Goal: Task Accomplishment & Management: Complete application form

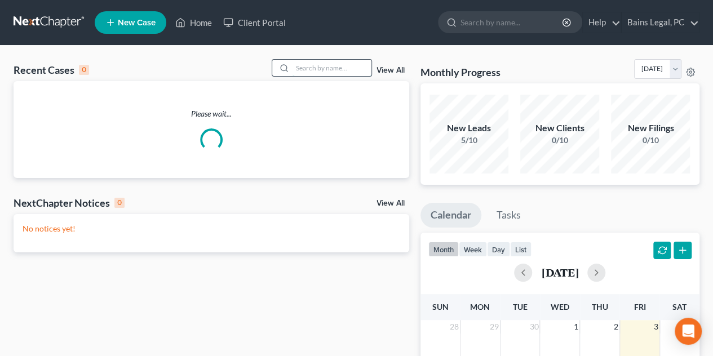
click at [311, 65] on input "search" at bounding box center [332, 68] width 79 height 16
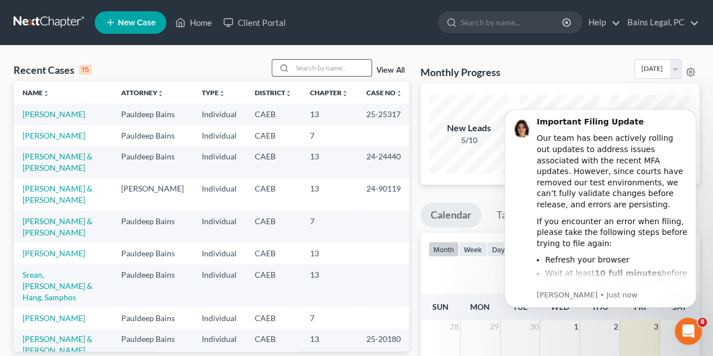
click at [319, 68] on input "search" at bounding box center [332, 68] width 79 height 16
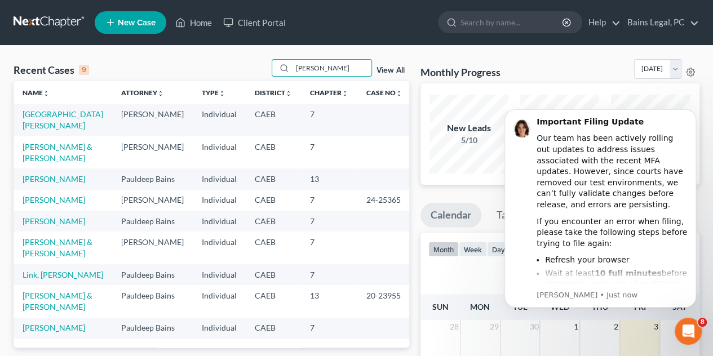
type input "[PERSON_NAME]"
click at [70, 119] on td "[GEOGRAPHIC_DATA][PERSON_NAME]" at bounding box center [63, 120] width 99 height 32
click at [62, 115] on link "[GEOGRAPHIC_DATA][PERSON_NAME]" at bounding box center [63, 119] width 81 height 21
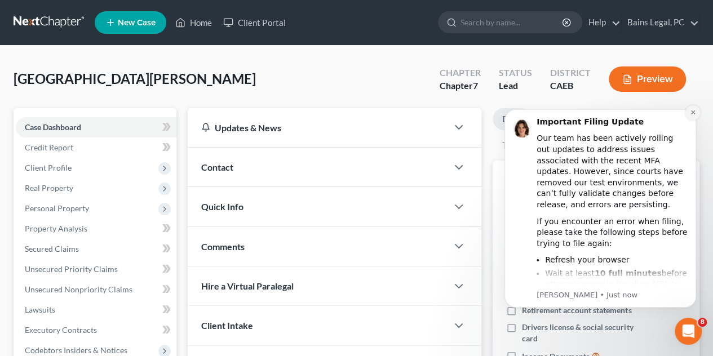
click at [692, 111] on icon "Dismiss notification" at bounding box center [693, 113] width 4 height 4
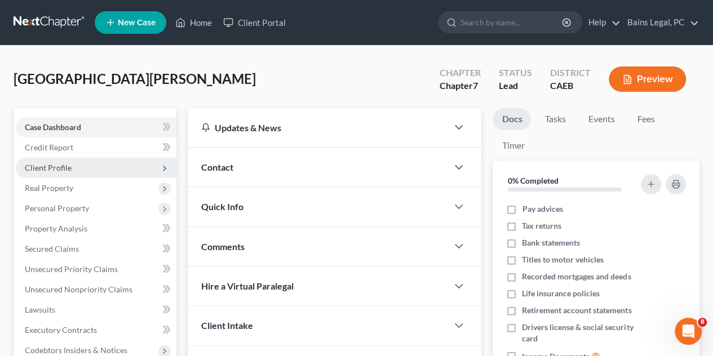
click at [90, 173] on span "Client Profile" at bounding box center [96, 168] width 161 height 20
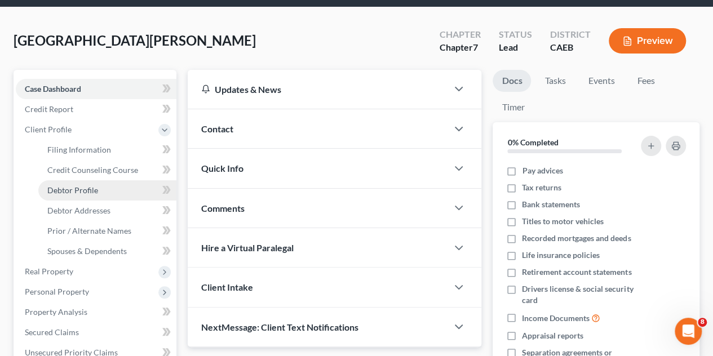
scroll to position [56, 0]
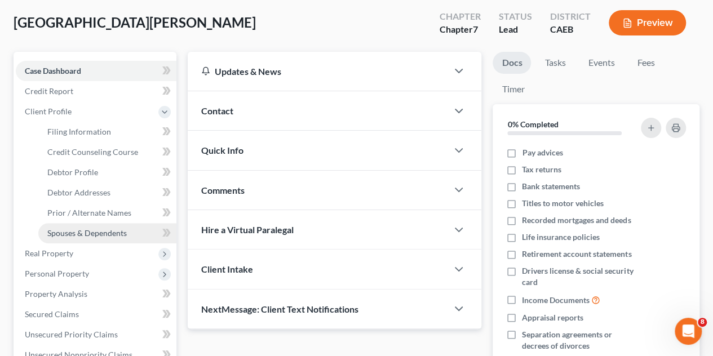
click at [103, 228] on span "Spouses & Dependents" at bounding box center [86, 233] width 79 height 10
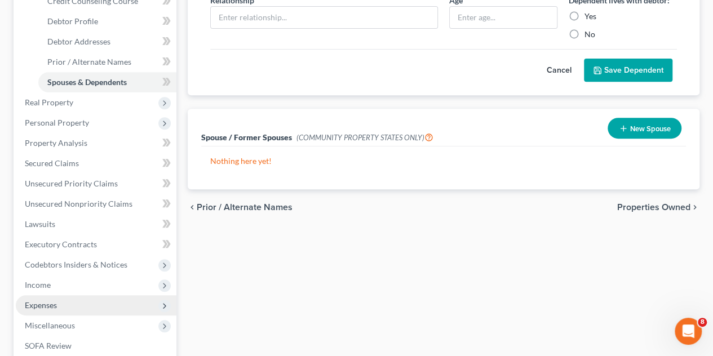
scroll to position [226, 0]
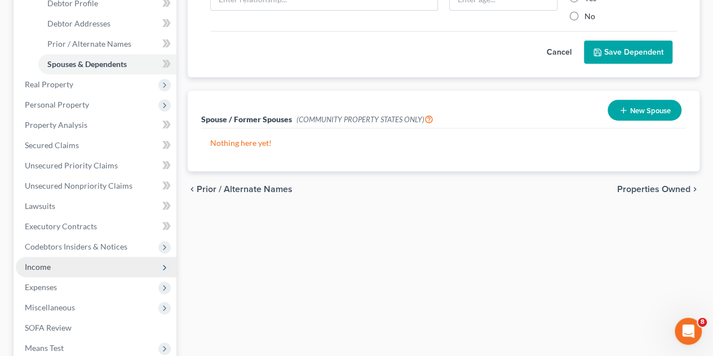
click at [63, 266] on span "Income" at bounding box center [96, 267] width 161 height 20
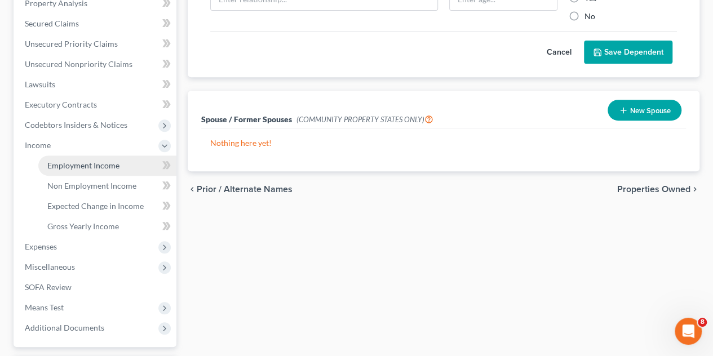
click at [86, 167] on span "Employment Income" at bounding box center [83, 166] width 72 height 10
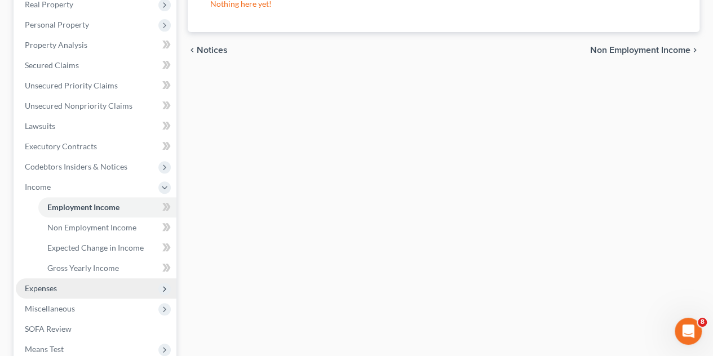
scroll to position [226, 0]
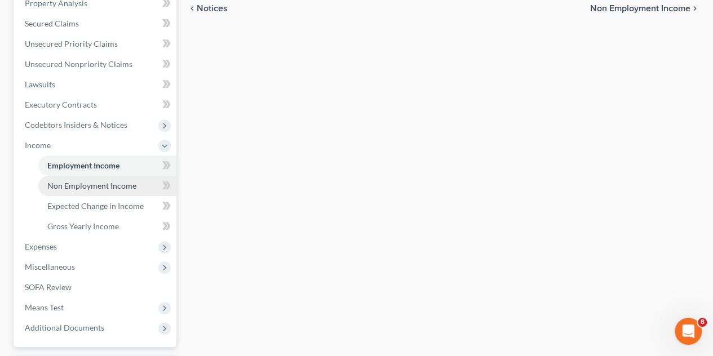
click at [80, 190] on span "Non Employment Income" at bounding box center [91, 186] width 89 height 10
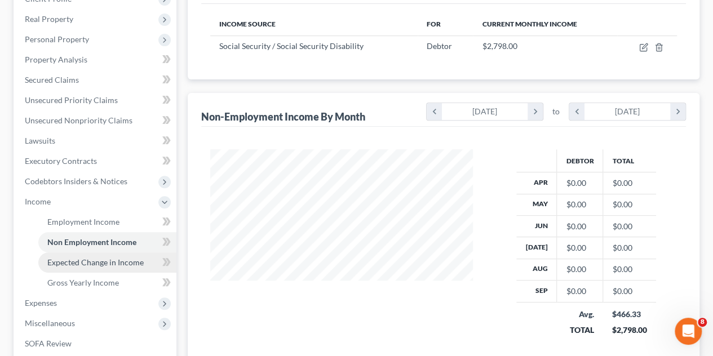
scroll to position [201, 285]
click at [100, 263] on span "Expected Change in Income" at bounding box center [95, 263] width 96 height 10
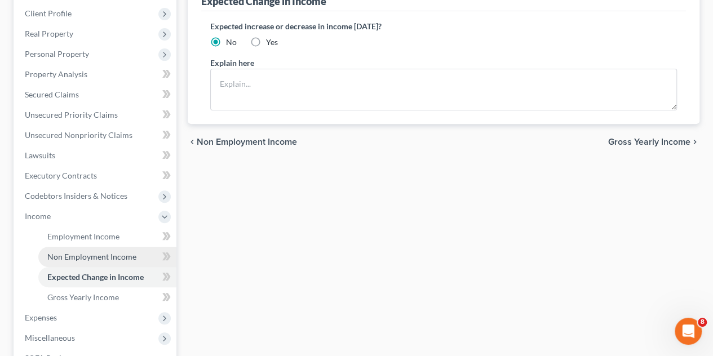
scroll to position [169, 0]
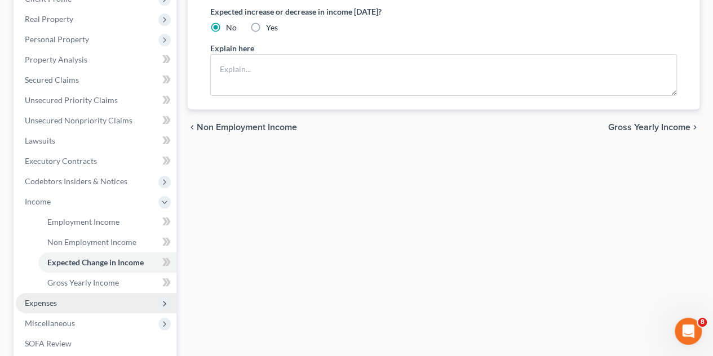
click at [52, 301] on span "Expenses" at bounding box center [41, 303] width 32 height 10
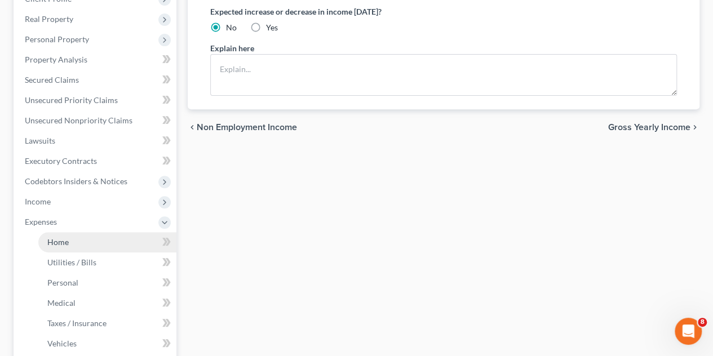
click at [58, 243] on span "Home" at bounding box center [57, 242] width 21 height 10
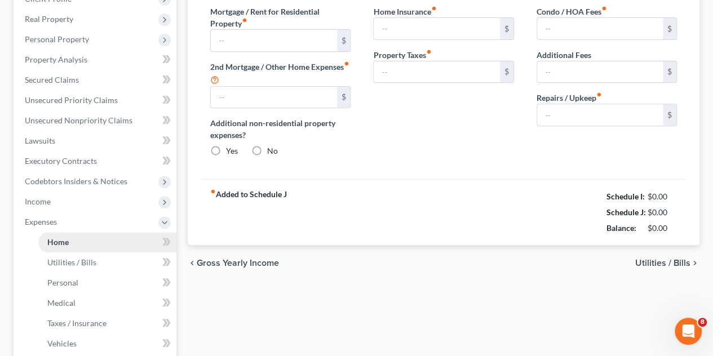
scroll to position [8, 0]
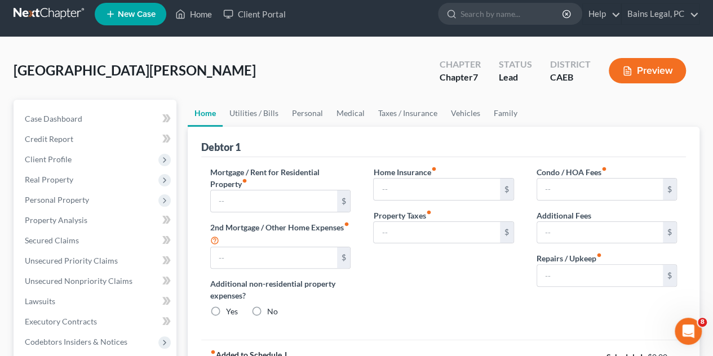
type input "1,400.00"
type input "0.00"
radio input "true"
type input "0.00"
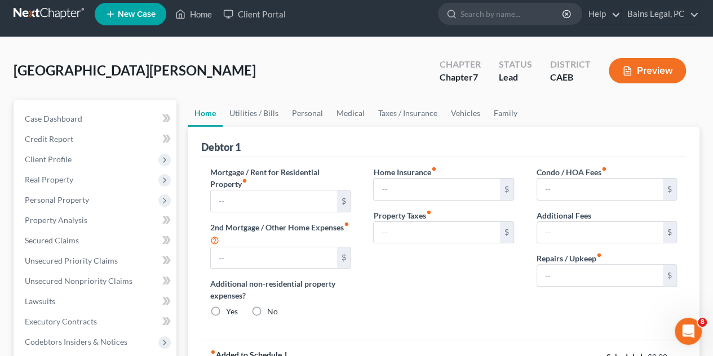
type input "0.00"
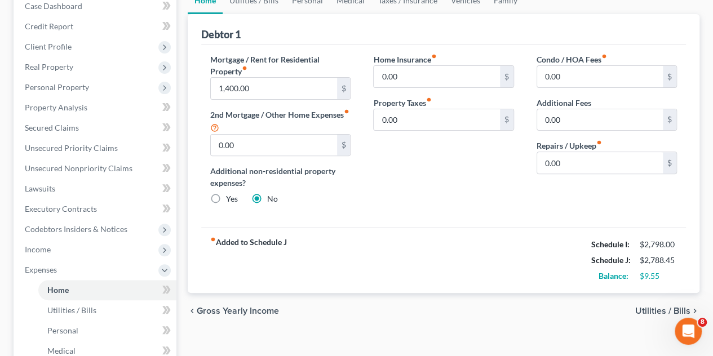
scroll to position [56, 0]
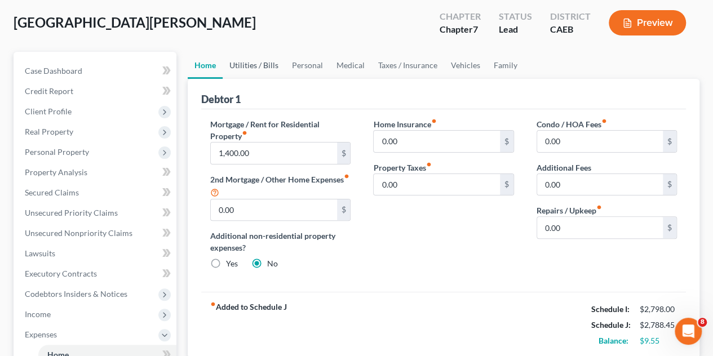
click at [264, 66] on link "Utilities / Bills" at bounding box center [254, 65] width 63 height 27
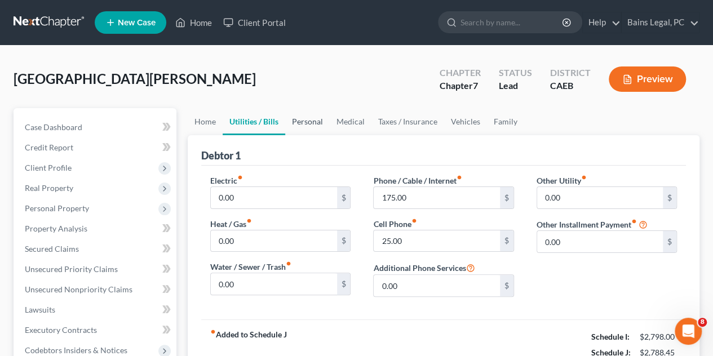
click at [307, 120] on link "Personal" at bounding box center [307, 121] width 45 height 27
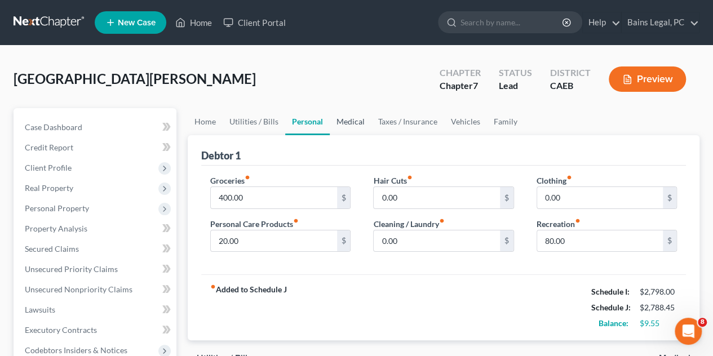
click at [346, 122] on link "Medical" at bounding box center [351, 121] width 42 height 27
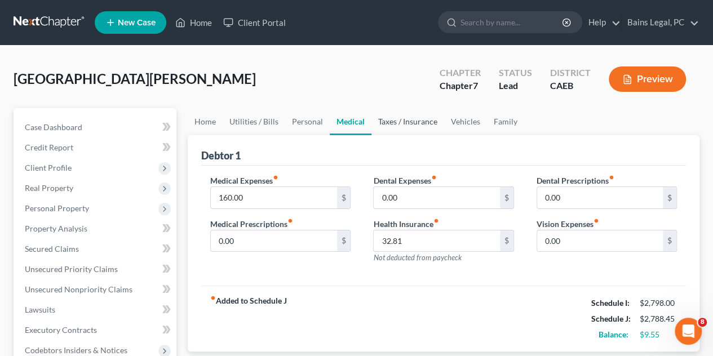
click at [379, 123] on link "Taxes / Insurance" at bounding box center [408, 121] width 73 height 27
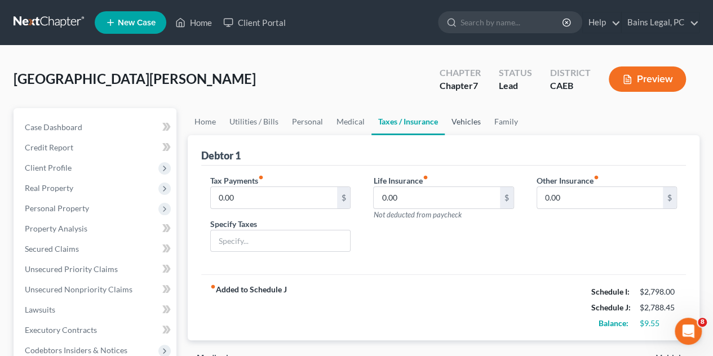
click at [457, 127] on link "Vehicles" at bounding box center [466, 121] width 43 height 27
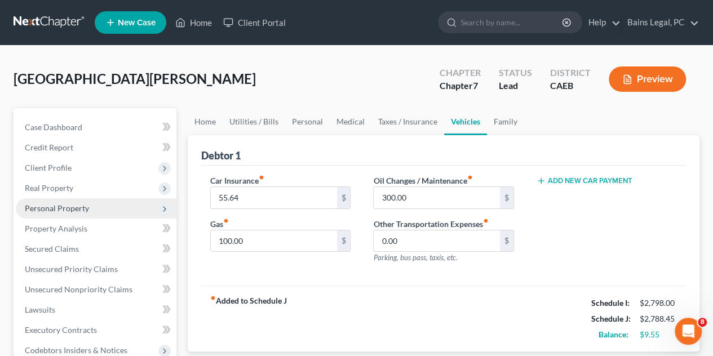
click at [50, 205] on span "Personal Property" at bounding box center [57, 209] width 64 height 10
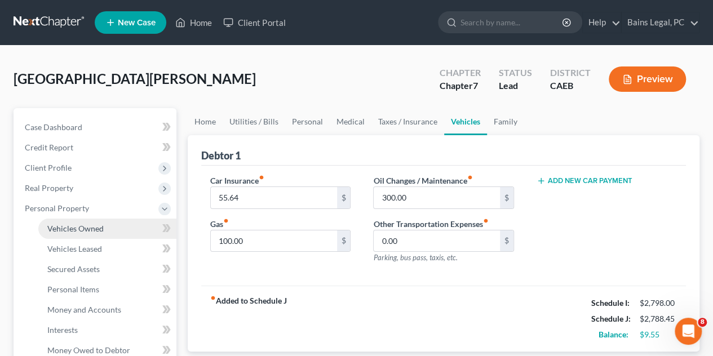
click at [59, 227] on span "Vehicles Owned" at bounding box center [75, 229] width 56 height 10
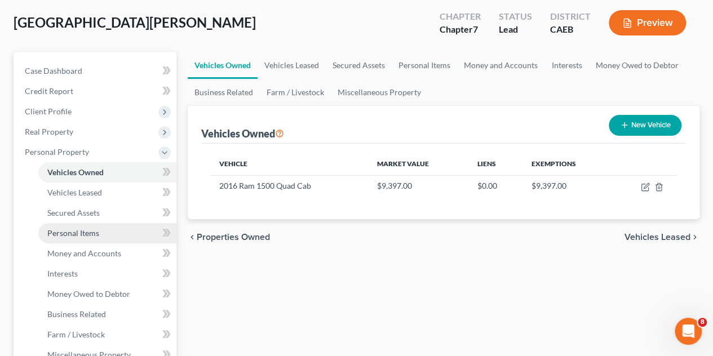
scroll to position [113, 0]
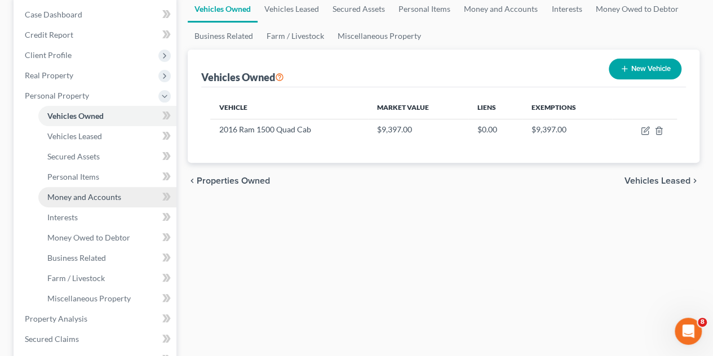
click at [99, 199] on span "Money and Accounts" at bounding box center [84, 197] width 74 height 10
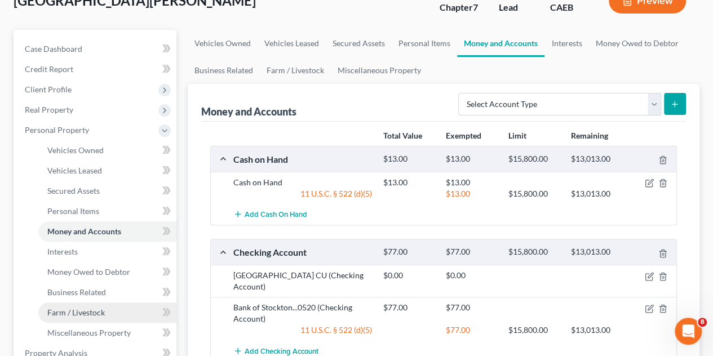
scroll to position [113, 0]
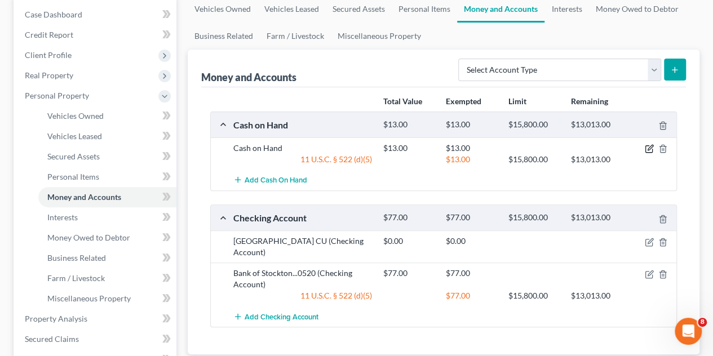
click at [650, 148] on icon "button" at bounding box center [650, 147] width 5 height 5
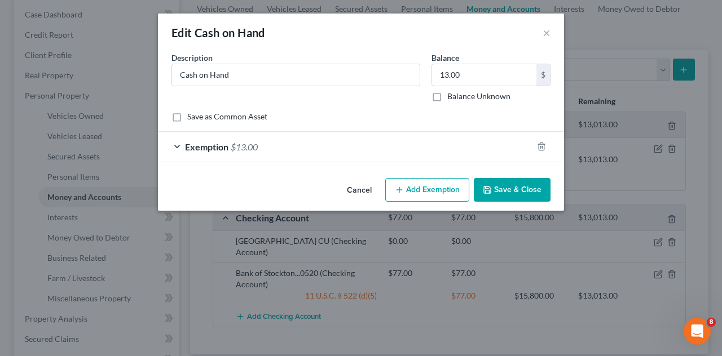
click at [362, 145] on div "Exemption $13.00" at bounding box center [345, 147] width 374 height 30
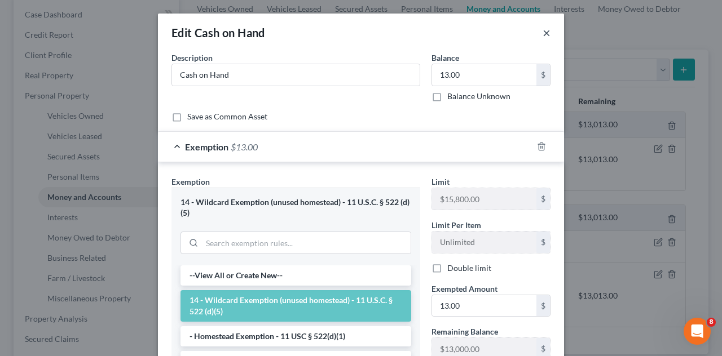
click at [542, 29] on button "×" at bounding box center [546, 33] width 8 height 14
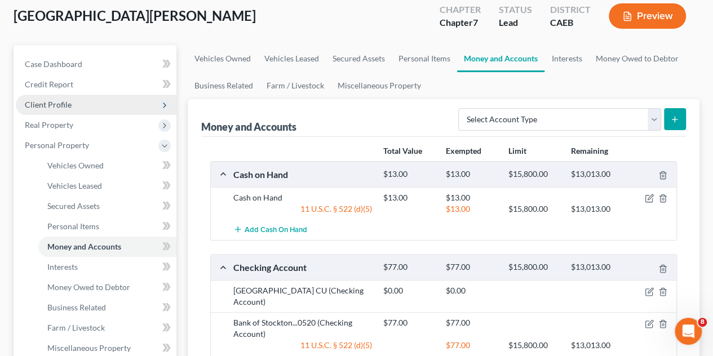
scroll to position [0, 0]
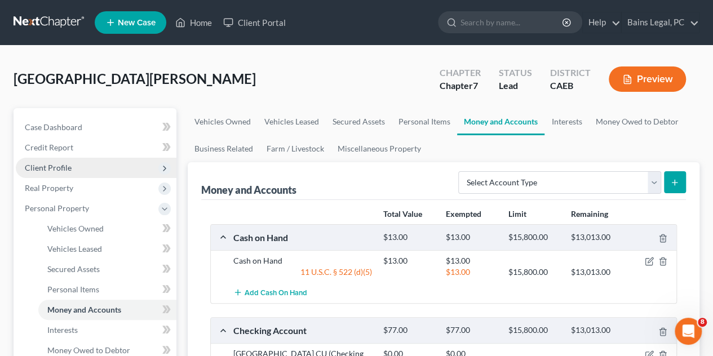
click at [72, 165] on span "Client Profile" at bounding box center [96, 168] width 161 height 20
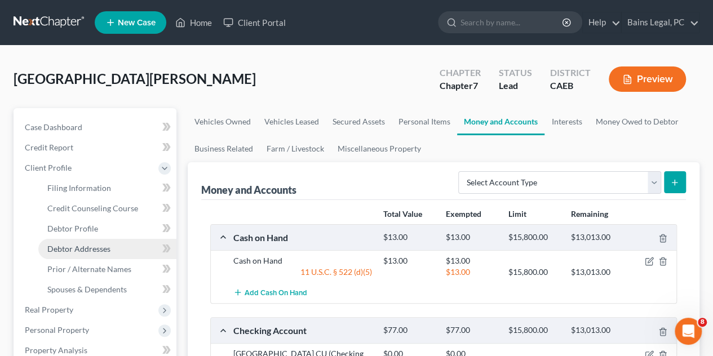
click at [101, 252] on span "Debtor Addresses" at bounding box center [78, 249] width 63 height 10
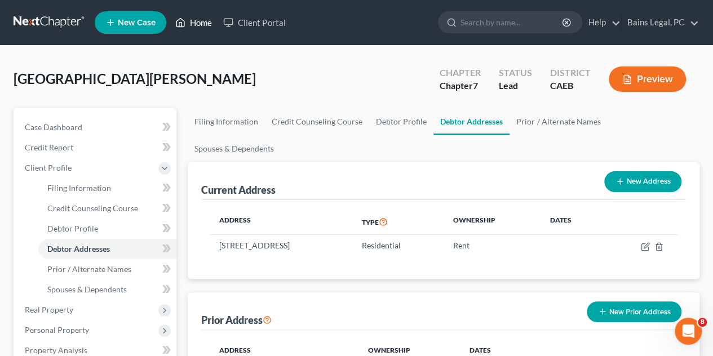
drag, startPoint x: 206, startPoint y: 25, endPoint x: 211, endPoint y: 37, distance: 12.9
click at [206, 25] on link "Home" at bounding box center [194, 22] width 48 height 20
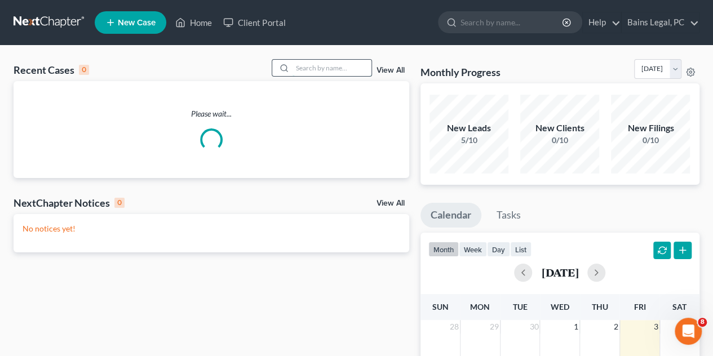
drag, startPoint x: 310, startPoint y: 67, endPoint x: 317, endPoint y: 63, distance: 8.3
click at [311, 66] on input "search" at bounding box center [332, 68] width 79 height 16
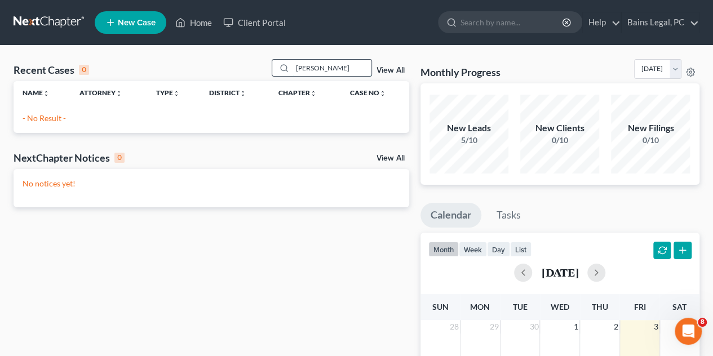
drag, startPoint x: 350, startPoint y: 69, endPoint x: 363, endPoint y: 62, distance: 15.4
click at [351, 68] on input "[PERSON_NAME]" at bounding box center [332, 68] width 79 height 16
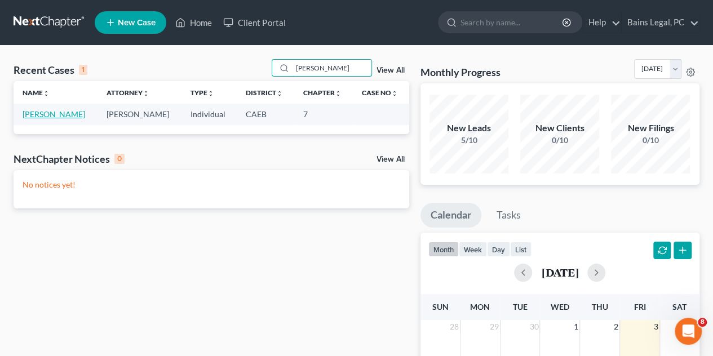
type input "[PERSON_NAME]"
click at [53, 114] on link "[PERSON_NAME]" at bounding box center [54, 114] width 63 height 10
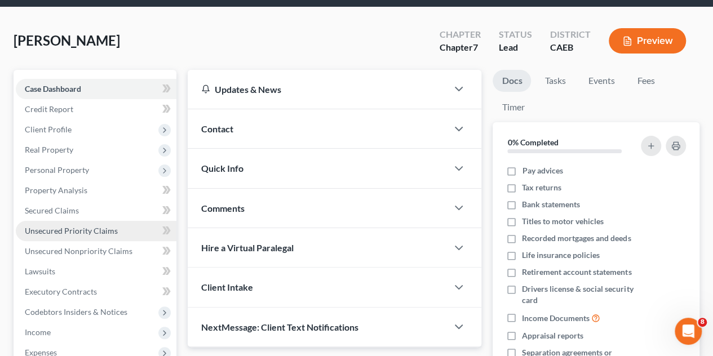
scroll to position [56, 0]
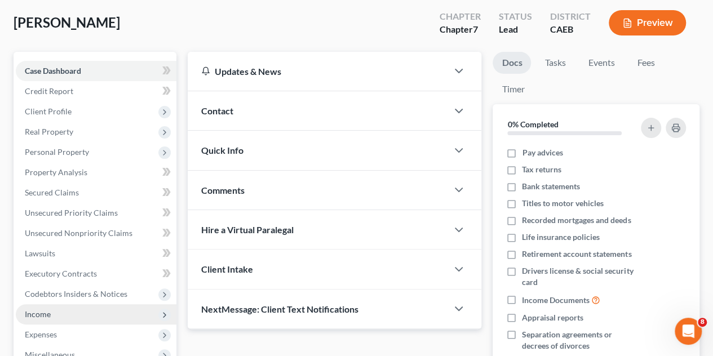
click at [51, 317] on span "Income" at bounding box center [96, 314] width 161 height 20
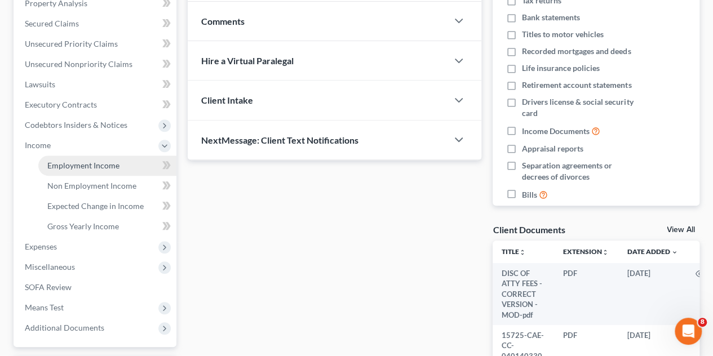
click at [103, 168] on span "Employment Income" at bounding box center [83, 166] width 72 height 10
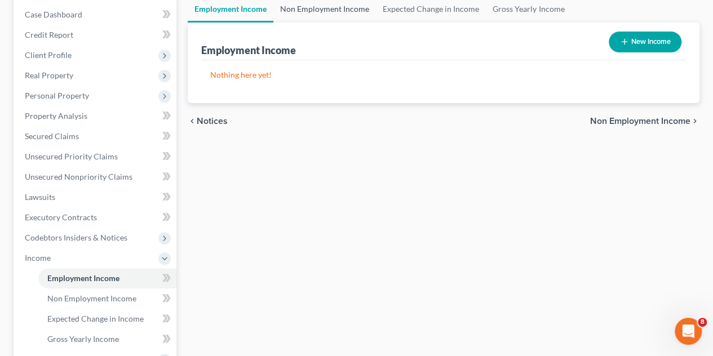
click at [308, 10] on link "Non Employment Income" at bounding box center [324, 8] width 103 height 27
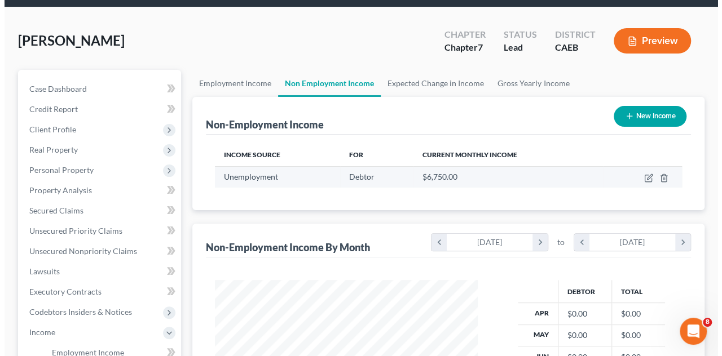
scroll to position [56, 0]
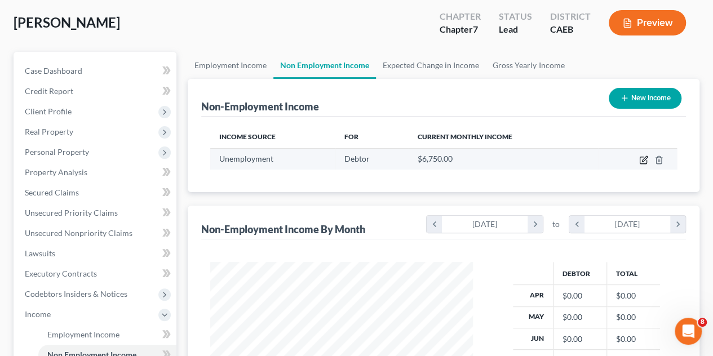
click at [643, 161] on icon "button" at bounding box center [643, 160] width 9 height 9
select select "0"
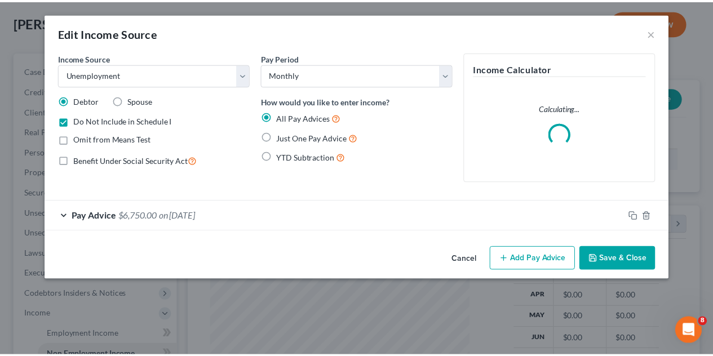
scroll to position [201, 289]
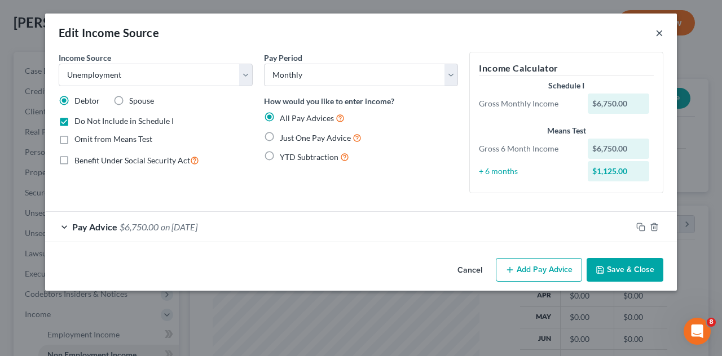
click at [660, 31] on button "×" at bounding box center [659, 33] width 8 height 14
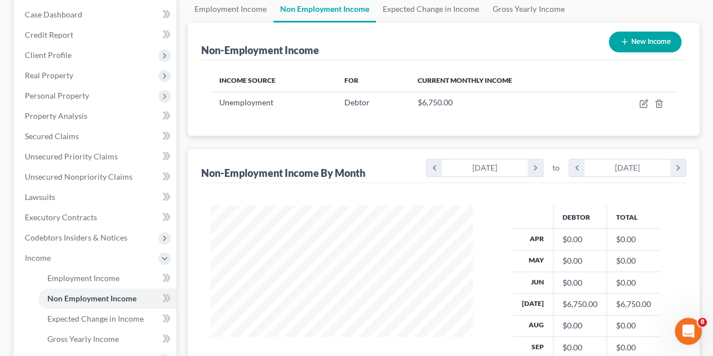
scroll to position [226, 0]
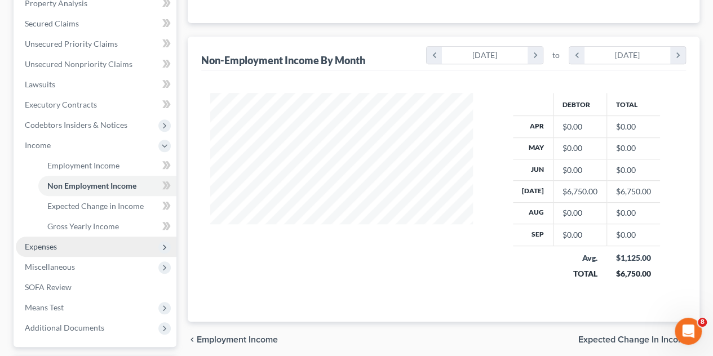
click at [62, 250] on span "Expenses" at bounding box center [96, 247] width 161 height 20
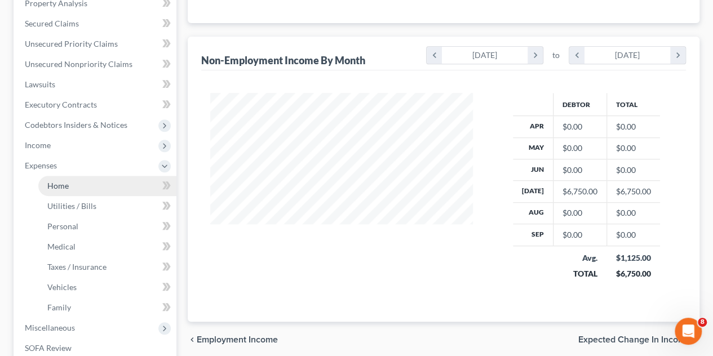
click at [81, 190] on link "Home" at bounding box center [107, 186] width 138 height 20
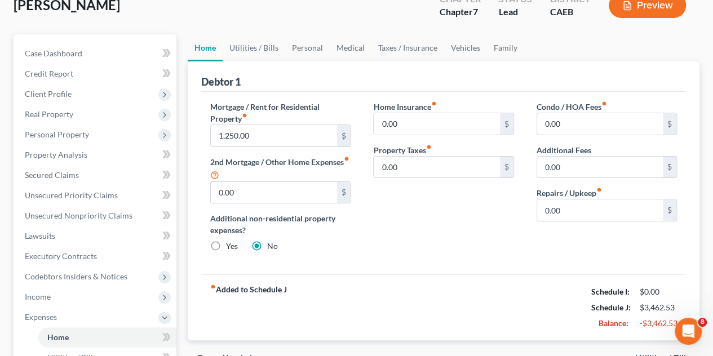
scroll to position [56, 0]
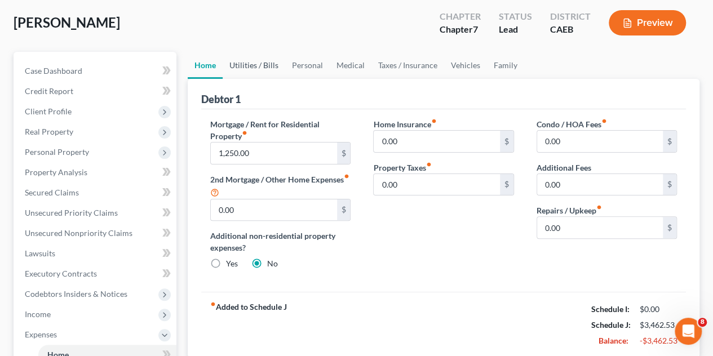
click at [257, 66] on link "Utilities / Bills" at bounding box center [254, 65] width 63 height 27
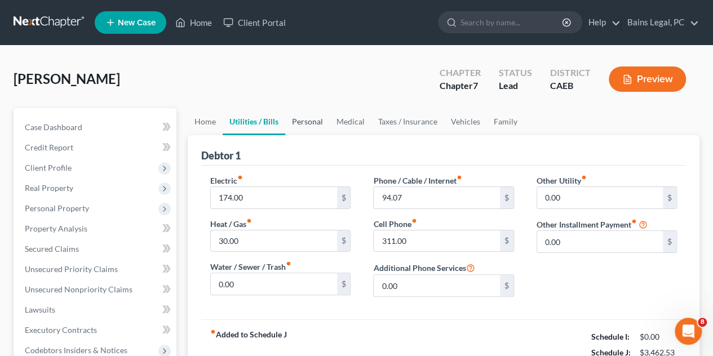
click at [309, 120] on link "Personal" at bounding box center [307, 121] width 45 height 27
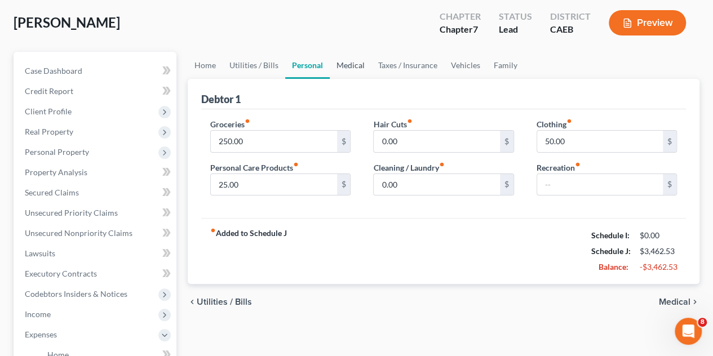
drag, startPoint x: 345, startPoint y: 69, endPoint x: 370, endPoint y: 68, distance: 25.4
click at [346, 68] on link "Medical" at bounding box center [351, 65] width 42 height 27
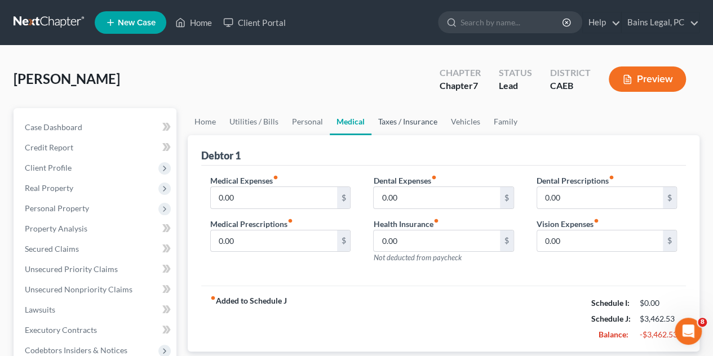
drag, startPoint x: 397, startPoint y: 127, endPoint x: 430, endPoint y: 123, distance: 32.9
click at [398, 127] on link "Taxes / Insurance" at bounding box center [408, 121] width 73 height 27
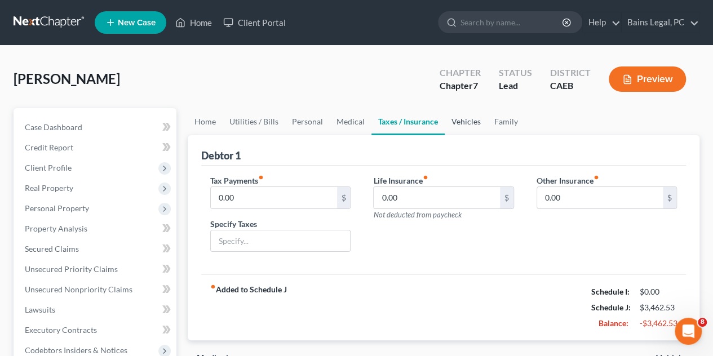
drag, startPoint x: 459, startPoint y: 120, endPoint x: 474, endPoint y: 122, distance: 15.3
click at [460, 120] on link "Vehicles" at bounding box center [466, 121] width 43 height 27
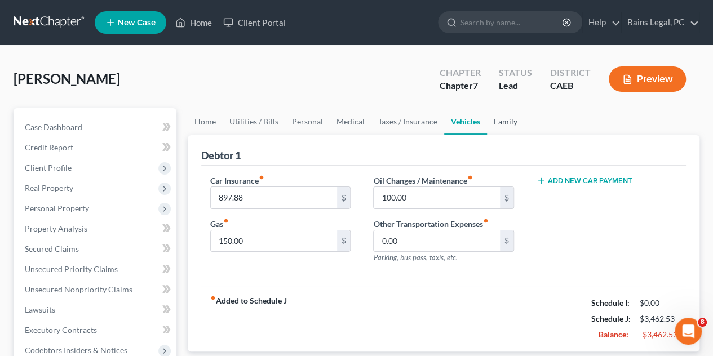
click at [493, 122] on link "Family" at bounding box center [505, 121] width 37 height 27
click at [185, 26] on icon at bounding box center [181, 23] width 8 height 8
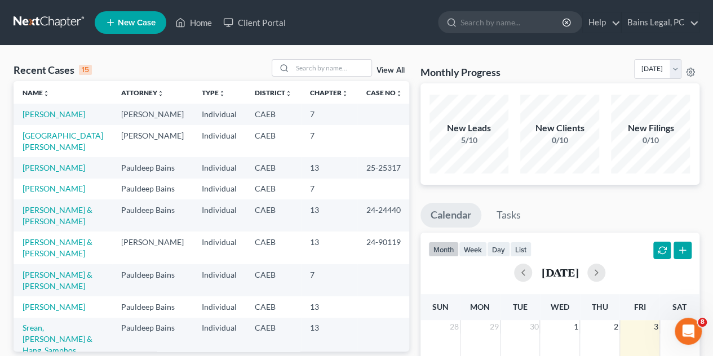
click at [47, 152] on td "[GEOGRAPHIC_DATA][PERSON_NAME]" at bounding box center [63, 141] width 99 height 32
click at [46, 146] on link "[GEOGRAPHIC_DATA][PERSON_NAME]" at bounding box center [63, 141] width 81 height 21
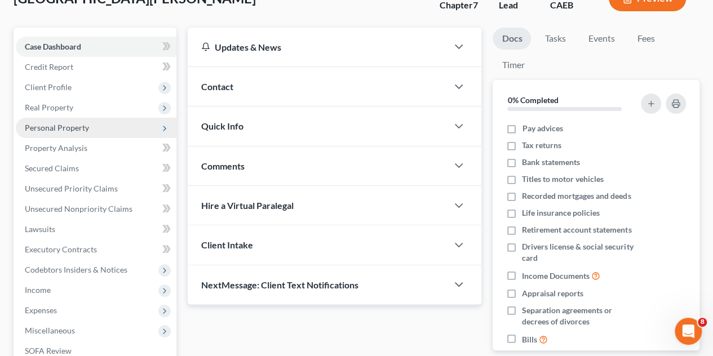
scroll to position [113, 0]
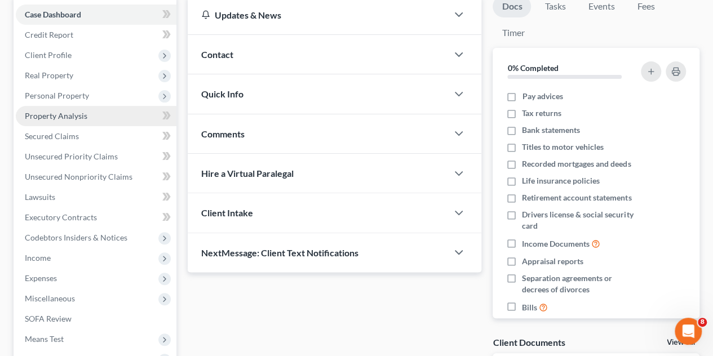
click at [54, 113] on span "Property Analysis" at bounding box center [56, 116] width 63 height 10
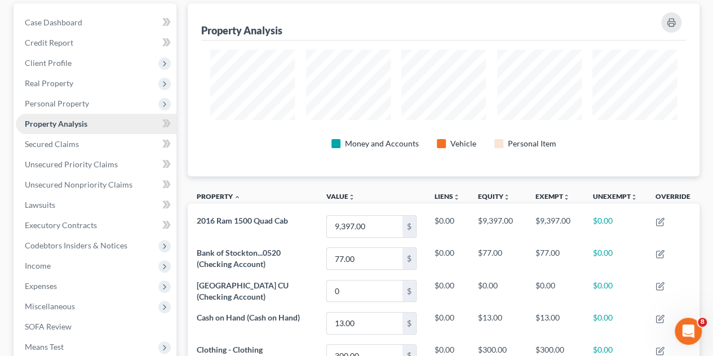
scroll to position [113, 0]
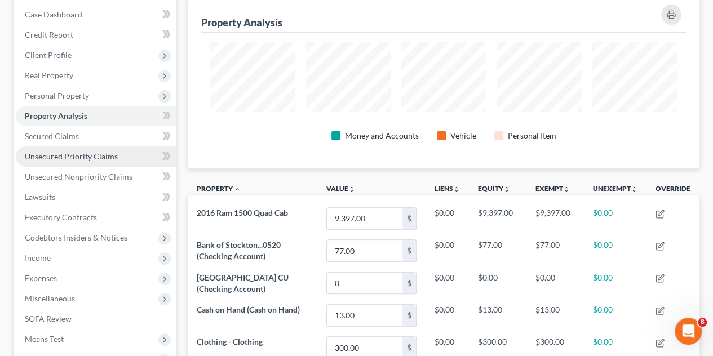
click at [59, 152] on span "Unsecured Priority Claims" at bounding box center [71, 157] width 93 height 10
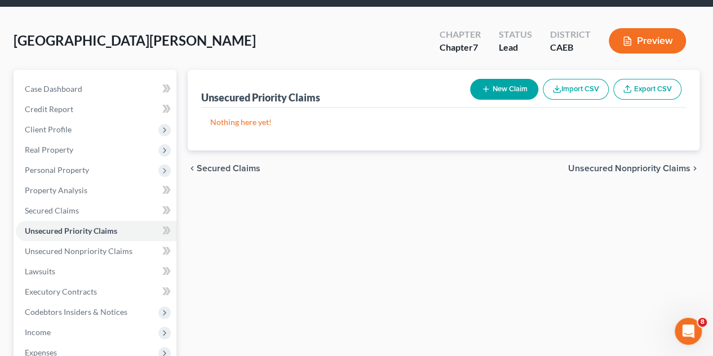
scroll to position [56, 0]
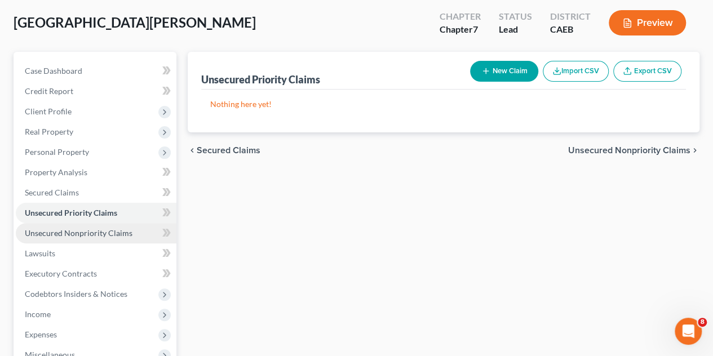
click at [82, 227] on link "Unsecured Nonpriority Claims" at bounding box center [96, 233] width 161 height 20
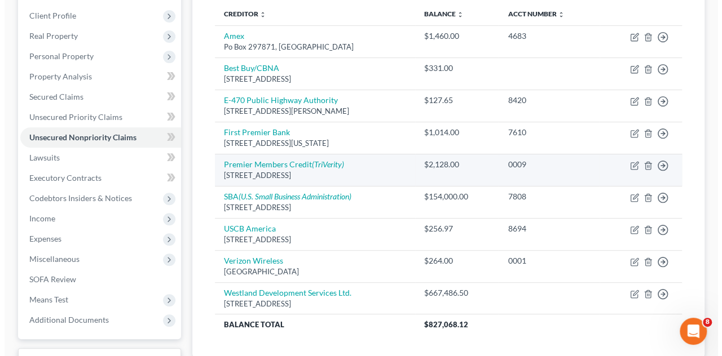
scroll to position [169, 0]
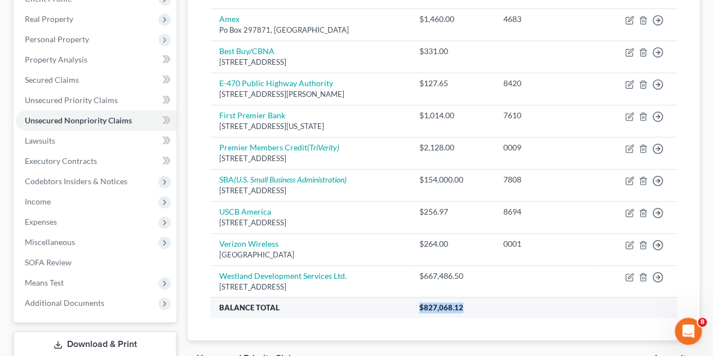
drag, startPoint x: 499, startPoint y: 307, endPoint x: 443, endPoint y: 306, distance: 55.8
click at [443, 306] on th "$827,068.12" at bounding box center [543, 308] width 267 height 20
click at [389, 327] on div "Creditor expand_more expand_less unfold_more Balance expand_more expand_less un…" at bounding box center [443, 159] width 485 height 364
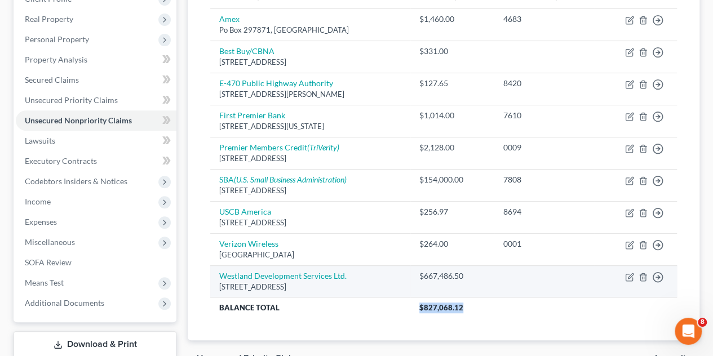
drag, startPoint x: 497, startPoint y: 303, endPoint x: 384, endPoint y: 295, distance: 113.1
click at [387, 298] on tr "Balance Total $827,068.12" at bounding box center [443, 308] width 467 height 20
click at [385, 295] on td "Westland Development Services Ltd. [STREET_ADDRESS]" at bounding box center [310, 282] width 200 height 32
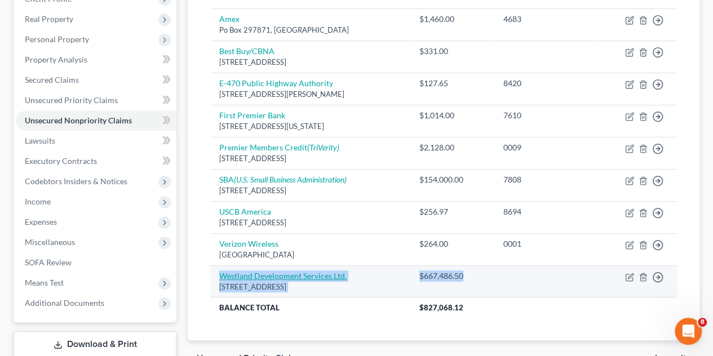
drag, startPoint x: 500, startPoint y: 273, endPoint x: 334, endPoint y: 290, distance: 166.6
click at [223, 276] on tr "Westland Development Services Ltd. [STREET_ADDRESS] $667,486.50 Move to D Move …" at bounding box center [443, 282] width 467 height 32
click at [395, 293] on td "Westland Development Services Ltd. [STREET_ADDRESS]" at bounding box center [310, 282] width 200 height 32
drag, startPoint x: 505, startPoint y: 277, endPoint x: 442, endPoint y: 283, distance: 63.4
click at [442, 283] on td "$667,486.50" at bounding box center [452, 282] width 84 height 32
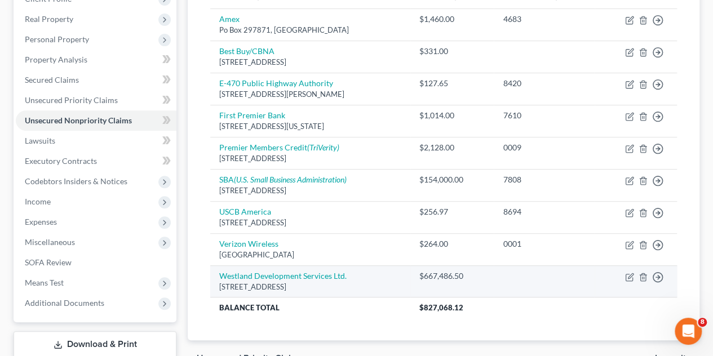
click at [410, 280] on td "Westland Development Services Ltd. [STREET_ADDRESS]" at bounding box center [310, 282] width 200 height 32
click at [323, 272] on link "Westland Development Services Ltd." at bounding box center [282, 276] width 127 height 10
select select "5"
select select "0"
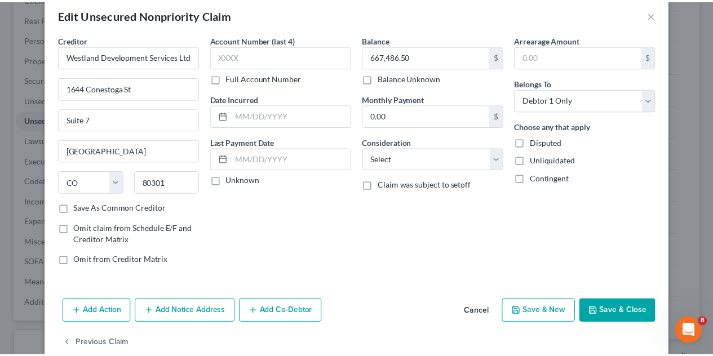
scroll to position [0, 0]
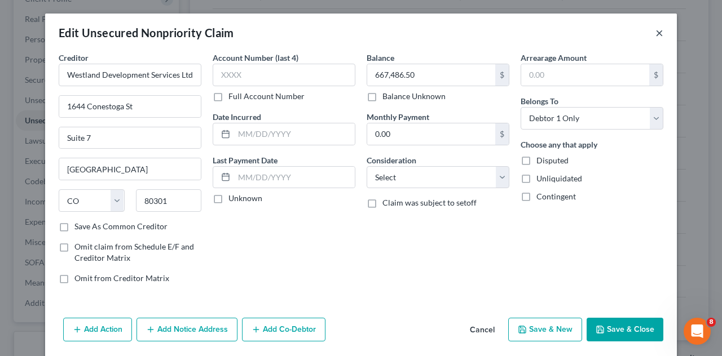
click at [656, 34] on button "×" at bounding box center [659, 33] width 8 height 14
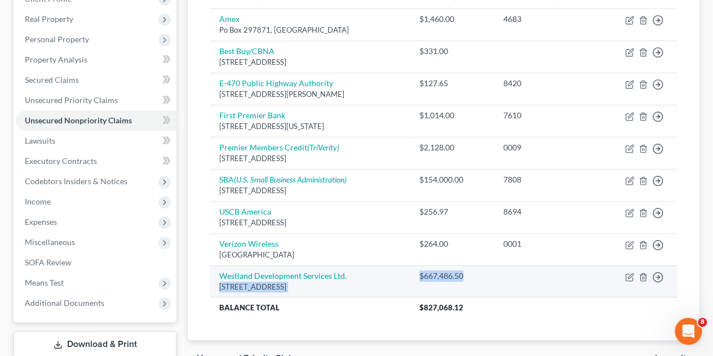
drag, startPoint x: 500, startPoint y: 278, endPoint x: 438, endPoint y: 268, distance: 62.8
click at [438, 268] on tr "Westland Development Services Ltd. [STREET_ADDRESS] $667,486.50 Move to D Move …" at bounding box center [443, 282] width 467 height 32
click at [472, 289] on td "$667,486.50" at bounding box center [452, 282] width 84 height 32
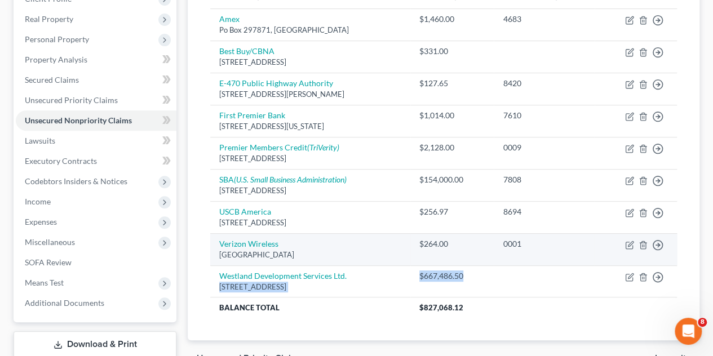
drag, startPoint x: 498, startPoint y: 305, endPoint x: 435, endPoint y: 259, distance: 78.7
click at [435, 259] on tbody "[GEOGRAPHIC_DATA] $1,460.00 4683 Move to D Move to E Move to G Move to Notice O…" at bounding box center [443, 163] width 467 height 310
click at [410, 258] on td "Verizon Wireless Po Box [GEOGRAPHIC_DATA]" at bounding box center [310, 249] width 200 height 32
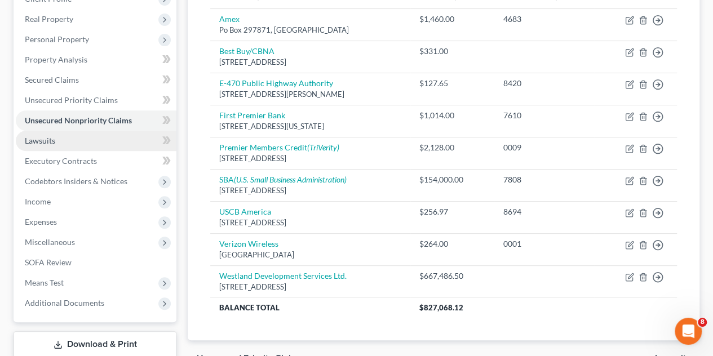
click at [85, 145] on link "Lawsuits" at bounding box center [96, 141] width 161 height 20
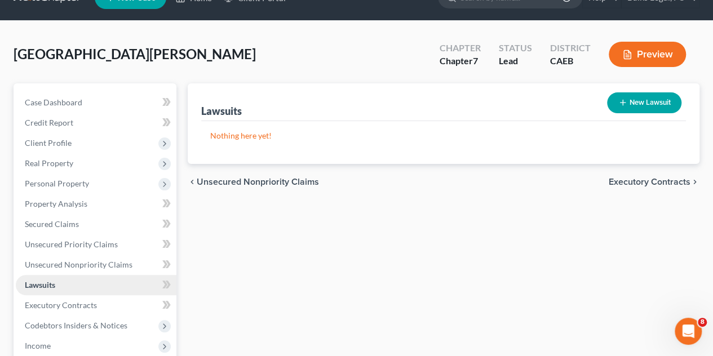
scroll to position [56, 0]
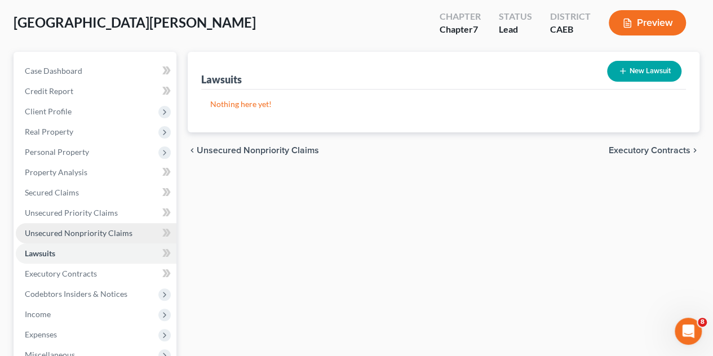
click at [45, 236] on span "Unsecured Nonpriority Claims" at bounding box center [79, 233] width 108 height 10
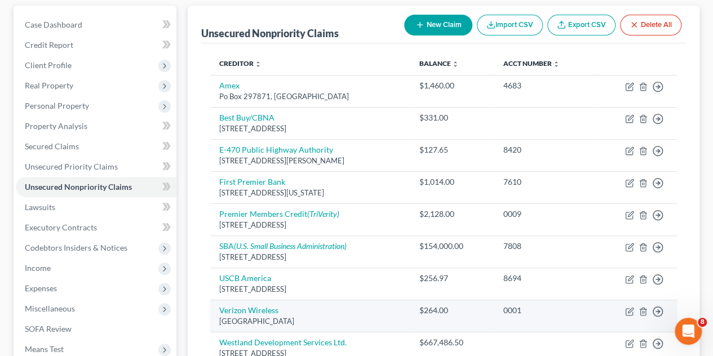
scroll to position [169, 0]
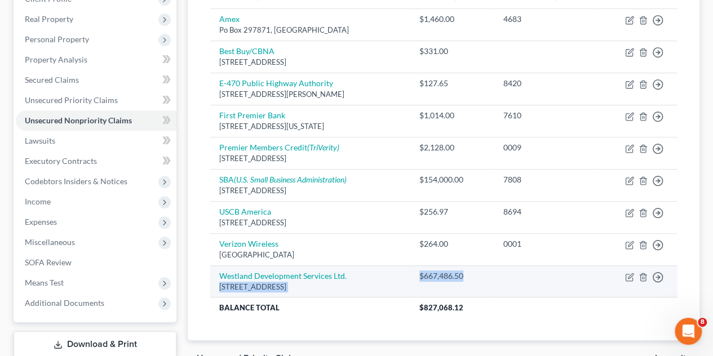
drag, startPoint x: 507, startPoint y: 277, endPoint x: 430, endPoint y: 273, distance: 77.9
click at [430, 273] on tr "Westland Development Services Ltd. [STREET_ADDRESS] $667,486.50 Move to D Move …" at bounding box center [443, 282] width 467 height 32
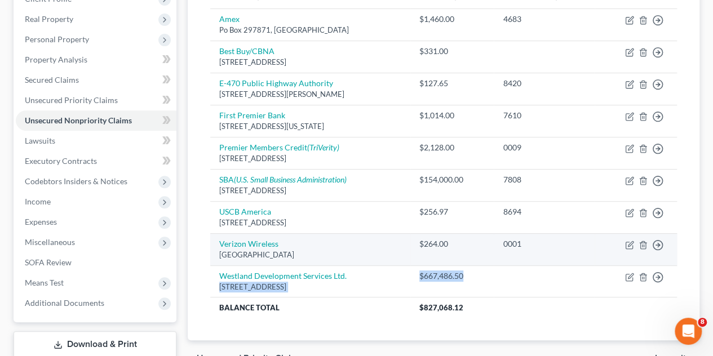
drag, startPoint x: 430, startPoint y: 273, endPoint x: 448, endPoint y: 236, distance: 41.4
click at [410, 272] on td "Westland Development Services Ltd. [STREET_ADDRESS]" at bounding box center [310, 282] width 200 height 32
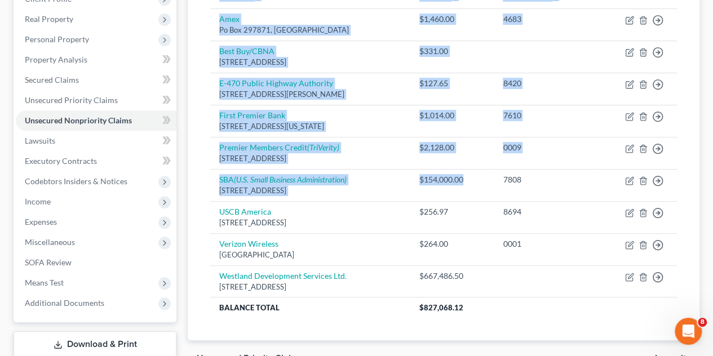
drag, startPoint x: 497, startPoint y: 178, endPoint x: 191, endPoint y: 180, distance: 306.2
click at [191, 180] on div "Unsecured Nonpriority Claims New Claim Import CSV Export CSV Delete All Credito…" at bounding box center [444, 140] width 512 height 402
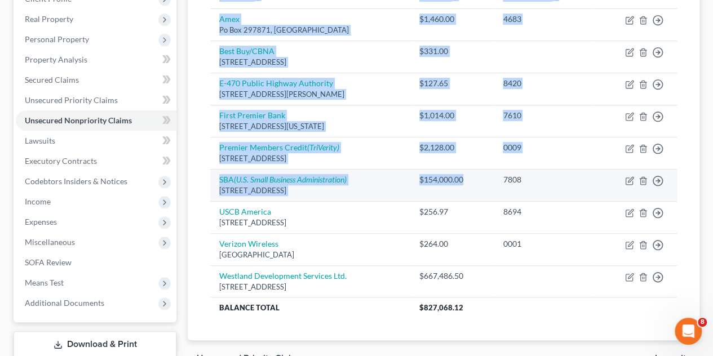
click at [401, 189] on div "[STREET_ADDRESS]" at bounding box center [310, 190] width 182 height 11
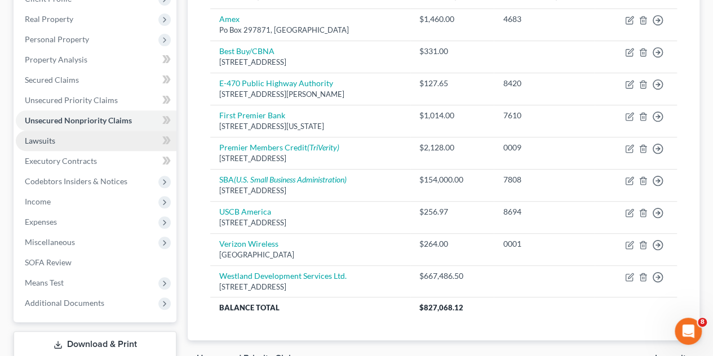
click at [73, 136] on link "Lawsuits" at bounding box center [96, 141] width 161 height 20
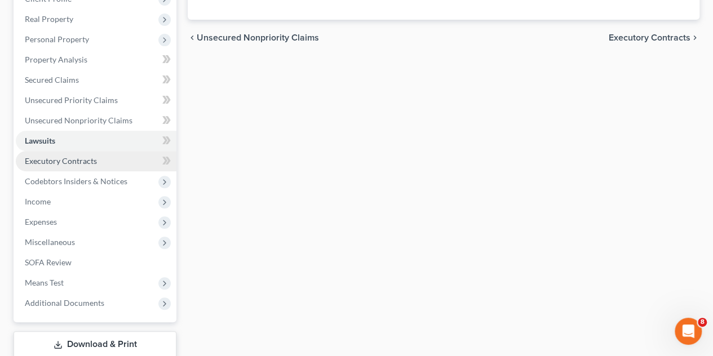
click at [104, 165] on link "Executory Contracts" at bounding box center [96, 161] width 161 height 20
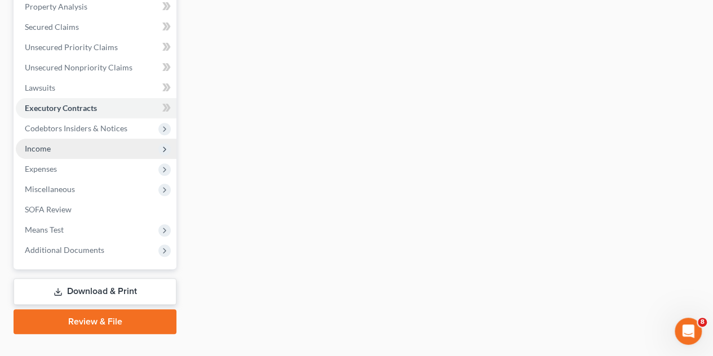
scroll to position [226, 0]
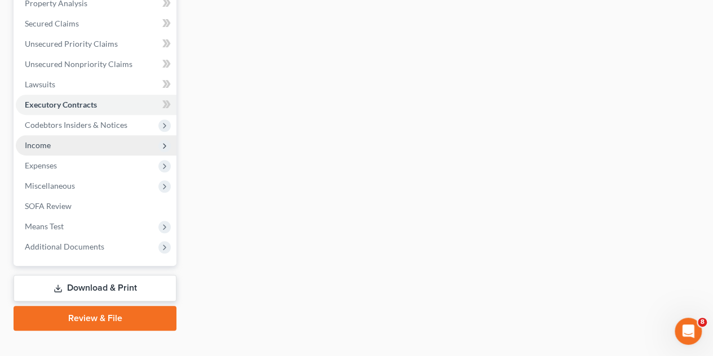
click at [61, 147] on span "Income" at bounding box center [96, 145] width 161 height 20
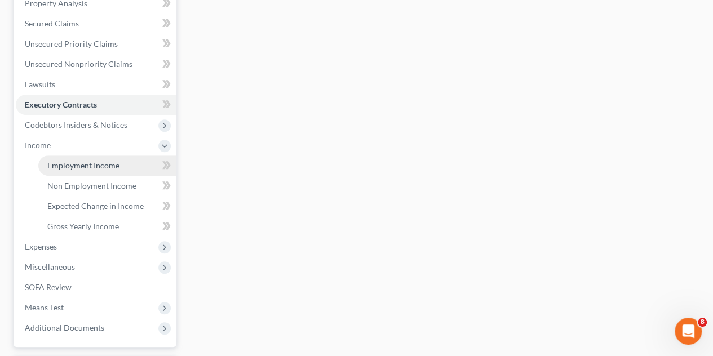
click at [92, 165] on span "Employment Income" at bounding box center [83, 166] width 72 height 10
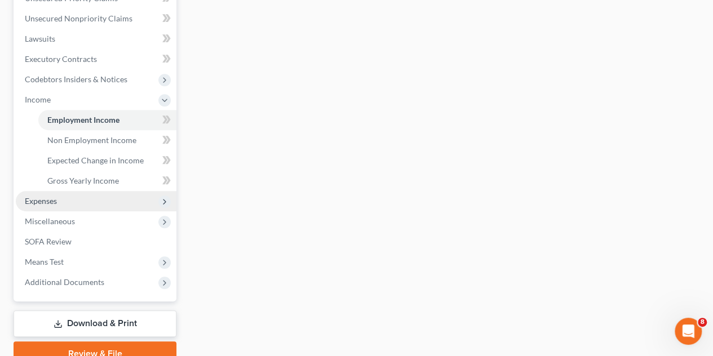
scroll to position [282, 0]
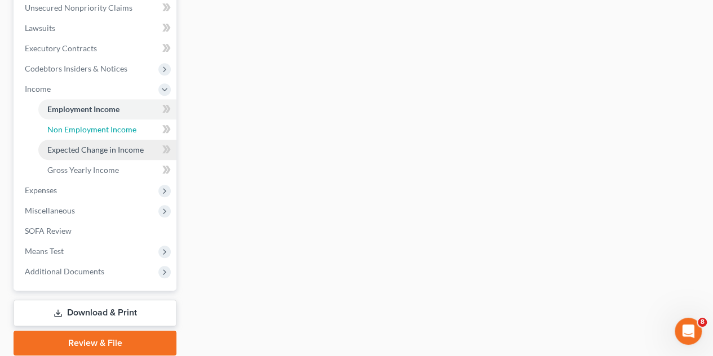
click at [121, 130] on span "Non Employment Income" at bounding box center [91, 130] width 89 height 10
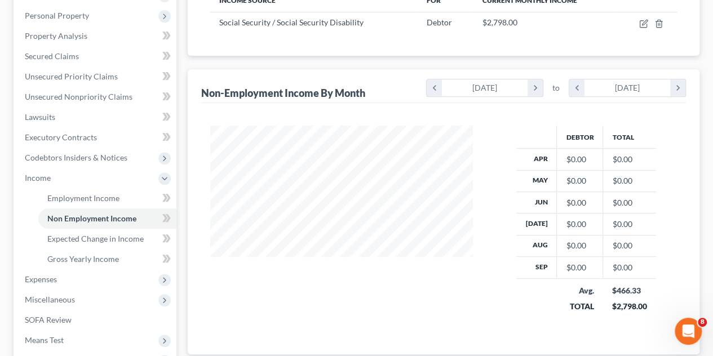
scroll to position [169, 0]
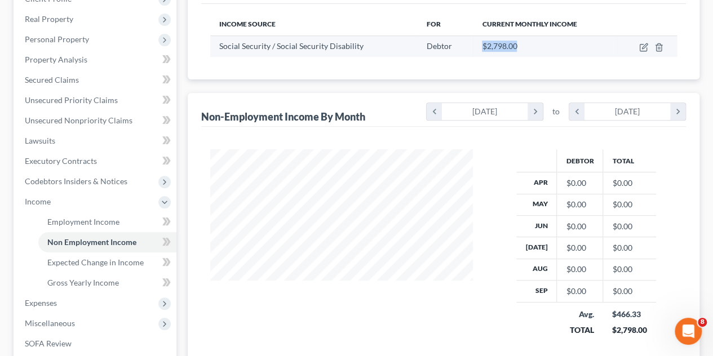
drag, startPoint x: 530, startPoint y: 46, endPoint x: 487, endPoint y: 49, distance: 42.9
click at [482, 43] on div "$2,798.00" at bounding box center [545, 46] width 126 height 11
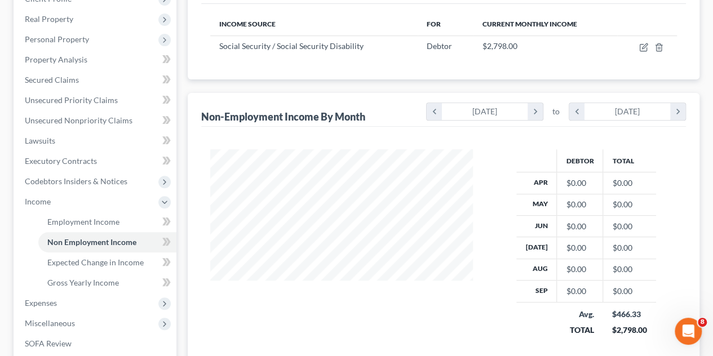
click at [509, 59] on div "Income Source For Current Monthly Income Social Security / Social Security Disa…" at bounding box center [443, 42] width 485 height 76
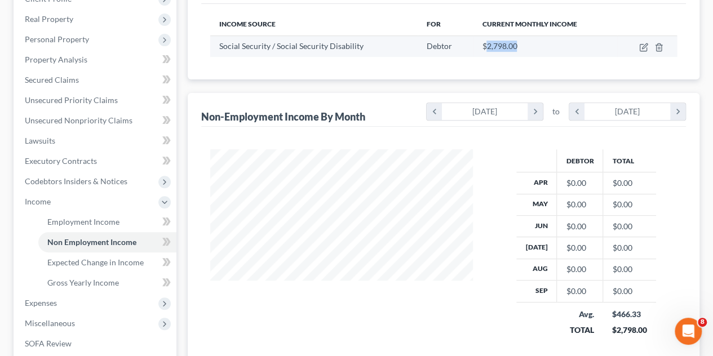
drag, startPoint x: 523, startPoint y: 44, endPoint x: 483, endPoint y: 46, distance: 39.5
click at [485, 46] on div "$2,798.00" at bounding box center [545, 46] width 126 height 11
click at [482, 48] on span "$2,798.00" at bounding box center [499, 46] width 35 height 10
drag, startPoint x: 483, startPoint y: 47, endPoint x: 520, endPoint y: 48, distance: 37.2
click at [519, 48] on div "$2,798.00" at bounding box center [545, 46] width 126 height 11
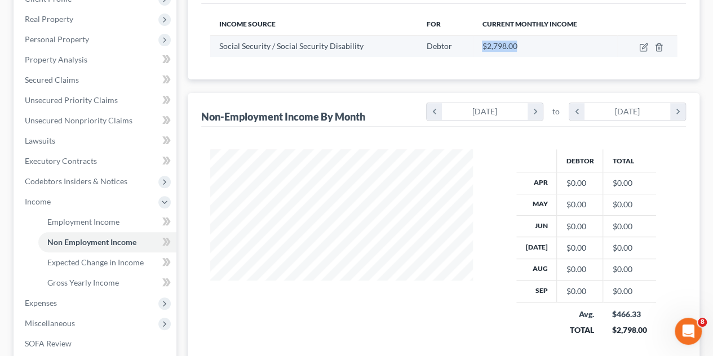
click at [521, 48] on div "$2,798.00" at bounding box center [545, 46] width 126 height 11
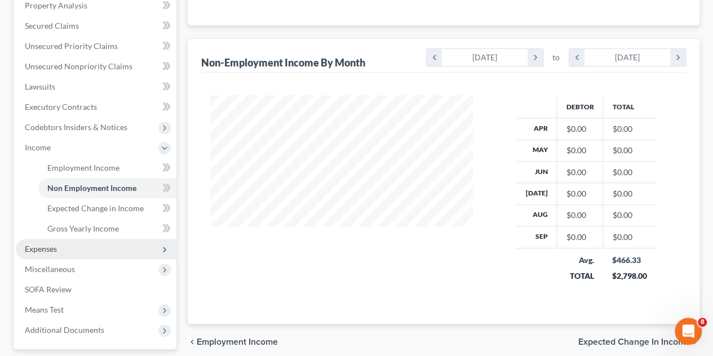
scroll to position [226, 0]
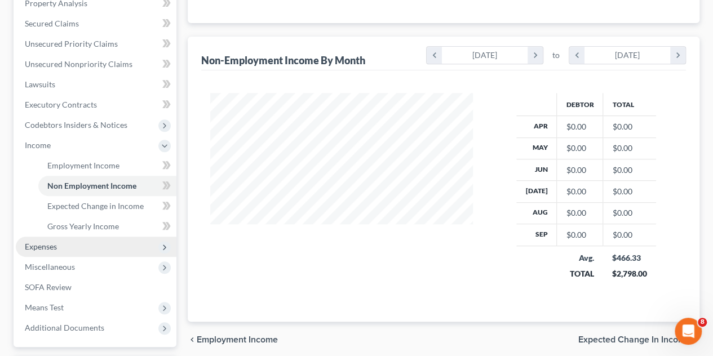
click at [76, 247] on span "Expenses" at bounding box center [96, 247] width 161 height 20
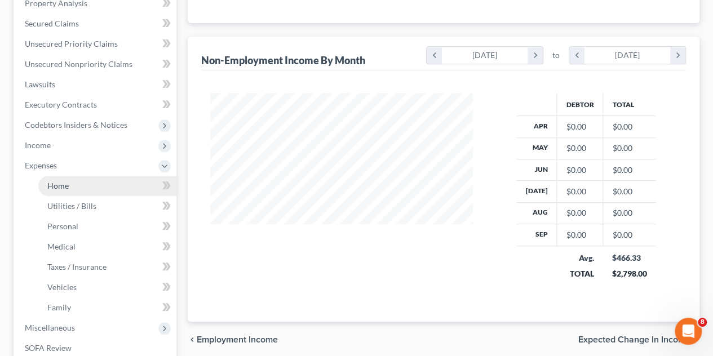
click at [125, 183] on link "Home" at bounding box center [107, 186] width 138 height 20
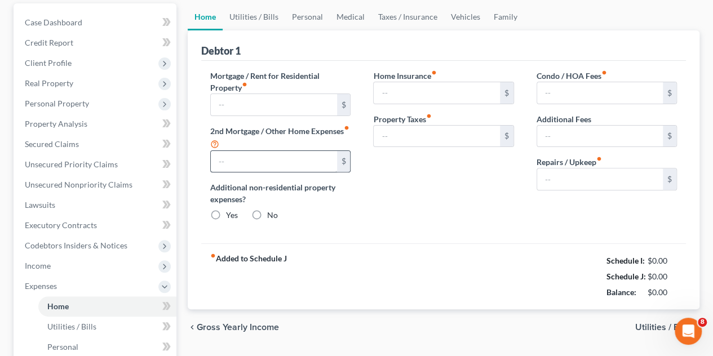
type input "1,400.00"
type input "0.00"
radio input "true"
type input "0.00"
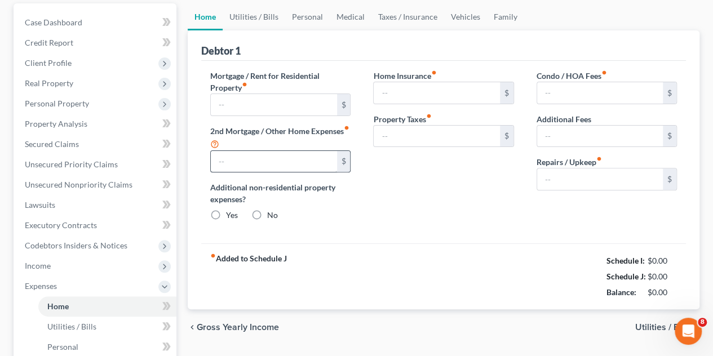
type input "0.00"
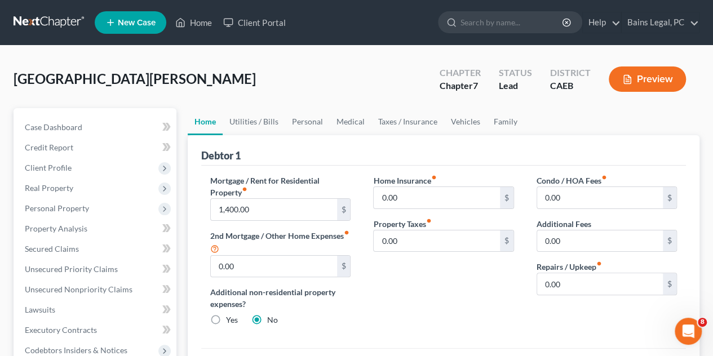
scroll to position [169, 0]
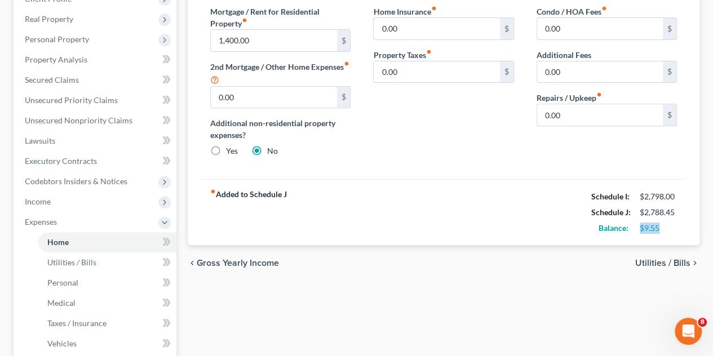
drag, startPoint x: 662, startPoint y: 225, endPoint x: 641, endPoint y: 226, distance: 20.9
click at [641, 226] on div "$9.55" at bounding box center [658, 228] width 37 height 11
drag, startPoint x: 550, startPoint y: 220, endPoint x: 478, endPoint y: 214, distance: 72.5
click at [549, 220] on div "fiber_manual_record Added to Schedule J Schedule I: $2,798.00 Schedule J: $2,78…" at bounding box center [443, 212] width 485 height 66
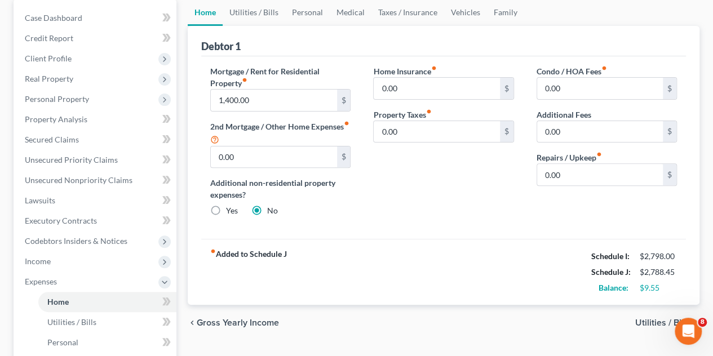
scroll to position [113, 0]
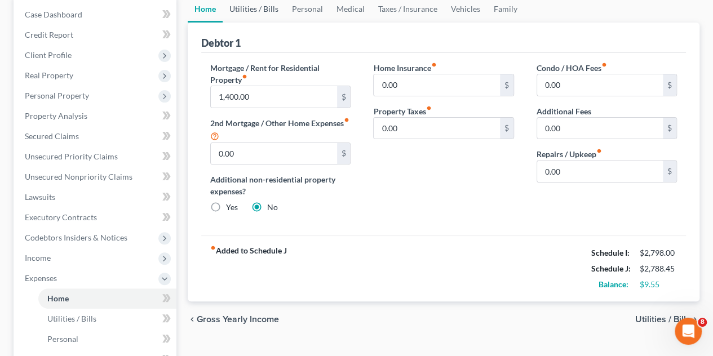
click at [253, 5] on link "Utilities / Bills" at bounding box center [254, 8] width 63 height 27
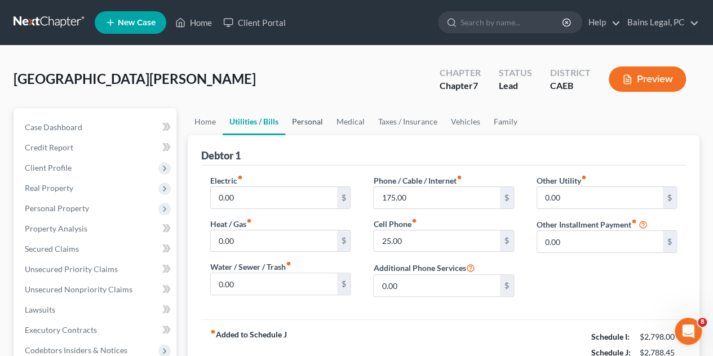
click at [302, 118] on link "Personal" at bounding box center [307, 121] width 45 height 27
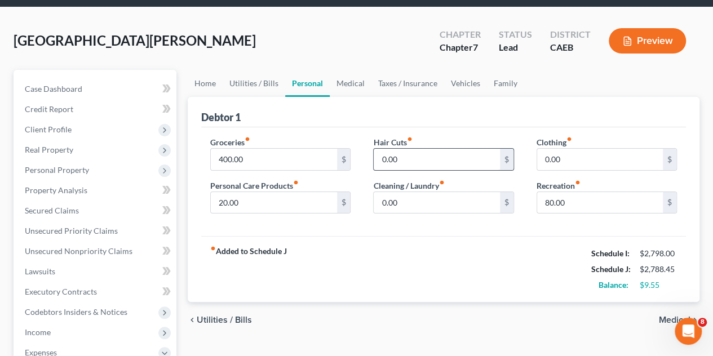
scroll to position [56, 0]
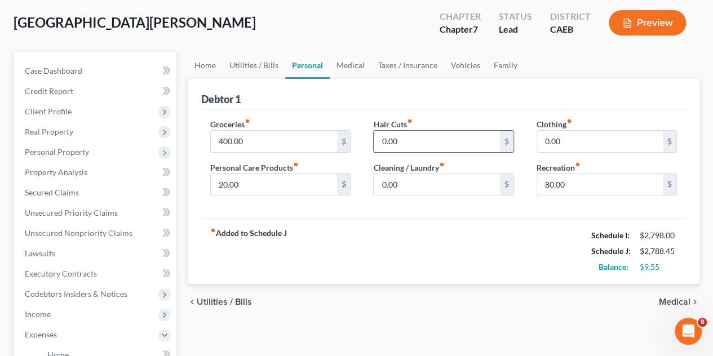
click at [424, 145] on input "0.00" at bounding box center [437, 141] width 126 height 21
type input "30"
click at [607, 149] on input "0.00" at bounding box center [600, 141] width 126 height 21
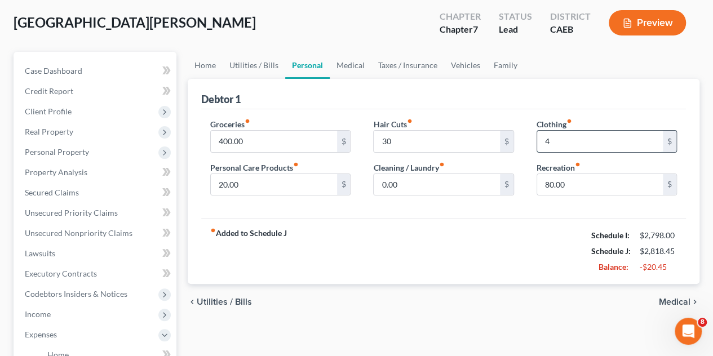
type input "40"
drag, startPoint x: 573, startPoint y: 139, endPoint x: 518, endPoint y: 139, distance: 54.7
click at [518, 139] on div "Groceries fiber_manual_record 400.00 $ Personal Care Products fiber_manual_reco…" at bounding box center [443, 161] width 489 height 87
type input "40"
click at [441, 192] on input "0.00" at bounding box center [437, 184] width 126 height 21
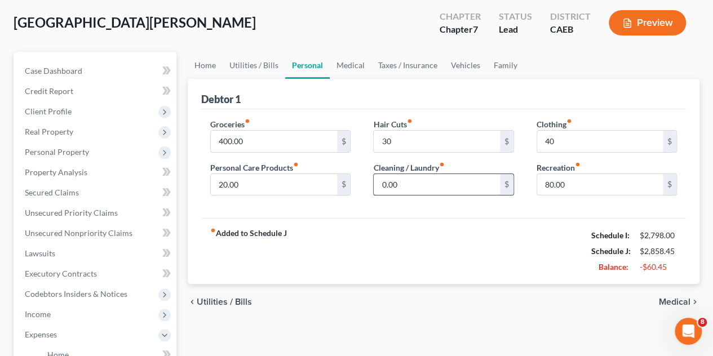
click at [441, 192] on input "0.00" at bounding box center [437, 184] width 126 height 21
type input "20"
click at [293, 185] on input "20.00" at bounding box center [274, 184] width 126 height 21
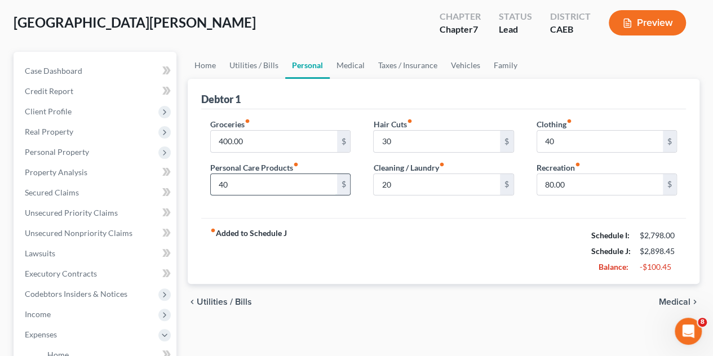
type input "4"
type input "5"
type input "3"
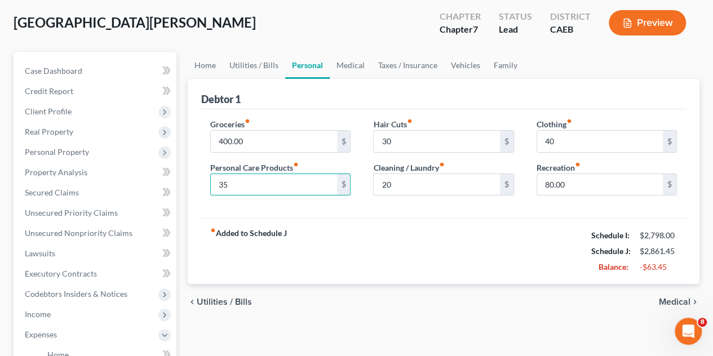
type input "3"
type input "45"
click at [354, 74] on link "Medical" at bounding box center [351, 65] width 42 height 27
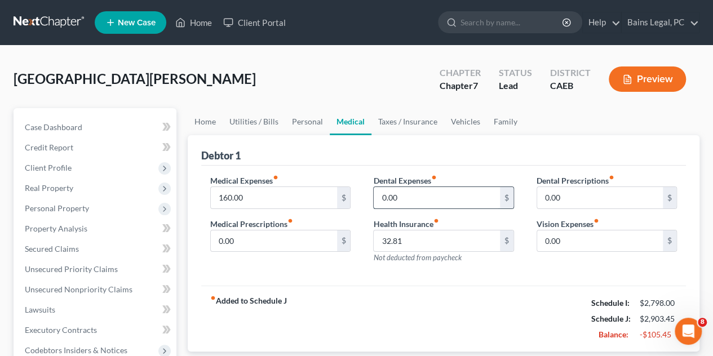
click at [441, 194] on input "0.00" at bounding box center [437, 197] width 126 height 21
drag, startPoint x: 441, startPoint y: 194, endPoint x: 412, endPoint y: 196, distance: 29.4
click at [412, 196] on input "0.00" at bounding box center [437, 197] width 126 height 21
click at [423, 195] on input "0.00" at bounding box center [437, 197] width 126 height 21
type input "0"
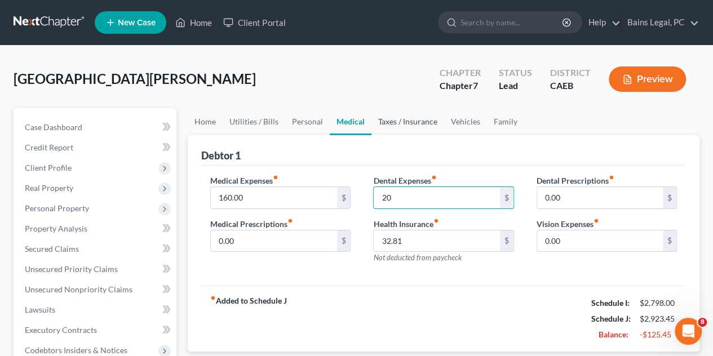
type input "20"
click at [421, 127] on link "Taxes / Insurance" at bounding box center [408, 121] width 73 height 27
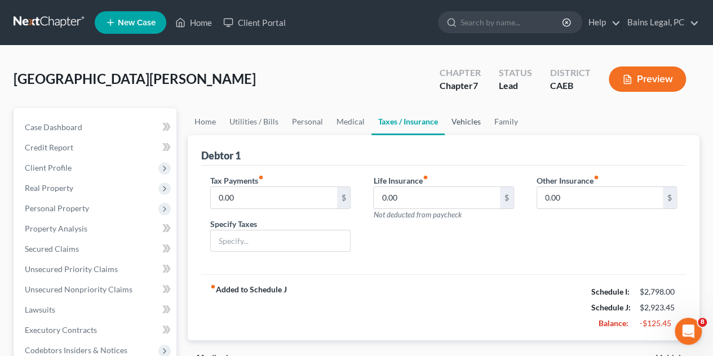
click at [473, 126] on link "Vehicles" at bounding box center [466, 121] width 43 height 27
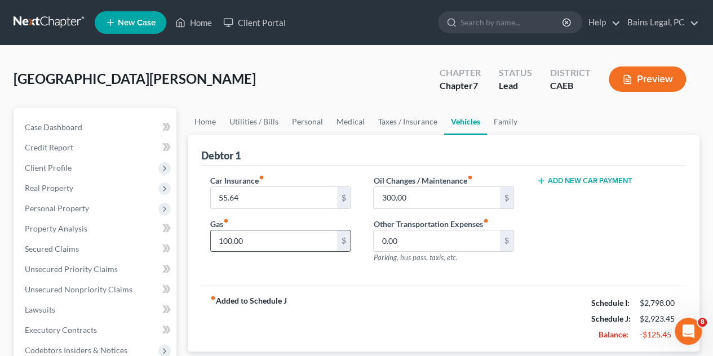
click at [298, 247] on input "100.00" at bounding box center [274, 241] width 126 height 21
type input "250"
drag, startPoint x: 493, startPoint y: 296, endPoint x: 501, endPoint y: 299, distance: 9.1
click at [497, 299] on div "Debtor 1 Car Insurance fiber_manual_record 55.64 $ Gas fiber_manual_record 250 …" at bounding box center [444, 243] width 512 height 217
click at [507, 120] on link "Family" at bounding box center [505, 121] width 37 height 27
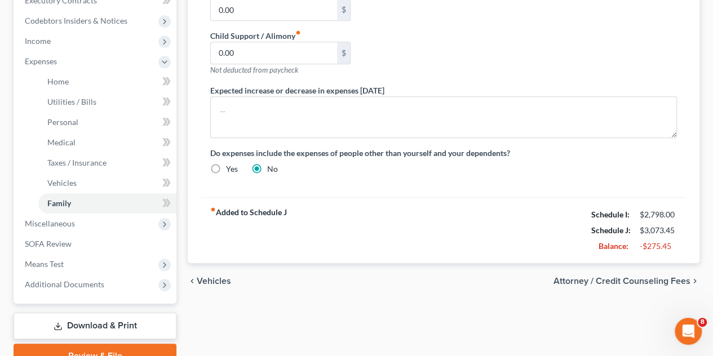
scroll to position [338, 0]
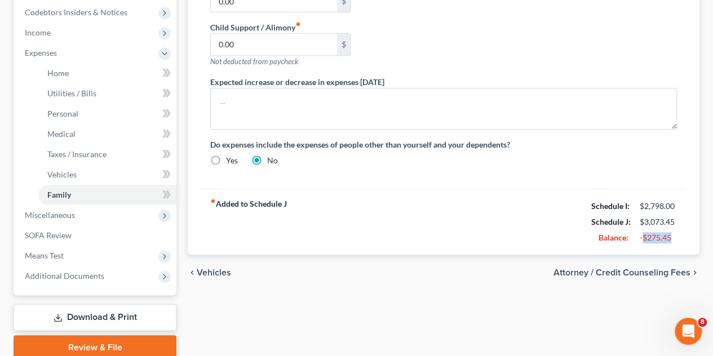
drag, startPoint x: 674, startPoint y: 238, endPoint x: 642, endPoint y: 238, distance: 32.1
click at [643, 238] on div "-$275.45" at bounding box center [658, 237] width 37 height 11
click at [642, 238] on div "-$275.45" at bounding box center [658, 237] width 37 height 11
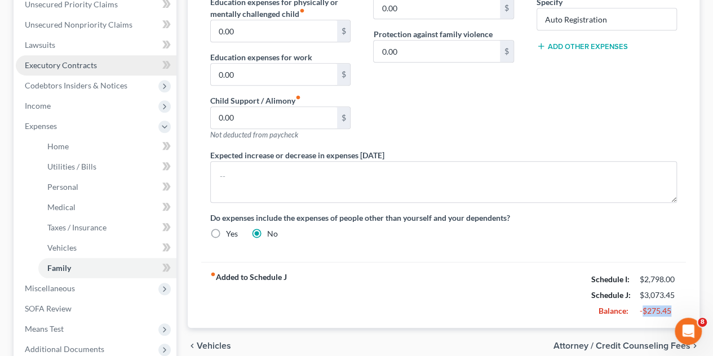
scroll to position [158, 0]
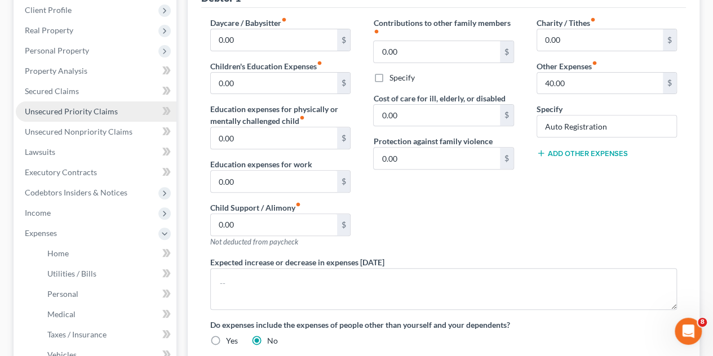
click at [90, 107] on span "Unsecured Priority Claims" at bounding box center [71, 112] width 93 height 10
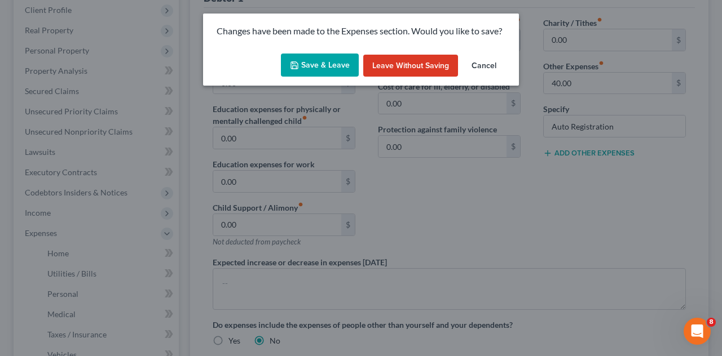
click at [308, 72] on button "Save & Leave" at bounding box center [320, 66] width 78 height 24
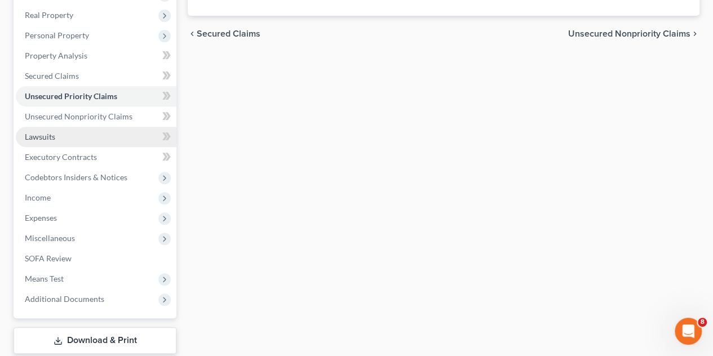
scroll to position [241, 0]
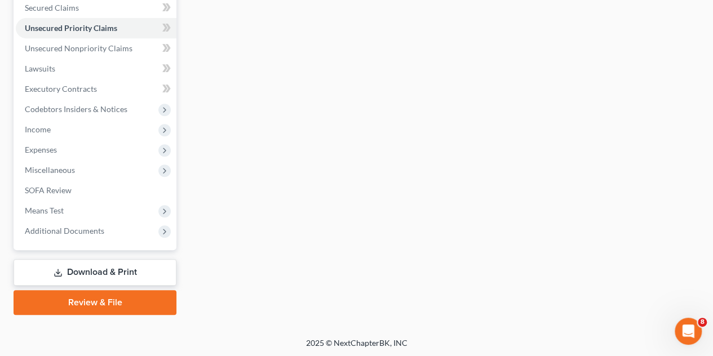
click at [136, 273] on link "Download & Print" at bounding box center [95, 272] width 163 height 26
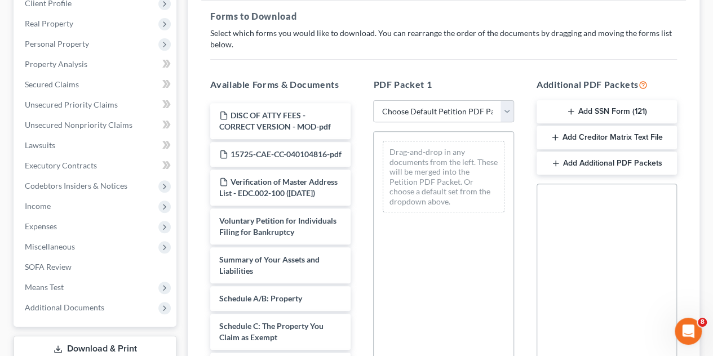
scroll to position [169, 0]
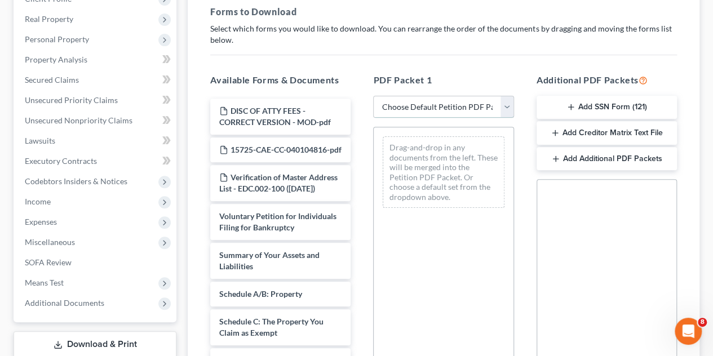
click at [510, 104] on select "Choose Default Petition PDF Packet Complete Bankruptcy Petition (all forms and …" at bounding box center [443, 107] width 140 height 23
select select "0"
click at [373, 96] on select "Choose Default Petition PDF Packet Complete Bankruptcy Petition (all forms and …" at bounding box center [443, 107] width 140 height 23
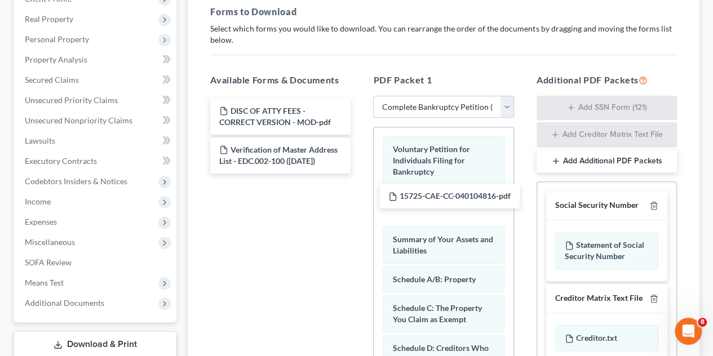
drag, startPoint x: 293, startPoint y: 151, endPoint x: 374, endPoint y: 193, distance: 92.3
click at [360, 174] on div "15725-CAE-CC-040104816-pdf DISC OF ATTY FEES - CORRECT VERSION - MOD-pdf 15725-…" at bounding box center [280, 136] width 158 height 75
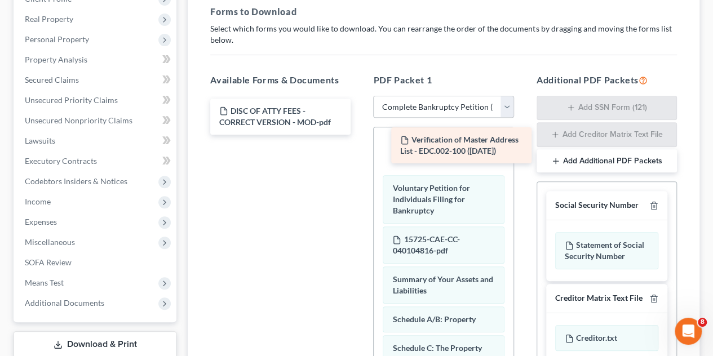
drag, startPoint x: 306, startPoint y: 156, endPoint x: 487, endPoint y: 147, distance: 181.2
click at [360, 135] on div "Verification of Master Address List - EDC.002-100 ([DATE]) DISC OF ATTY FEES - …" at bounding box center [280, 117] width 158 height 36
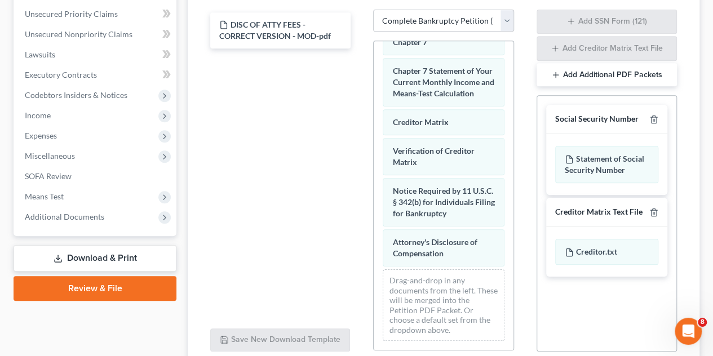
scroll to position [351, 0]
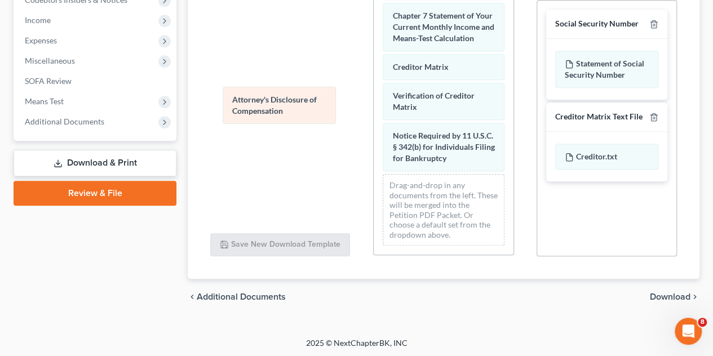
drag, startPoint x: 425, startPoint y: 165, endPoint x: 314, endPoint y: 122, distance: 119.0
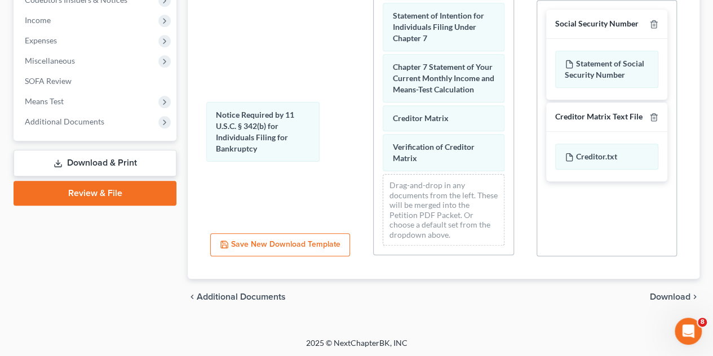
drag, startPoint x: 414, startPoint y: 142, endPoint x: 327, endPoint y: 130, distance: 88.1
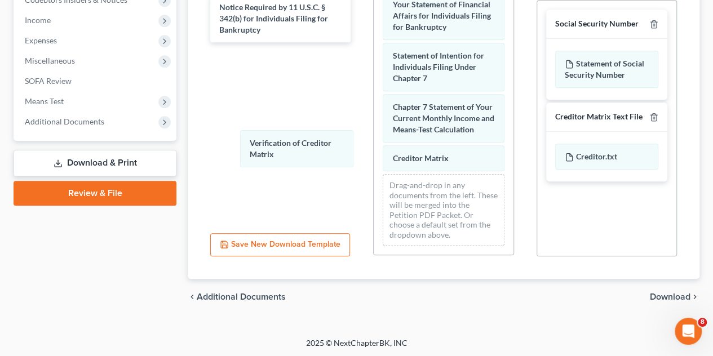
drag, startPoint x: 427, startPoint y: 147, endPoint x: 348, endPoint y: 145, distance: 79.0
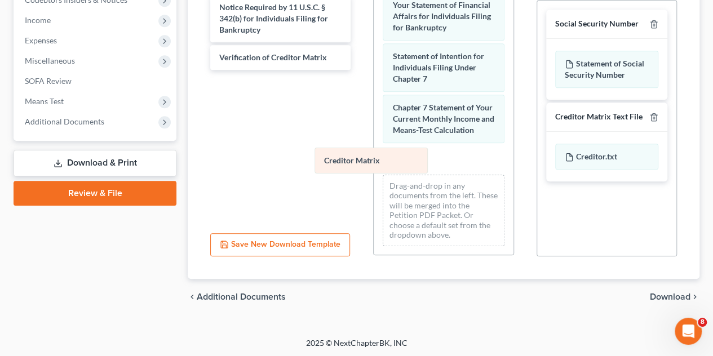
scroll to position [505, 0]
drag, startPoint x: 415, startPoint y: 153, endPoint x: 436, endPoint y: 185, distance: 38.2
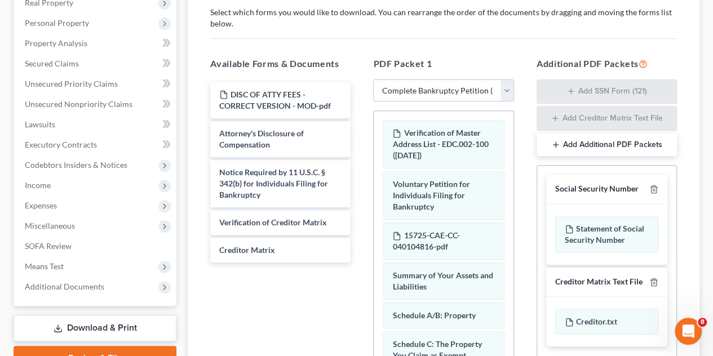
scroll to position [351, 0]
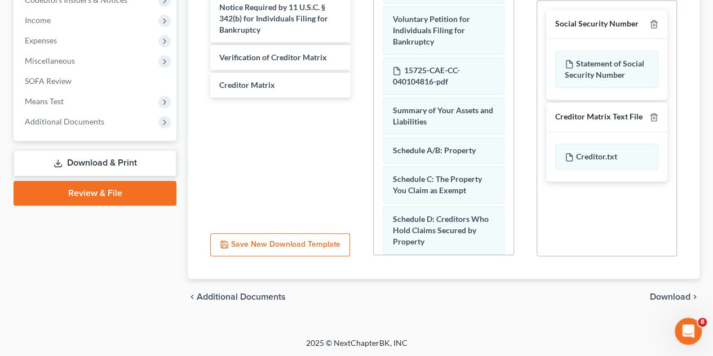
click at [676, 293] on span "Download" at bounding box center [670, 297] width 41 height 9
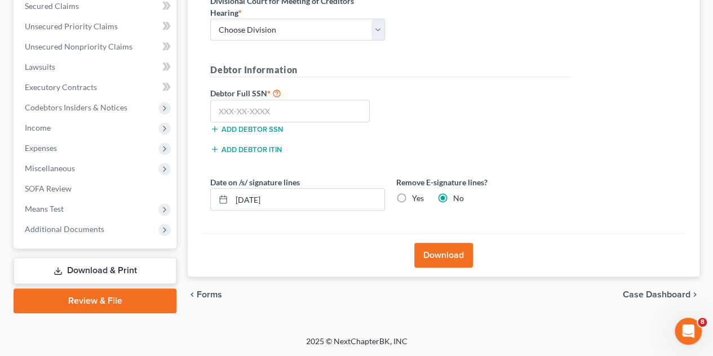
scroll to position [241, 0]
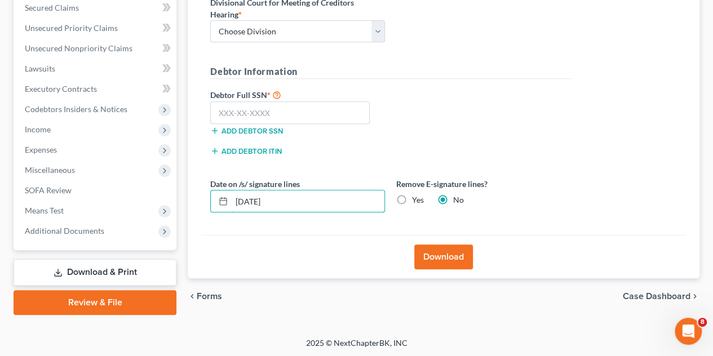
drag, startPoint x: 313, startPoint y: 201, endPoint x: 200, endPoint y: 171, distance: 117.3
click at [182, 181] on div "Forms Download Forms Forms to Download Select which forms you would like to dow…" at bounding box center [443, 91] width 523 height 448
click at [412, 199] on label "Yes" at bounding box center [418, 200] width 12 height 11
click at [417, 199] on input "Yes" at bounding box center [420, 198] width 7 height 7
radio input "true"
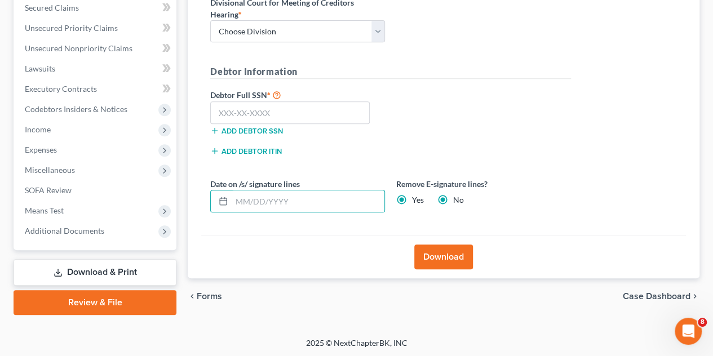
radio input "false"
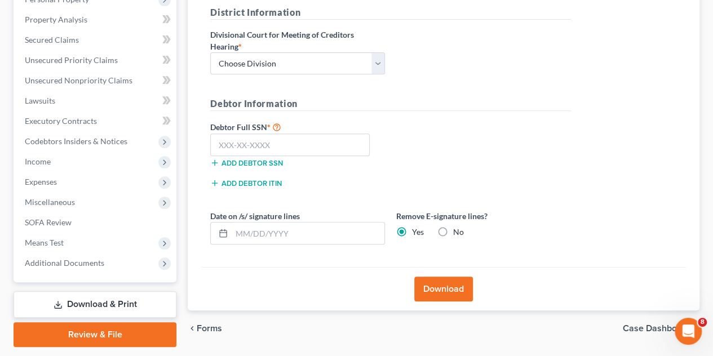
scroll to position [72, 0]
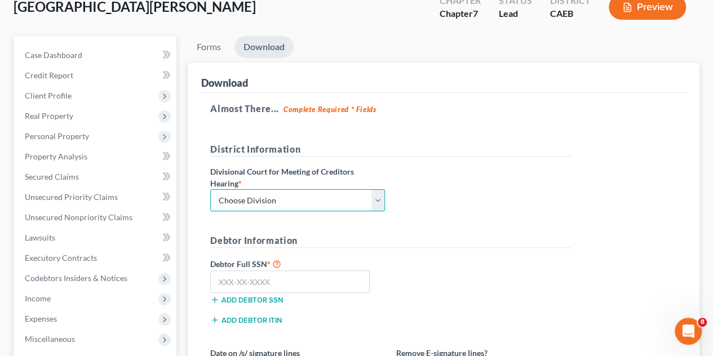
click at [292, 199] on select "Choose Division Fresno Modesto [GEOGRAPHIC_DATA]" at bounding box center [297, 200] width 175 height 23
select select "2"
click at [210, 189] on select "Choose Division Fresno Modesto [GEOGRAPHIC_DATA]" at bounding box center [297, 200] width 175 height 23
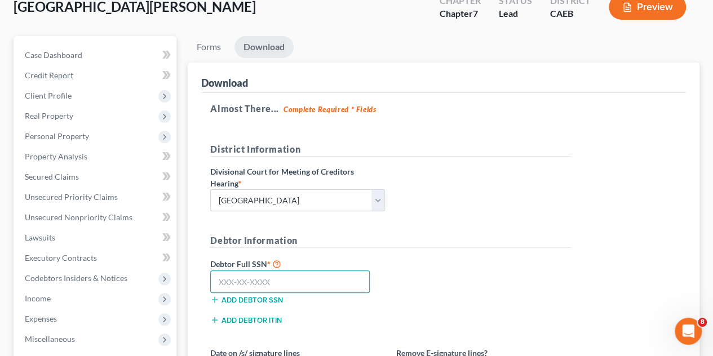
click at [315, 280] on input "text" at bounding box center [290, 282] width 160 height 23
paste input "567-25-8694"
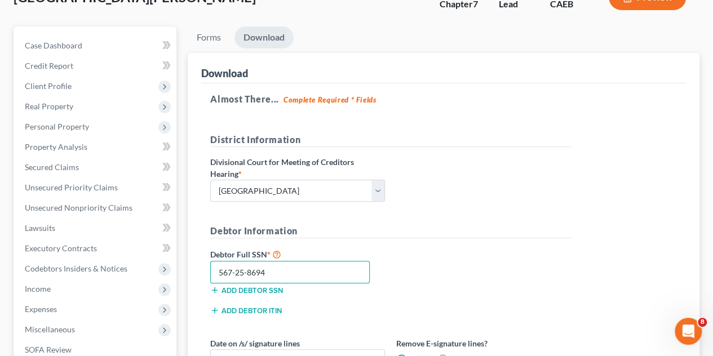
scroll to position [241, 0]
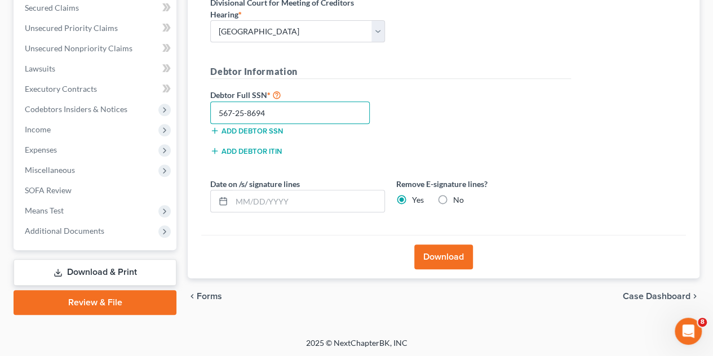
type input "567-25-8694"
click at [433, 255] on button "Download" at bounding box center [443, 257] width 59 height 25
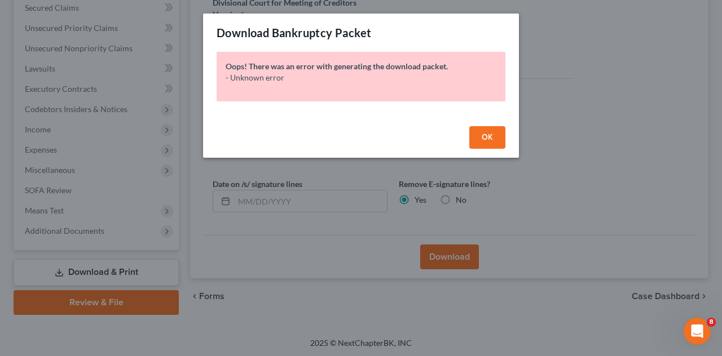
drag, startPoint x: 489, startPoint y: 132, endPoint x: 463, endPoint y: 300, distance: 169.4
click at [489, 132] on button "OK" at bounding box center [487, 137] width 36 height 23
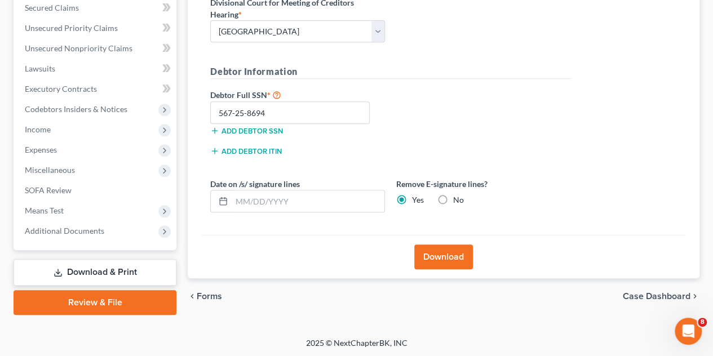
click at [444, 252] on button "Download" at bounding box center [443, 257] width 59 height 25
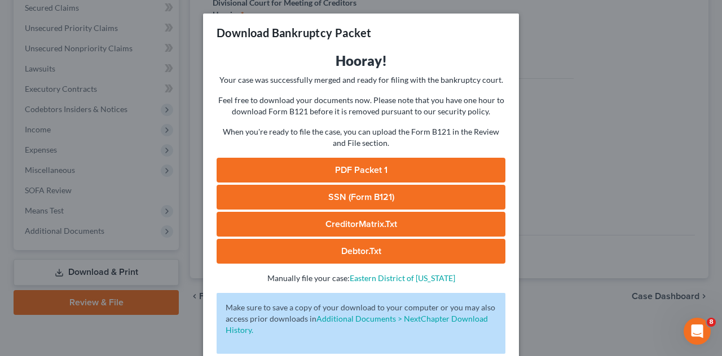
click at [354, 170] on link "PDF Packet 1" at bounding box center [361, 170] width 289 height 25
click at [342, 201] on link "SSN (Form B121)" at bounding box center [361, 197] width 289 height 25
click at [532, 229] on div "Download Bankruptcy Packet Hooray! Your case was successfully merged and ready …" at bounding box center [361, 178] width 722 height 356
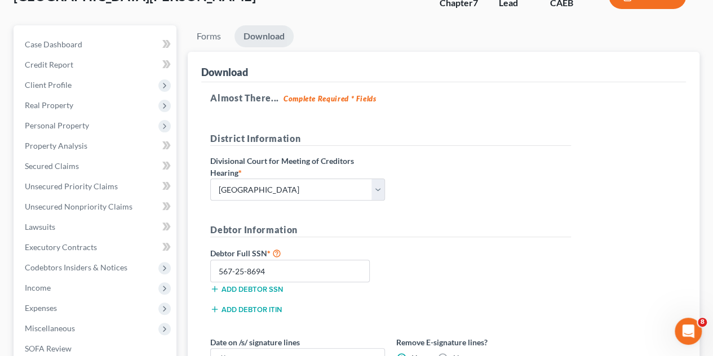
scroll to position [0, 0]
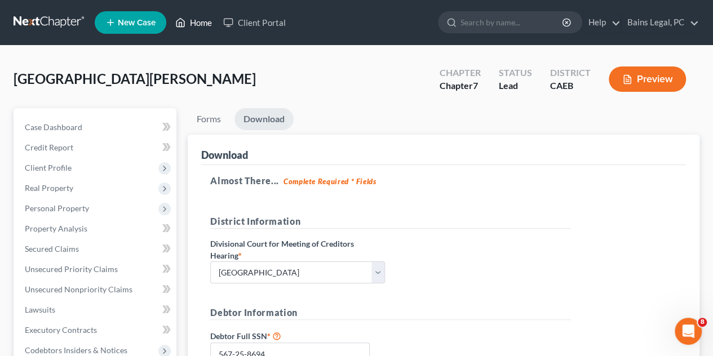
click at [204, 12] on link "Home" at bounding box center [194, 22] width 48 height 20
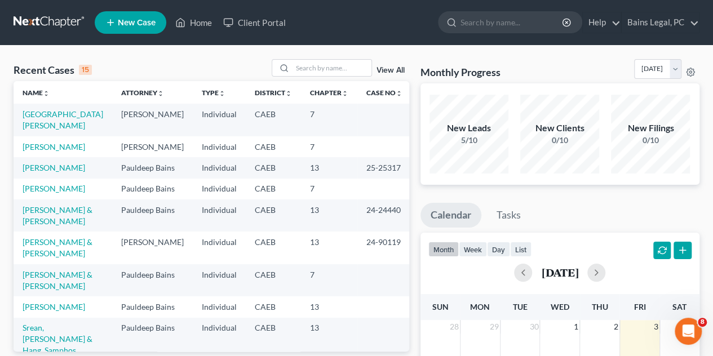
click at [47, 152] on td "[PERSON_NAME]" at bounding box center [63, 146] width 99 height 21
click at [47, 148] on link "[PERSON_NAME]" at bounding box center [54, 147] width 63 height 10
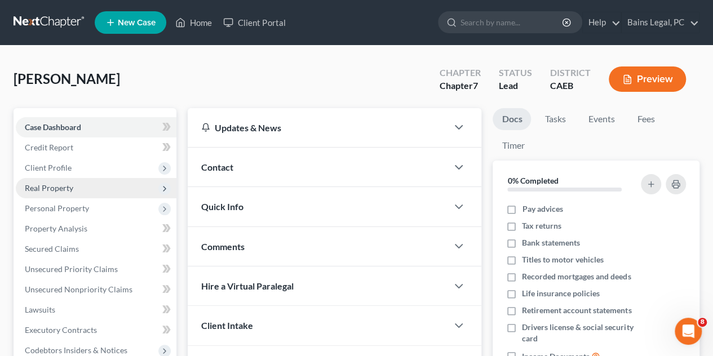
click at [67, 191] on span "Real Property" at bounding box center [49, 188] width 48 height 10
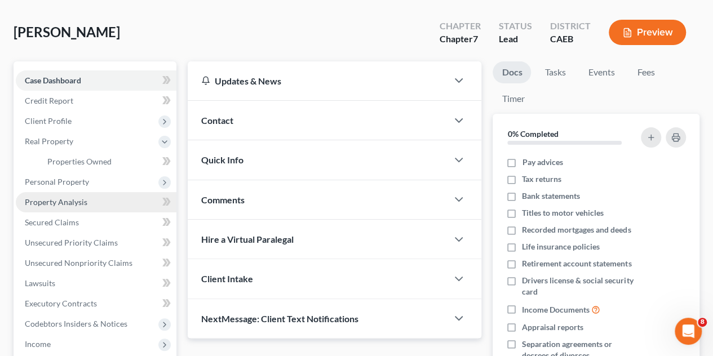
scroll to position [113, 0]
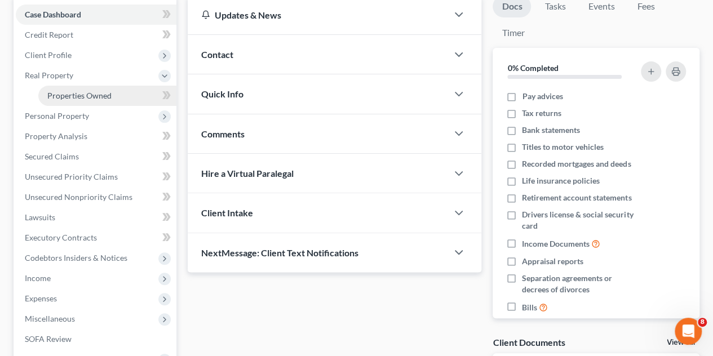
click at [79, 89] on link "Properties Owned" at bounding box center [107, 96] width 138 height 20
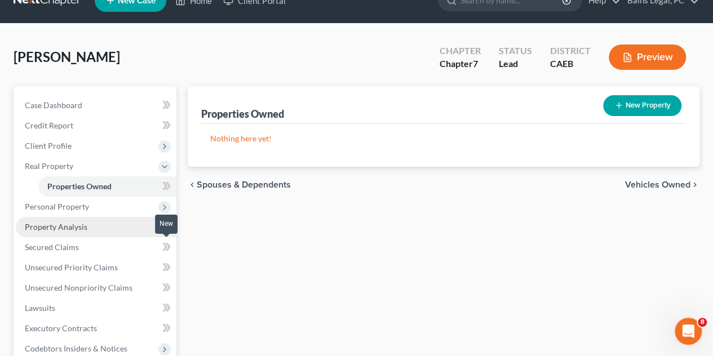
scroll to position [56, 0]
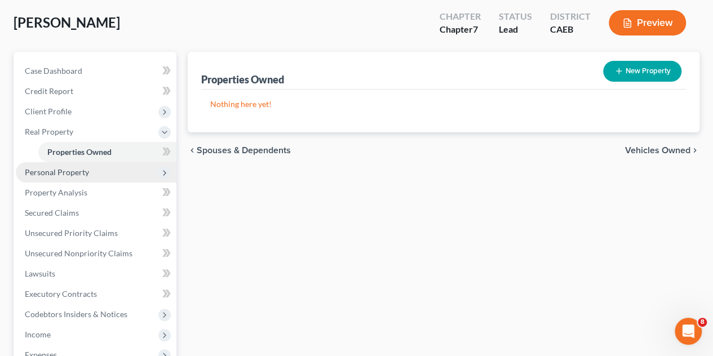
click at [91, 172] on span "Personal Property" at bounding box center [96, 172] width 161 height 20
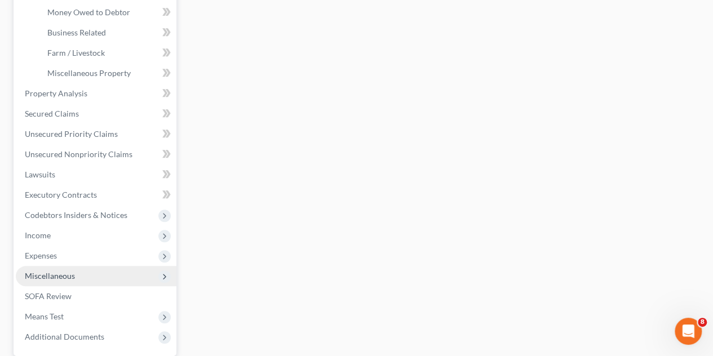
scroll to position [444, 0]
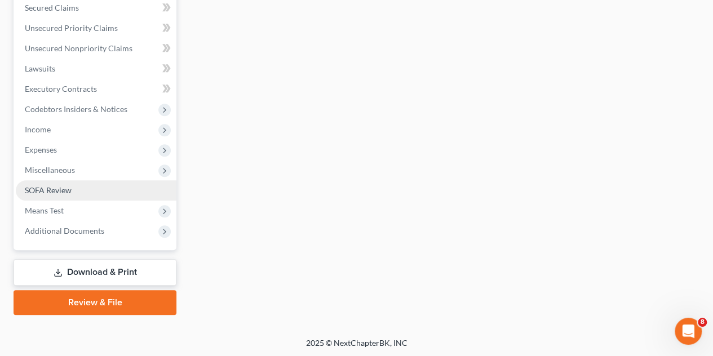
click at [89, 189] on link "SOFA Review" at bounding box center [96, 190] width 161 height 20
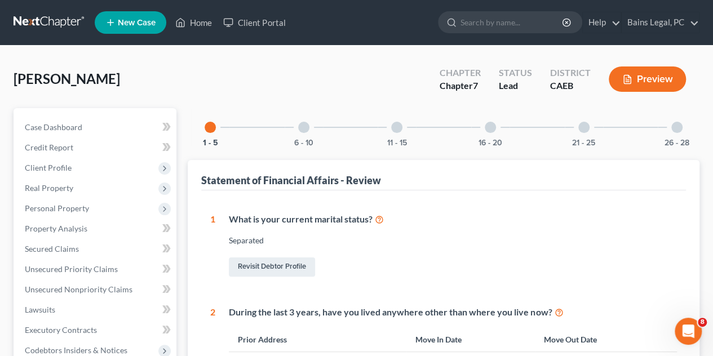
click at [298, 136] on div "6 - 10" at bounding box center [304, 127] width 38 height 38
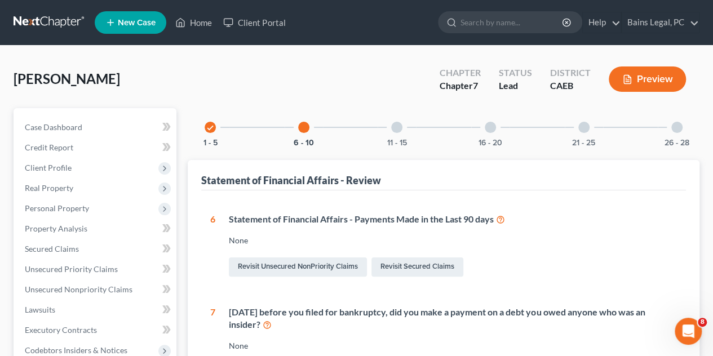
click at [403, 134] on div "11 - 15" at bounding box center [397, 127] width 38 height 38
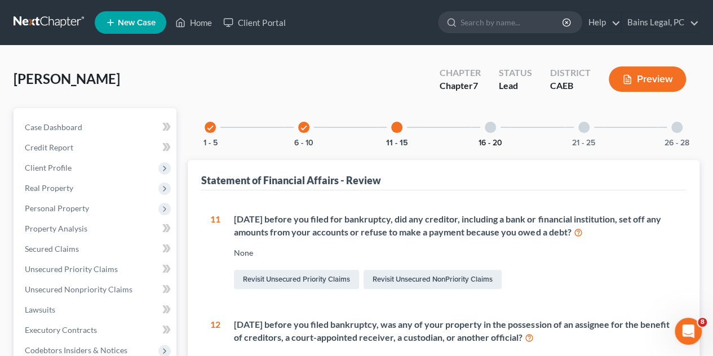
click at [489, 139] on button "16 - 20" at bounding box center [491, 143] width 24 height 8
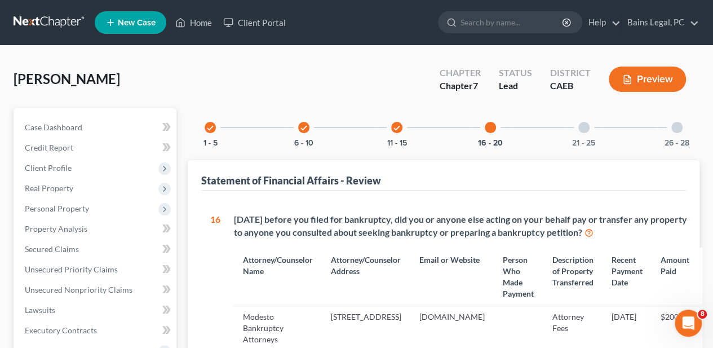
click at [590, 128] on div "21 - 25" at bounding box center [584, 127] width 38 height 38
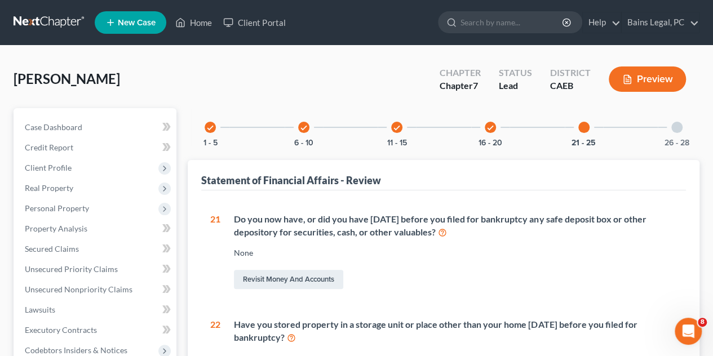
click at [673, 128] on div at bounding box center [676, 127] width 11 height 11
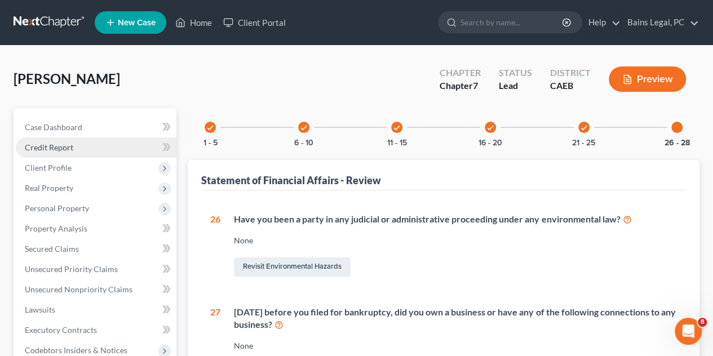
click at [68, 148] on span "Credit Report" at bounding box center [49, 148] width 48 height 10
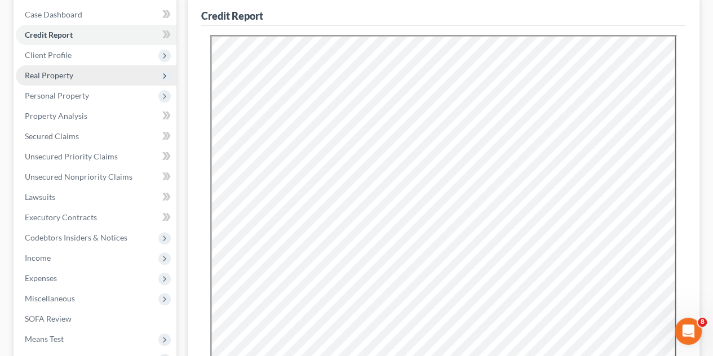
scroll to position [169, 0]
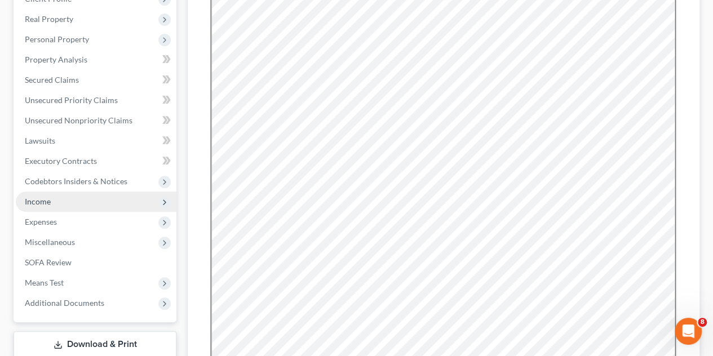
click at [57, 199] on span "Income" at bounding box center [96, 202] width 161 height 20
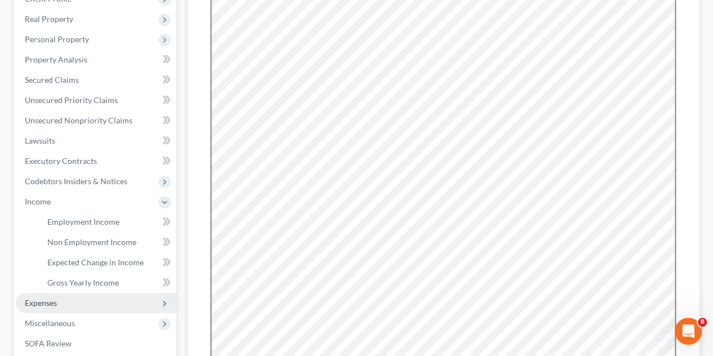
click at [61, 304] on span "Expenses" at bounding box center [96, 303] width 161 height 20
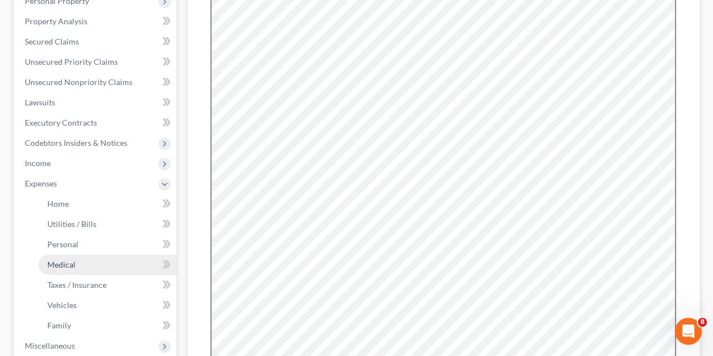
scroll to position [226, 0]
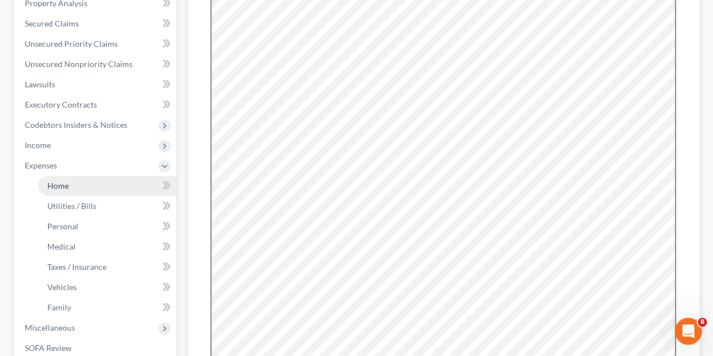
click at [85, 190] on link "Home" at bounding box center [107, 186] width 138 height 20
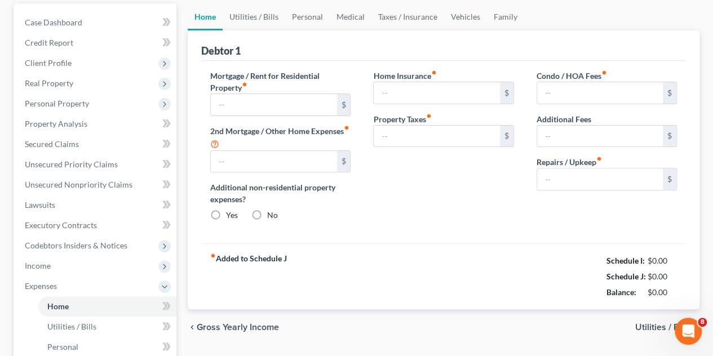
type input "1,250.00"
type input "0.00"
radio input "true"
type input "0.00"
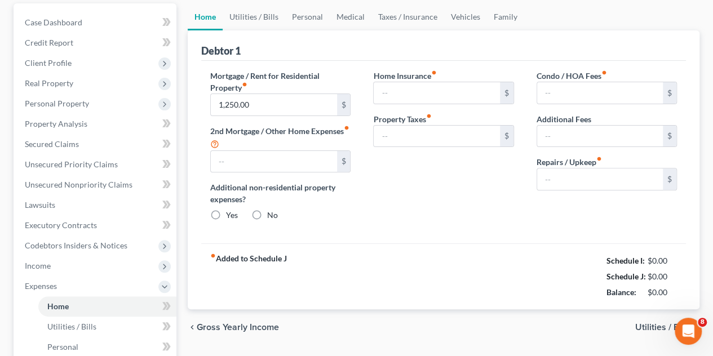
type input "0.00"
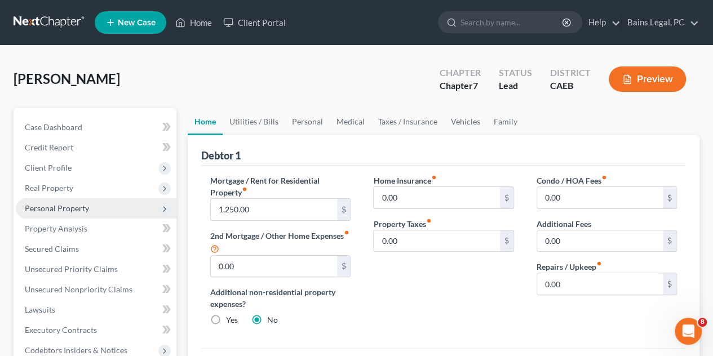
click at [63, 213] on span "Personal Property" at bounding box center [57, 209] width 64 height 10
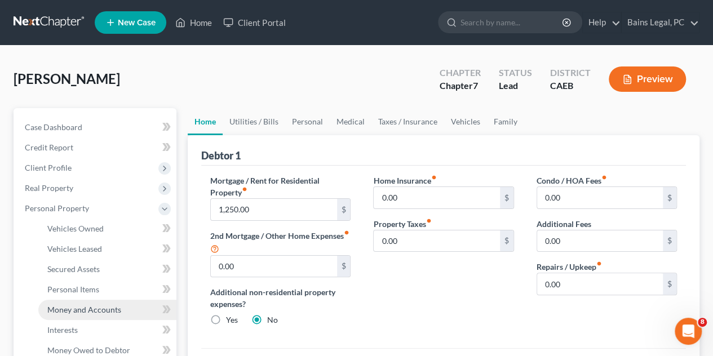
click at [104, 307] on span "Money and Accounts" at bounding box center [84, 310] width 74 height 10
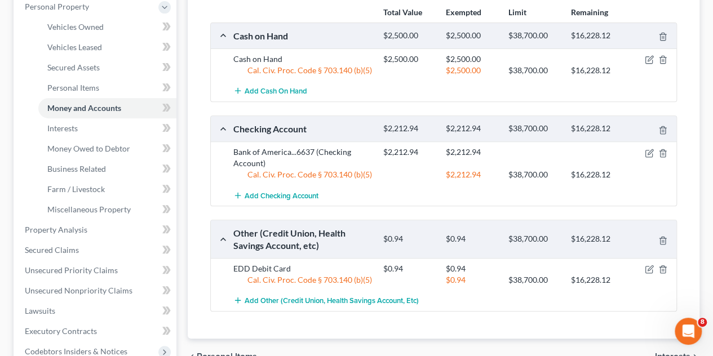
scroll to position [226, 0]
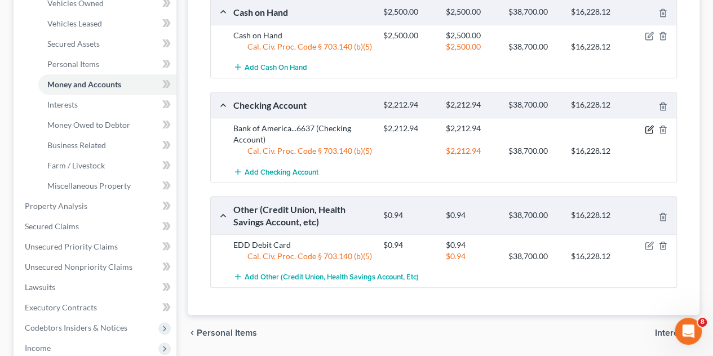
click at [650, 130] on icon "button" at bounding box center [649, 129] width 9 height 9
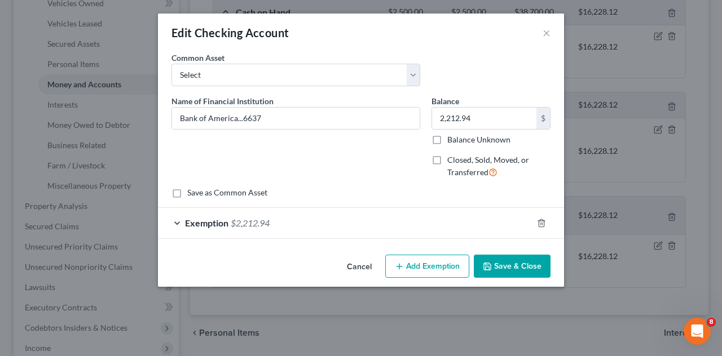
click at [325, 227] on div "Exemption $2,212.94" at bounding box center [345, 223] width 374 height 30
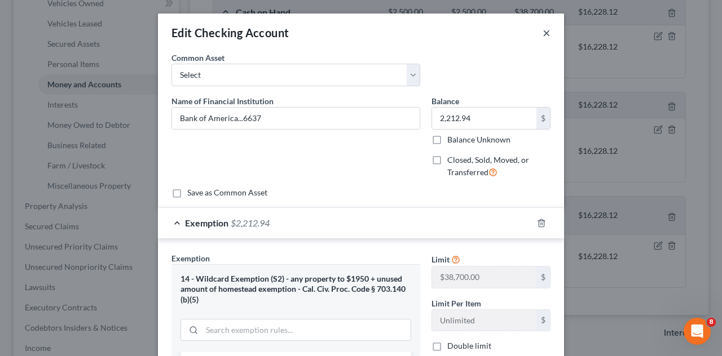
click at [542, 31] on button "×" at bounding box center [546, 33] width 8 height 14
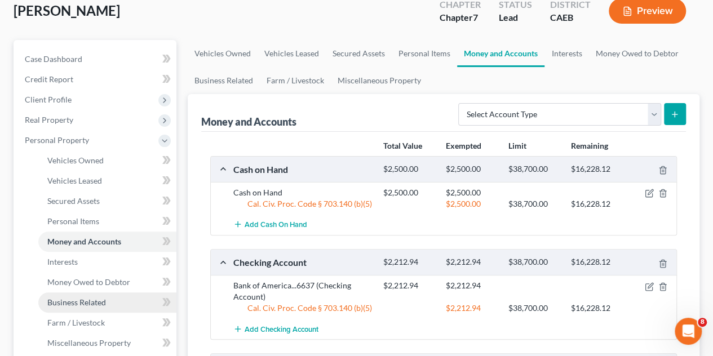
scroll to position [169, 0]
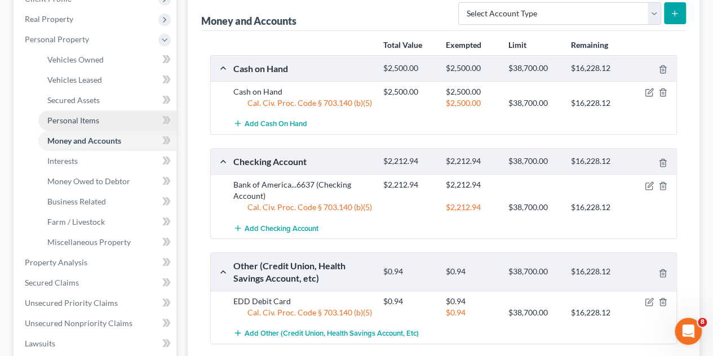
click at [85, 117] on span "Personal Items" at bounding box center [73, 121] width 52 height 10
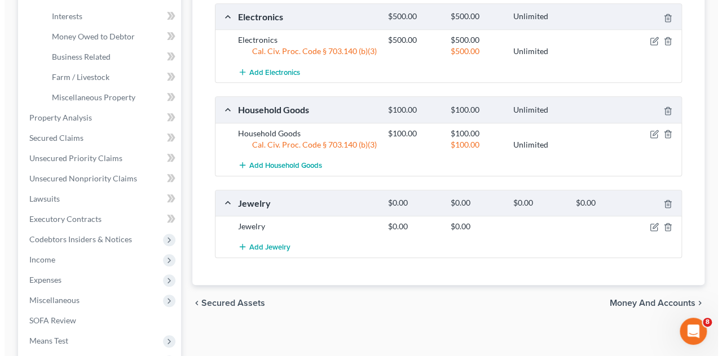
scroll to position [338, 0]
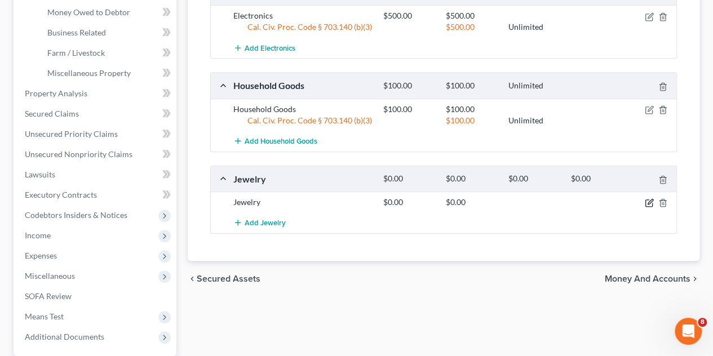
click at [648, 201] on icon "button" at bounding box center [650, 202] width 5 height 5
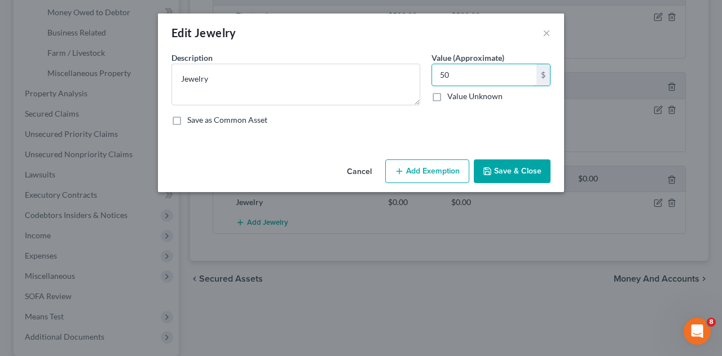
type input "50"
click at [458, 165] on button "Add Exemption" at bounding box center [427, 172] width 84 height 24
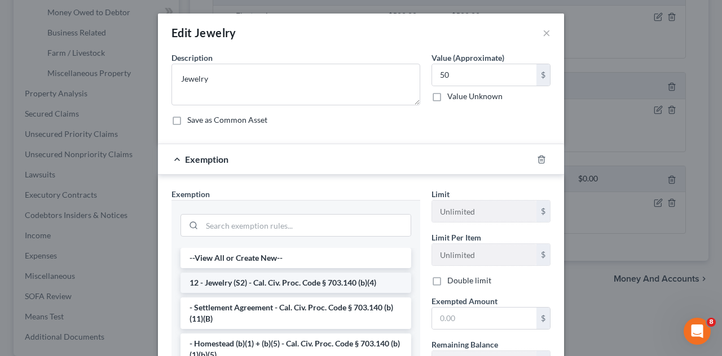
click at [277, 282] on li "12 - Jewelry (S2) - Cal. Civ. Proc. Code § 703.140 (b)(4)" at bounding box center [295, 283] width 231 height 20
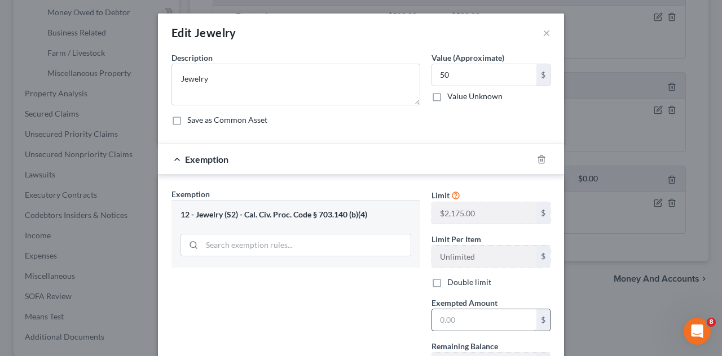
click at [473, 313] on input "text" at bounding box center [484, 320] width 104 height 21
type input "50"
click at [303, 307] on div "Exemption Set must be selected for CA. Exemption * 12 - Jewelry (S2) - Cal. Civ…" at bounding box center [296, 285] width 260 height 195
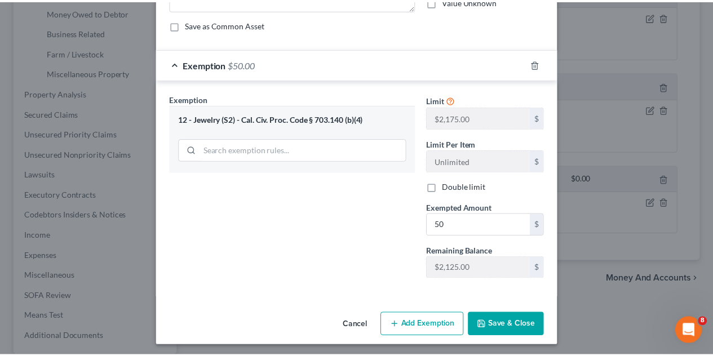
scroll to position [96, 0]
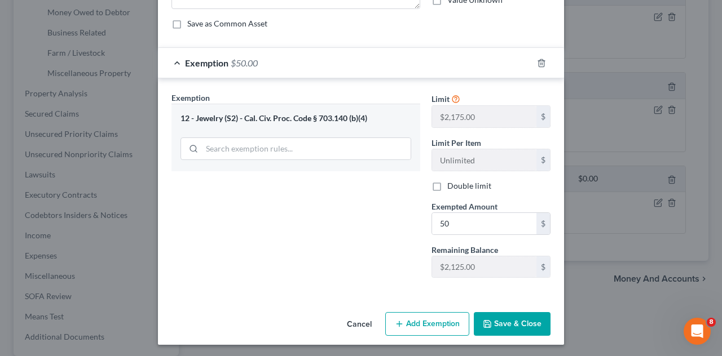
click at [501, 323] on button "Save & Close" at bounding box center [512, 324] width 77 height 24
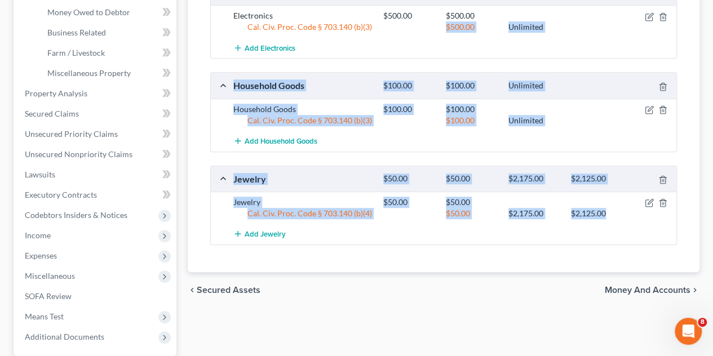
drag, startPoint x: 607, startPoint y: 210, endPoint x: 506, endPoint y: 48, distance: 190.4
click at [423, 26] on div "Clothing $250.00 $250.00 $925.00 $675.00 Clothing $250.00 $250.00 Cal. Civ. Pro…" at bounding box center [443, 65] width 467 height 359
click at [572, 51] on div "Add Electronics" at bounding box center [453, 47] width 450 height 21
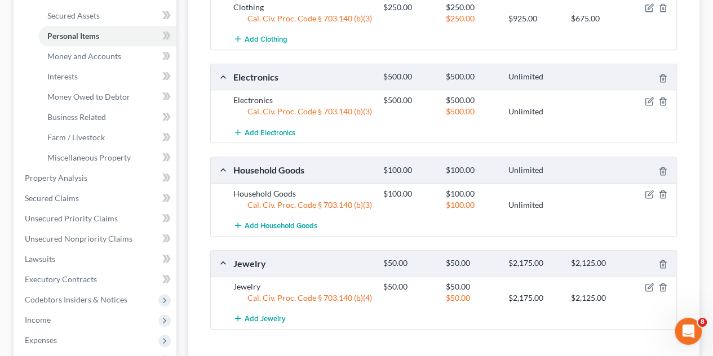
scroll to position [169, 0]
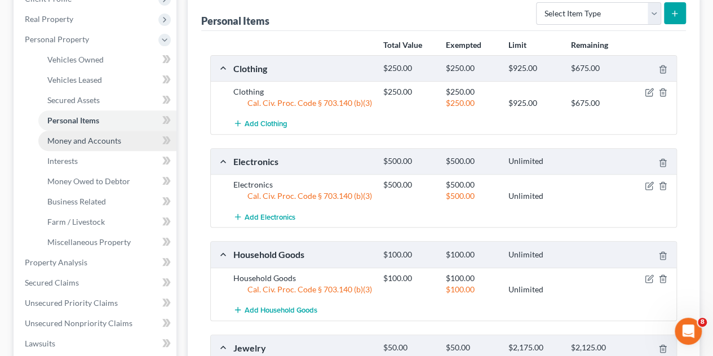
click at [101, 140] on span "Money and Accounts" at bounding box center [84, 141] width 74 height 10
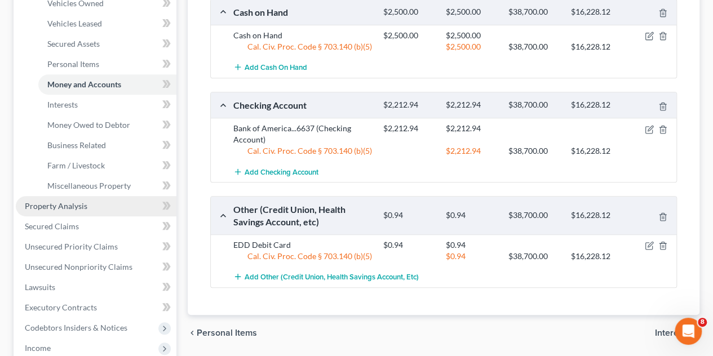
click at [61, 206] on span "Property Analysis" at bounding box center [56, 206] width 63 height 10
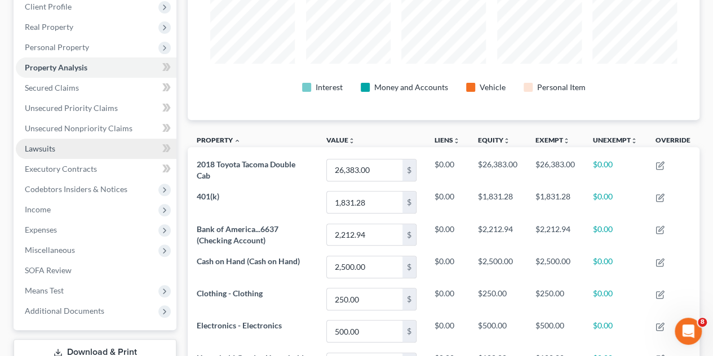
scroll to position [143, 0]
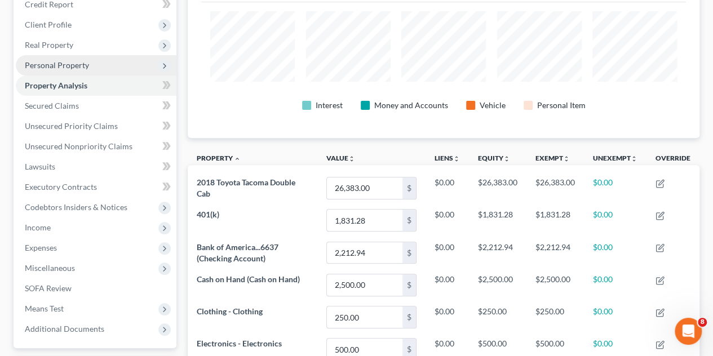
click at [68, 66] on span "Personal Property" at bounding box center [57, 65] width 64 height 10
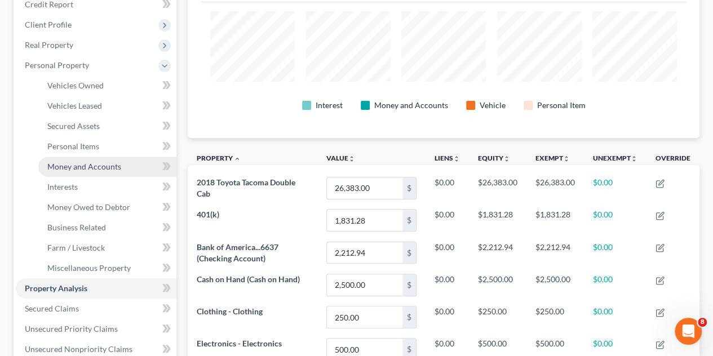
click at [82, 166] on span "Money and Accounts" at bounding box center [84, 167] width 74 height 10
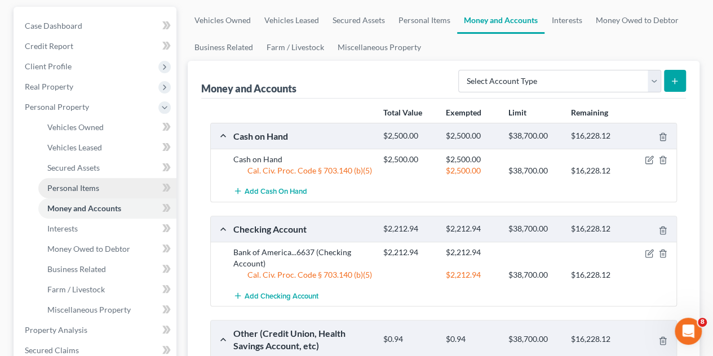
scroll to position [169, 0]
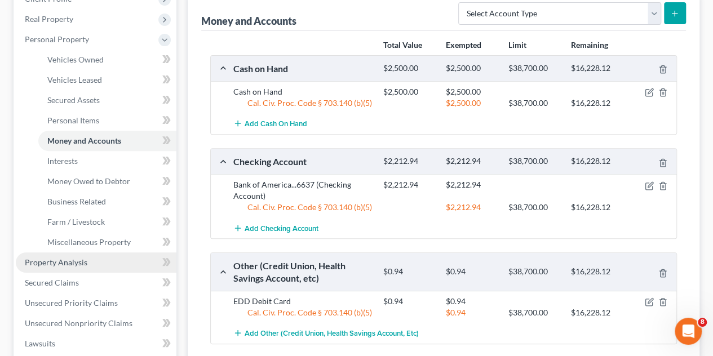
click at [85, 266] on span "Property Analysis" at bounding box center [56, 263] width 63 height 10
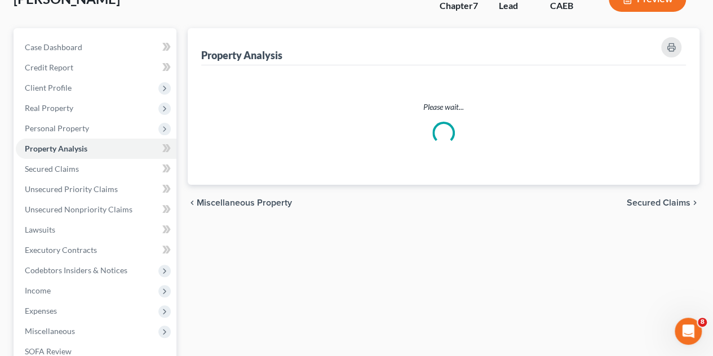
scroll to position [2, 0]
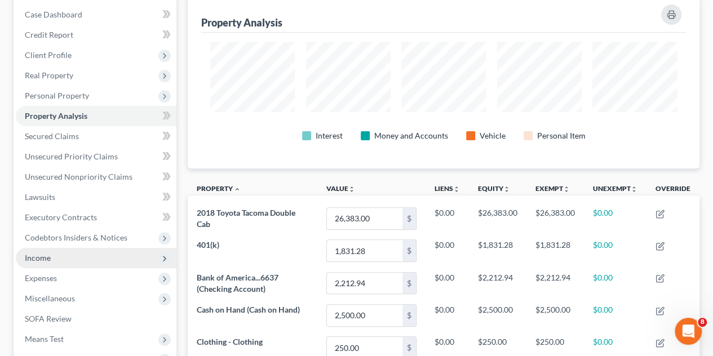
click at [58, 262] on span "Income" at bounding box center [96, 258] width 161 height 20
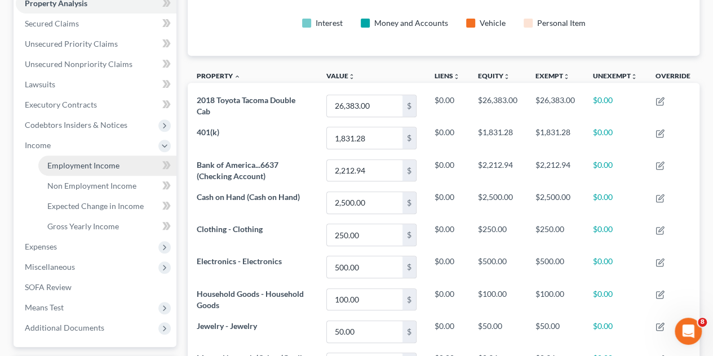
click at [93, 165] on span "Employment Income" at bounding box center [83, 166] width 72 height 10
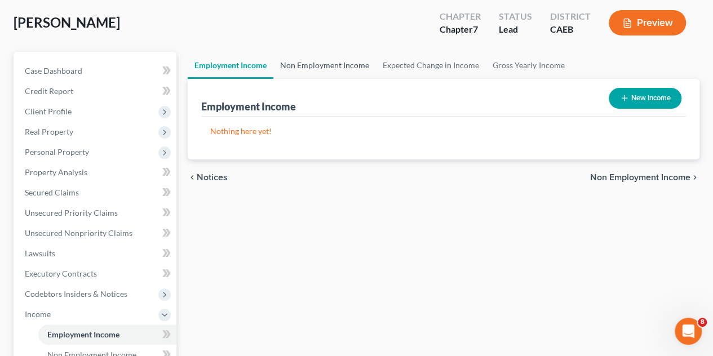
click at [303, 70] on link "Non Employment Income" at bounding box center [324, 65] width 103 height 27
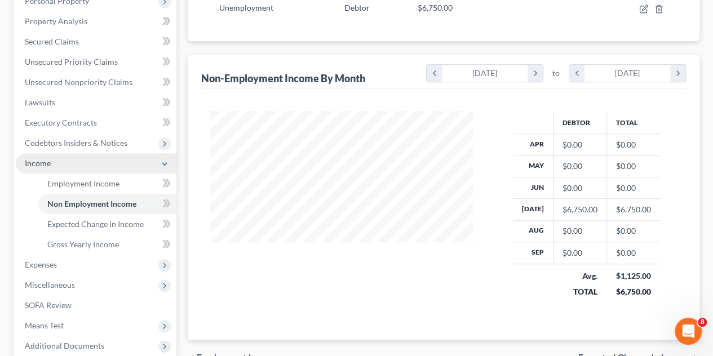
scroll to position [226, 0]
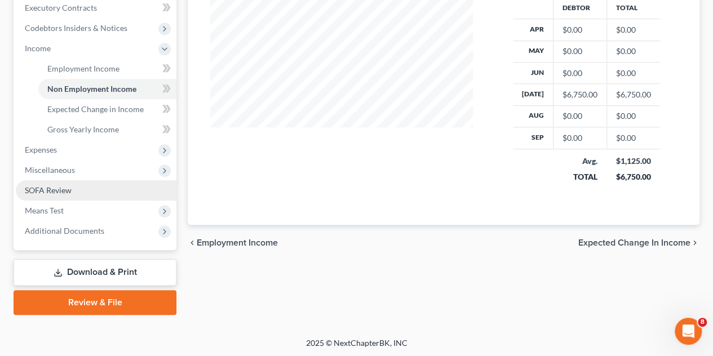
click at [56, 186] on span "SOFA Review" at bounding box center [48, 190] width 47 height 10
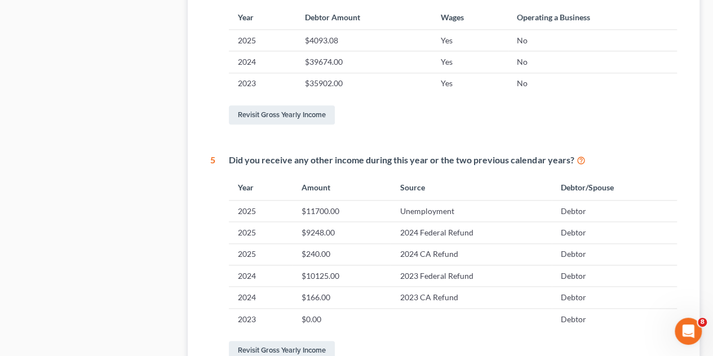
scroll to position [569, 0]
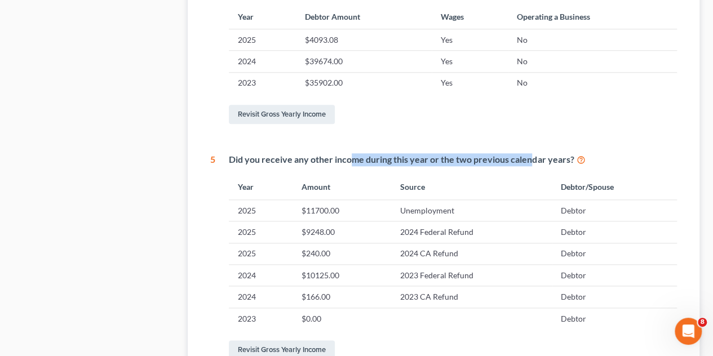
drag, startPoint x: 348, startPoint y: 156, endPoint x: 532, endPoint y: 157, distance: 183.8
click at [532, 157] on div "Did you receive any other income during this year or the two previous calendar …" at bounding box center [453, 159] width 448 height 13
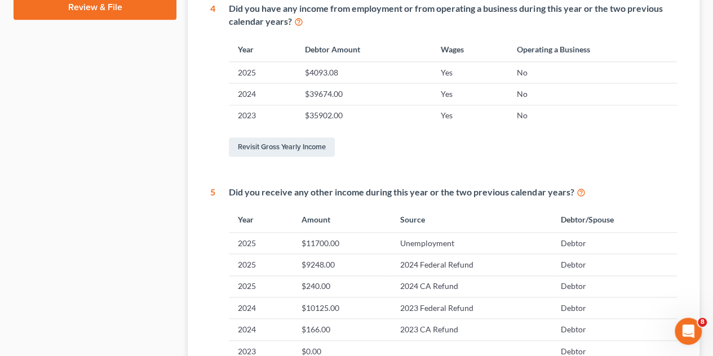
scroll to position [513, 0]
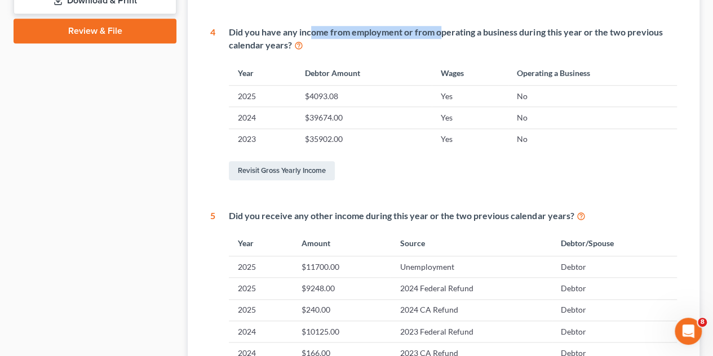
drag, startPoint x: 310, startPoint y: 30, endPoint x: 448, endPoint y: 36, distance: 138.2
click at [445, 36] on div "Did you have any income from employment or from operating a business during thi…" at bounding box center [453, 39] width 448 height 26
click at [448, 36] on div "Did you have any income from employment or from operating a business during thi…" at bounding box center [453, 39] width 448 height 26
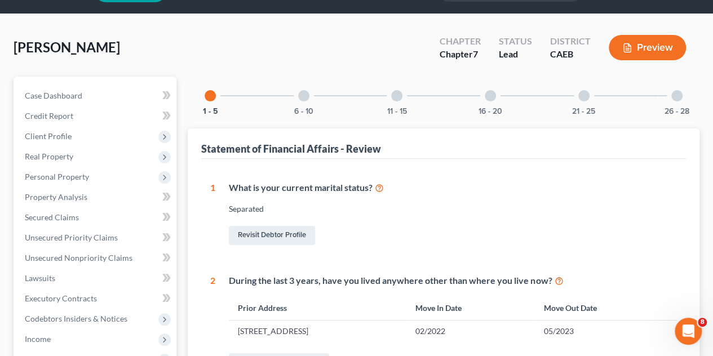
scroll to position [0, 0]
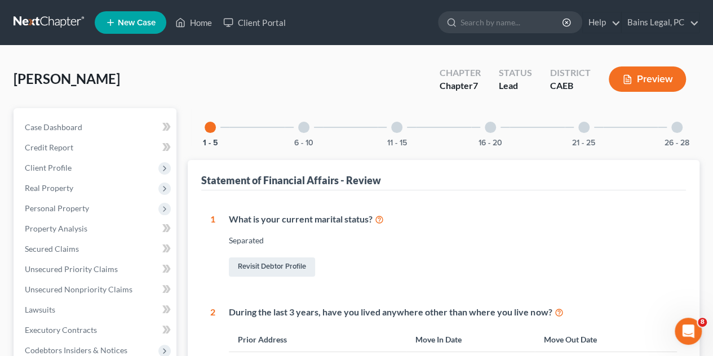
click at [302, 135] on div "6 - 10" at bounding box center [304, 127] width 38 height 38
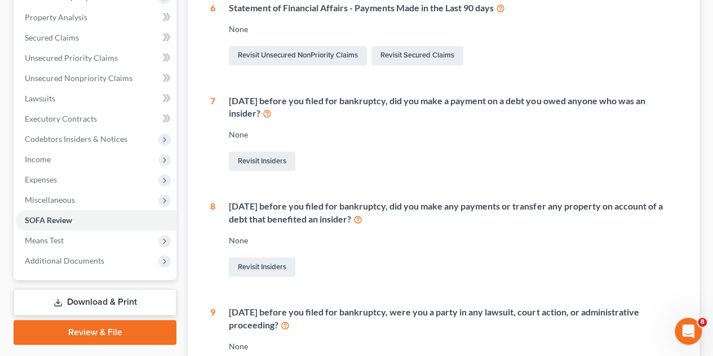
scroll to position [56, 0]
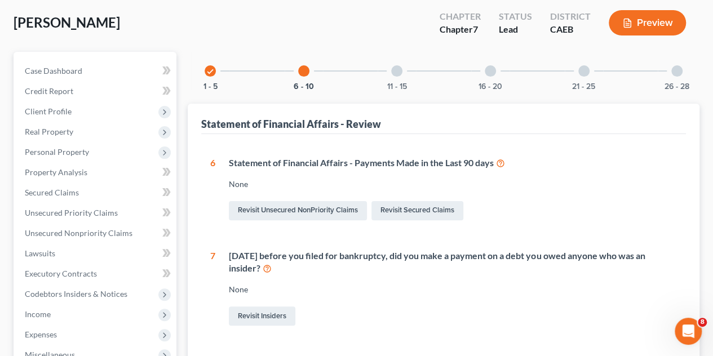
click at [397, 68] on div at bounding box center [396, 70] width 11 height 11
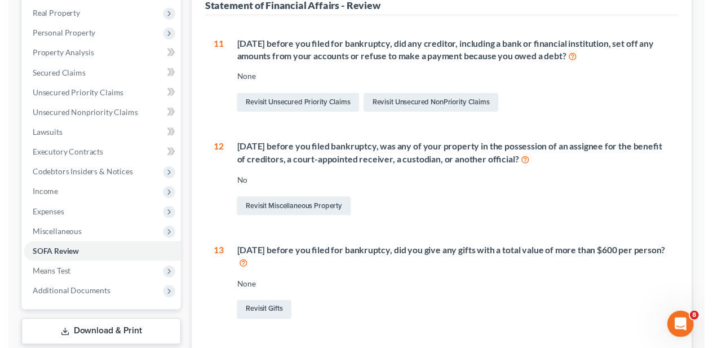
scroll to position [0, 0]
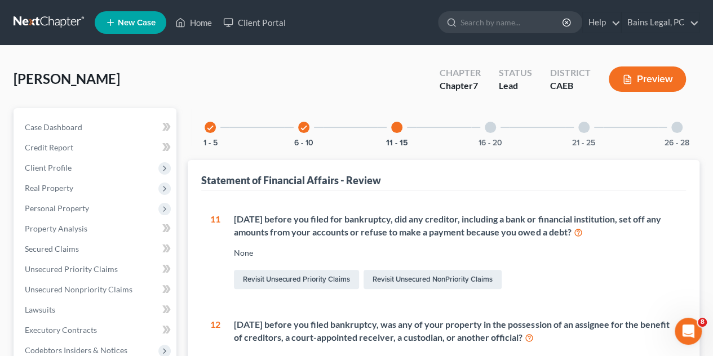
click at [493, 123] on div at bounding box center [490, 127] width 11 height 11
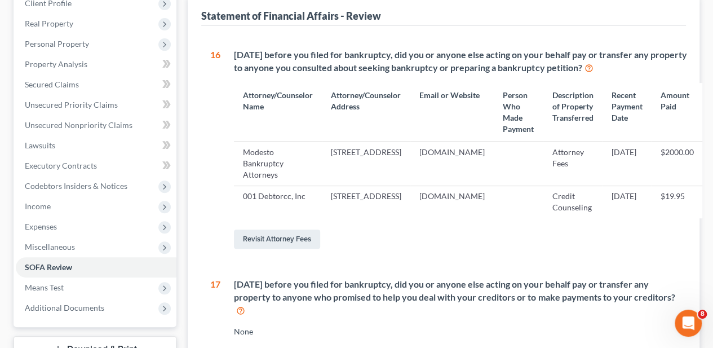
scroll to position [169, 0]
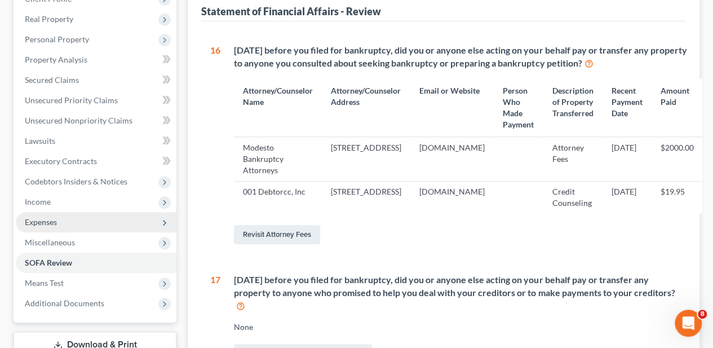
click at [83, 226] on span "Expenses" at bounding box center [96, 222] width 161 height 20
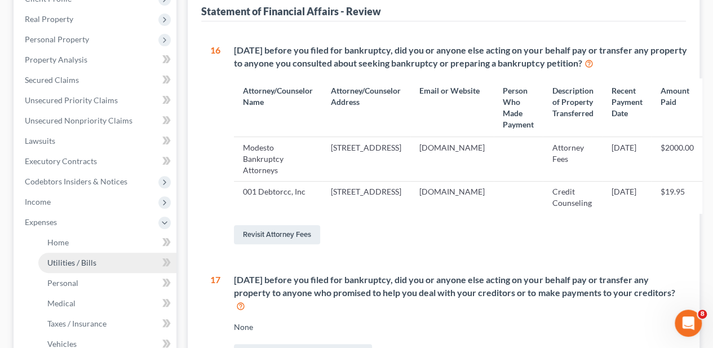
click at [91, 255] on link "Utilities / Bills" at bounding box center [107, 263] width 138 height 20
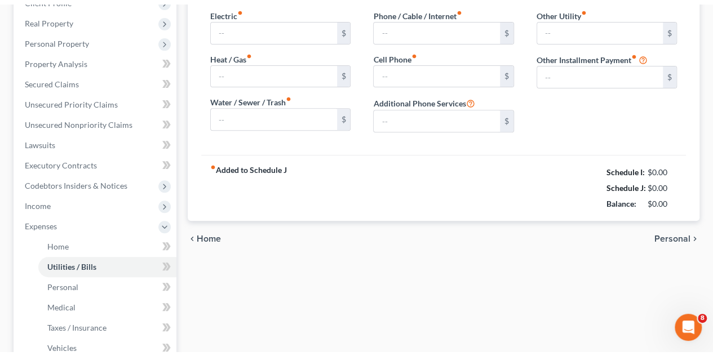
scroll to position [8, 0]
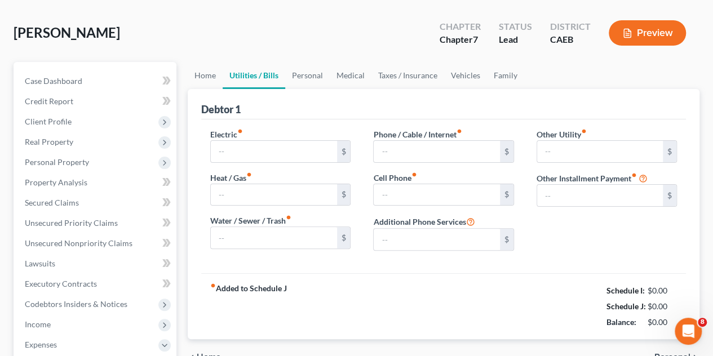
type input "174.00"
type input "30.00"
type input "0.00"
type input "94.07"
type input "311.00"
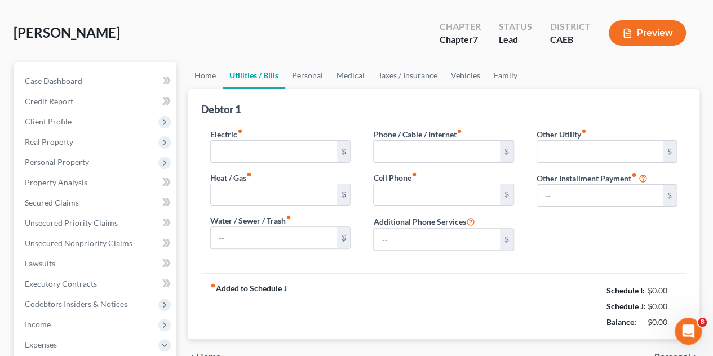
type input "0.00"
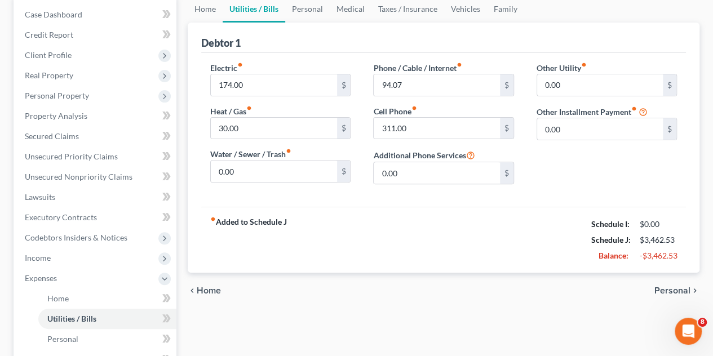
scroll to position [0, 0]
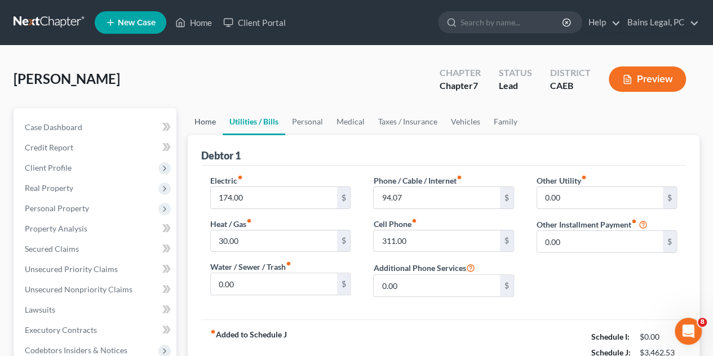
click at [202, 114] on link "Home" at bounding box center [205, 121] width 35 height 27
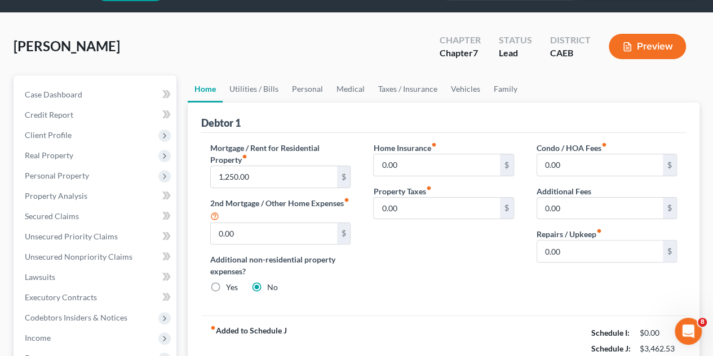
scroll to position [56, 0]
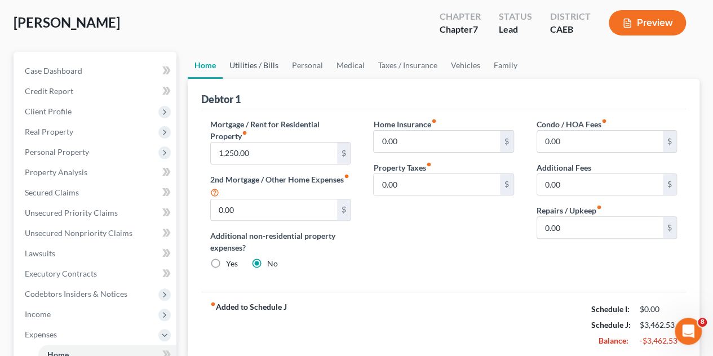
click at [248, 73] on link "Utilities / Bills" at bounding box center [254, 65] width 63 height 27
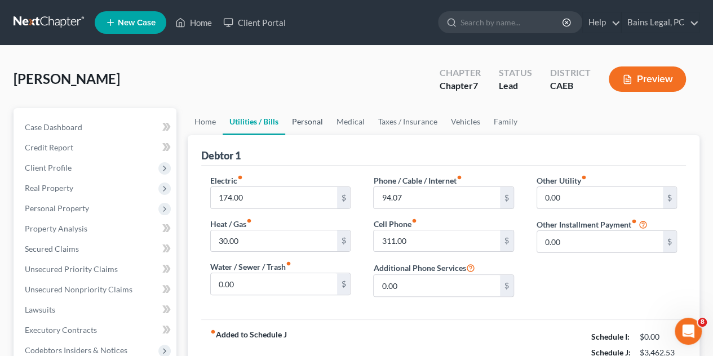
click at [308, 120] on link "Personal" at bounding box center [307, 121] width 45 height 27
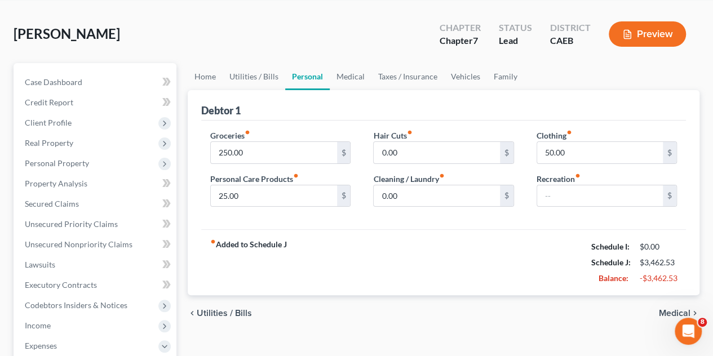
scroll to position [113, 0]
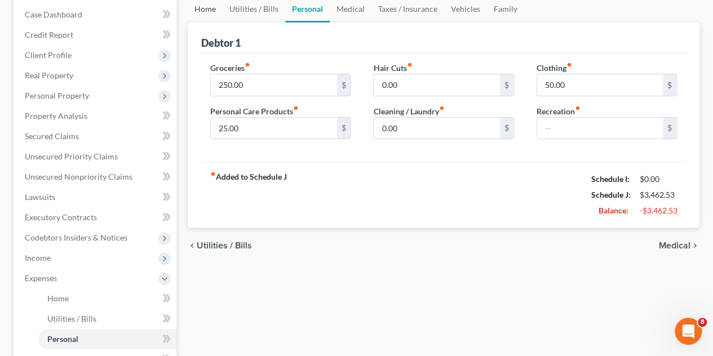
click at [210, 16] on link "Home" at bounding box center [205, 8] width 35 height 27
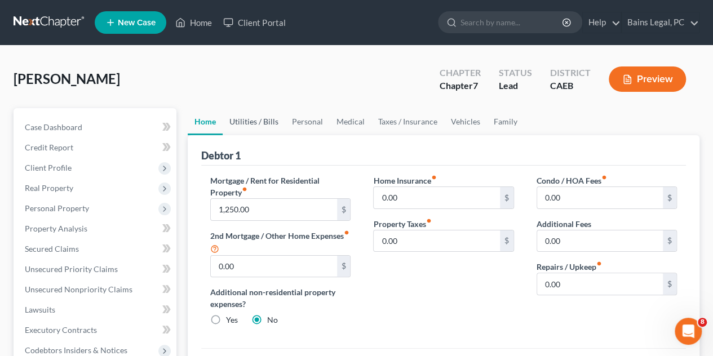
click at [264, 119] on link "Utilities / Bills" at bounding box center [254, 121] width 63 height 27
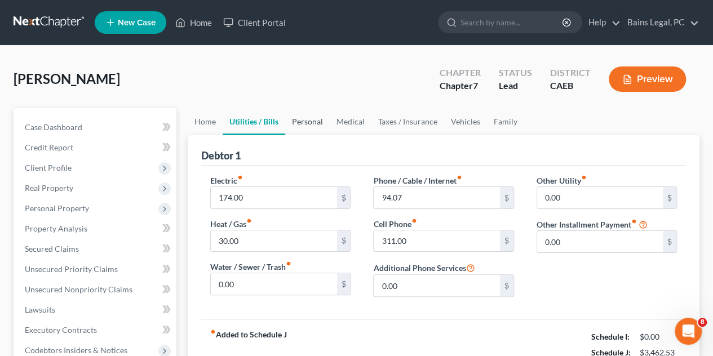
click at [304, 118] on link "Personal" at bounding box center [307, 121] width 45 height 27
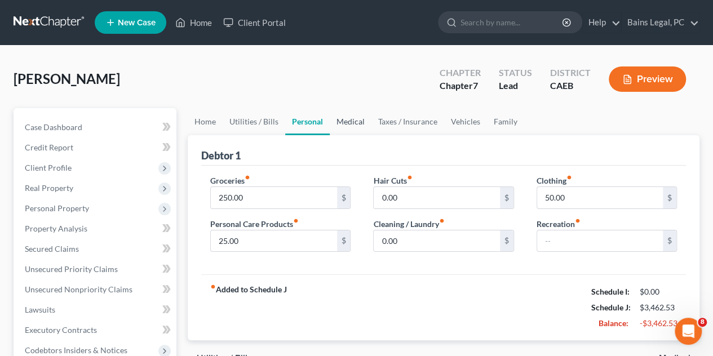
click at [351, 127] on link "Medical" at bounding box center [351, 121] width 42 height 27
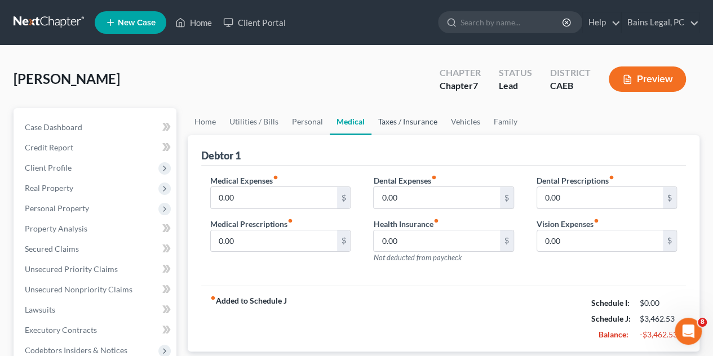
click at [392, 124] on link "Taxes / Insurance" at bounding box center [408, 121] width 73 height 27
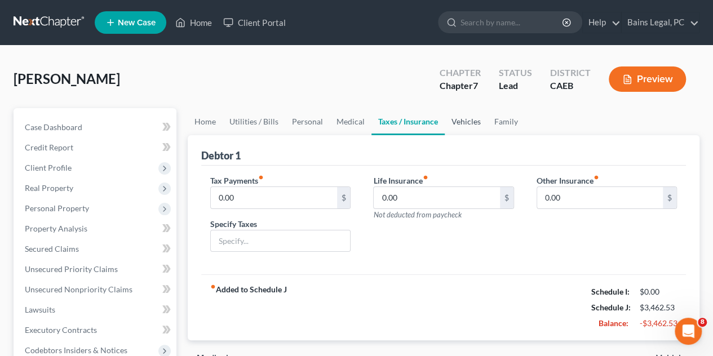
click at [452, 126] on link "Vehicles" at bounding box center [466, 121] width 43 height 27
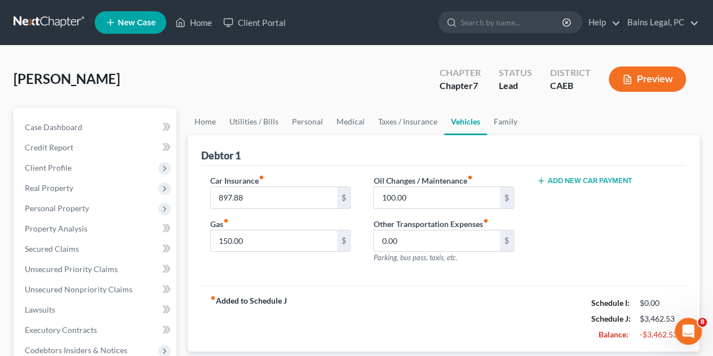
scroll to position [56, 0]
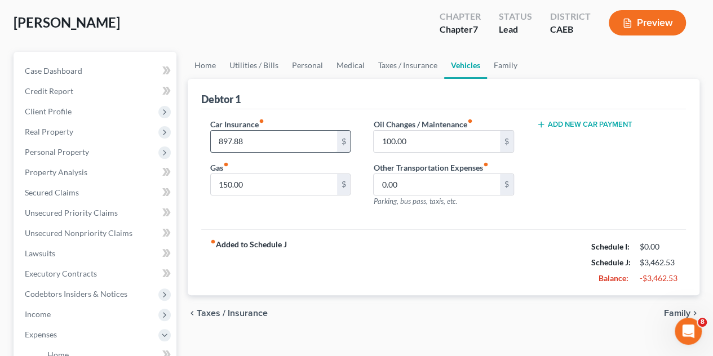
click at [268, 142] on input "897.88" at bounding box center [274, 141] width 126 height 21
click at [278, 140] on input "897.88" at bounding box center [274, 141] width 126 height 21
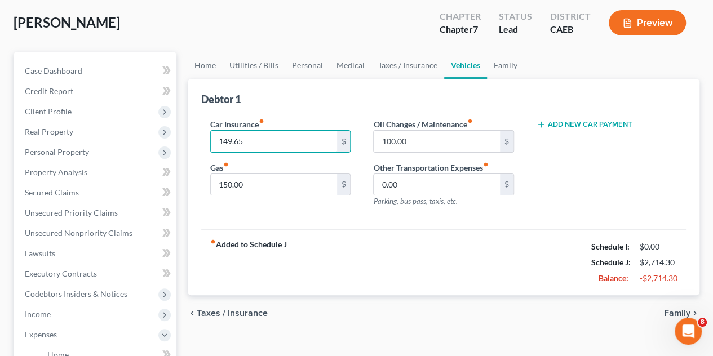
type input "149.65"
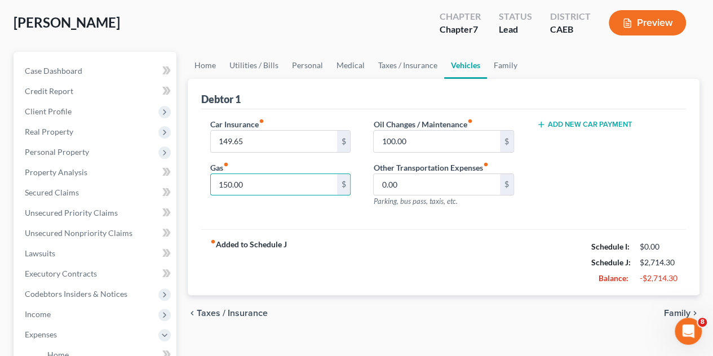
click at [420, 255] on div "fiber_manual_record Added to Schedule J Schedule I: $0.00 Schedule J: $2,714.30…" at bounding box center [443, 262] width 485 height 66
click at [507, 72] on link "Family" at bounding box center [505, 65] width 37 height 27
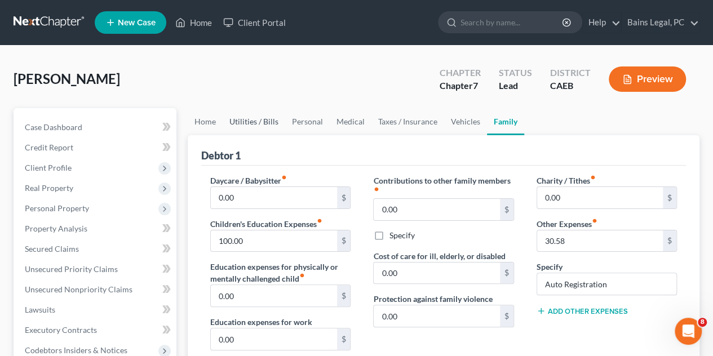
click at [237, 126] on link "Utilities / Bills" at bounding box center [254, 121] width 63 height 27
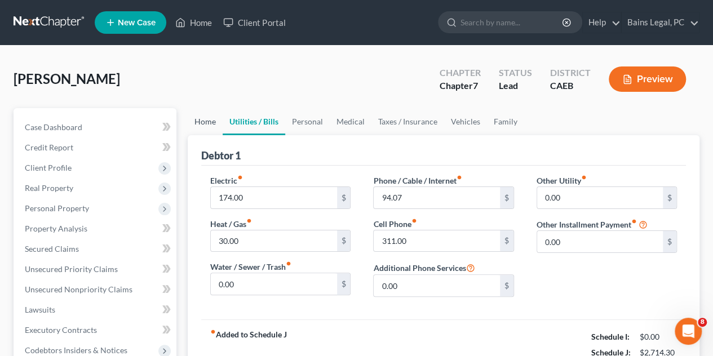
click at [207, 128] on link "Home" at bounding box center [205, 121] width 35 height 27
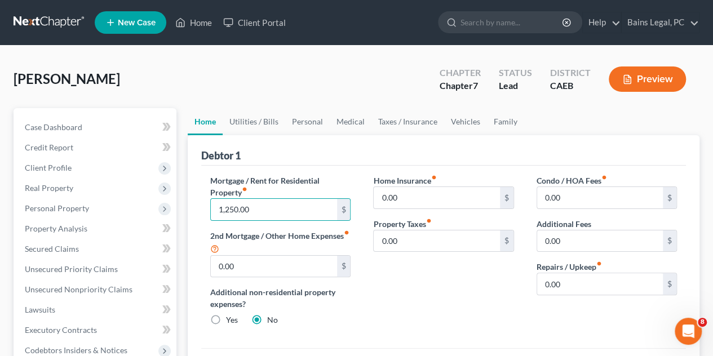
click at [441, 273] on div "Home Insurance fiber_manual_record 0.00 $ Property Taxes fiber_manual_record 0.…" at bounding box center [443, 255] width 163 height 161
click at [423, 279] on div "Home Insurance fiber_manual_record 0.00 $ Property Taxes fiber_manual_record 0.…" at bounding box center [443, 255] width 163 height 161
click at [297, 204] on input "1,250.00" at bounding box center [274, 209] width 126 height 21
click at [297, 210] on input "1,250.00" at bounding box center [274, 209] width 126 height 21
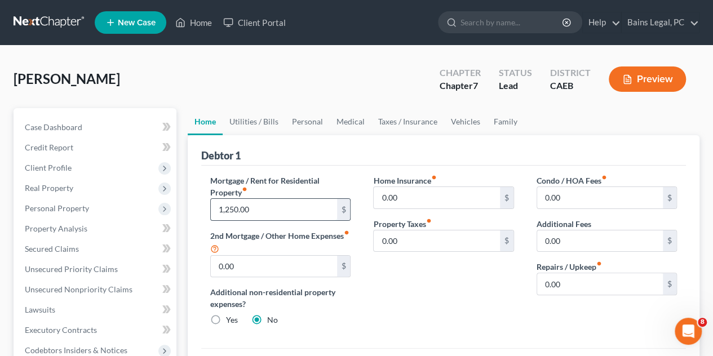
click at [297, 210] on input "1,250.00" at bounding box center [274, 209] width 126 height 21
drag, startPoint x: 265, startPoint y: 205, endPoint x: 259, endPoint y: 206, distance: 5.7
click at [264, 205] on input "1,250.00" at bounding box center [274, 209] width 126 height 21
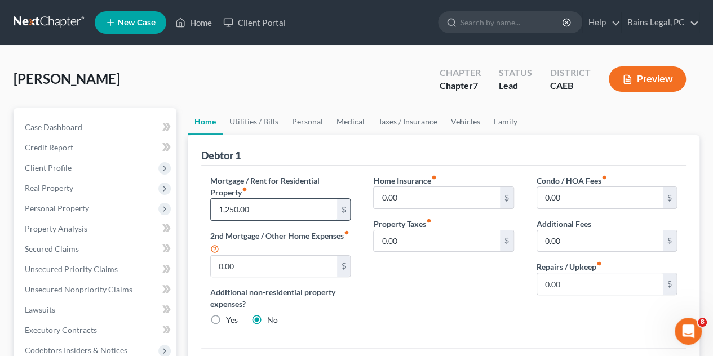
drag, startPoint x: 259, startPoint y: 206, endPoint x: 214, endPoint y: 211, distance: 45.9
click at [214, 211] on input "1,250.00" at bounding box center [274, 209] width 126 height 21
click at [272, 216] on input "1,250.00" at bounding box center [274, 209] width 126 height 21
click at [278, 210] on input "1,250.00" at bounding box center [274, 209] width 126 height 21
click at [478, 290] on div "Home Insurance fiber_manual_record 0.00 $ Property Taxes fiber_manual_record 0.…" at bounding box center [443, 255] width 163 height 161
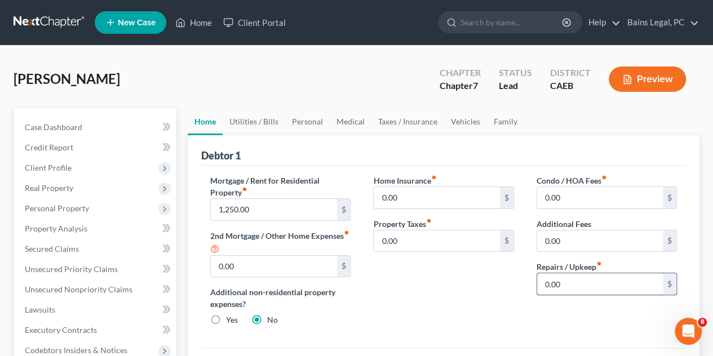
click at [584, 282] on input "0.00" at bounding box center [600, 283] width 126 height 21
click at [254, 118] on link "Utilities / Bills" at bounding box center [254, 121] width 63 height 27
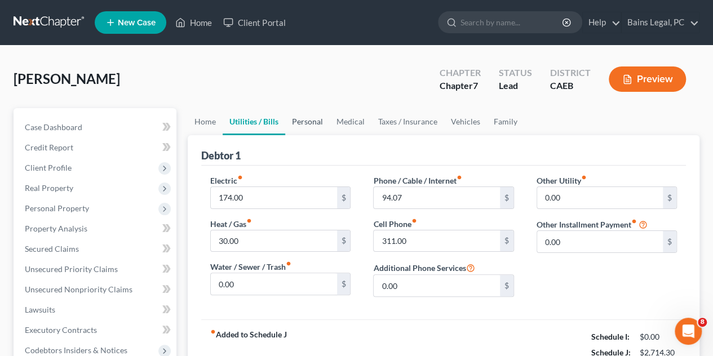
click at [317, 123] on link "Personal" at bounding box center [307, 121] width 45 height 27
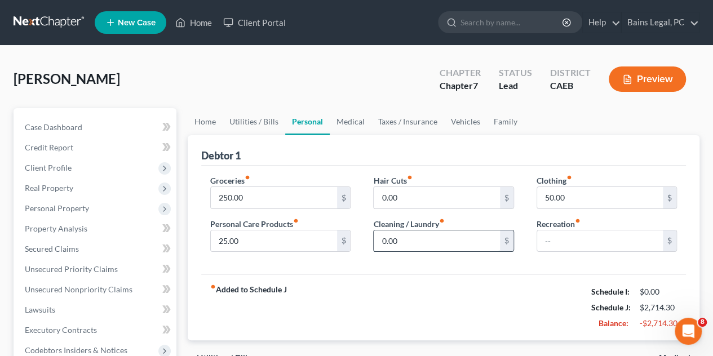
click at [424, 242] on input "0.00" at bounding box center [437, 241] width 126 height 21
type input "80"
drag, startPoint x: 354, startPoint y: 300, endPoint x: 280, endPoint y: 224, distance: 106.1
click at [354, 300] on div "fiber_manual_record Added to Schedule J Schedule I: $0.00 Schedule J: $2,794.30…" at bounding box center [443, 308] width 485 height 66
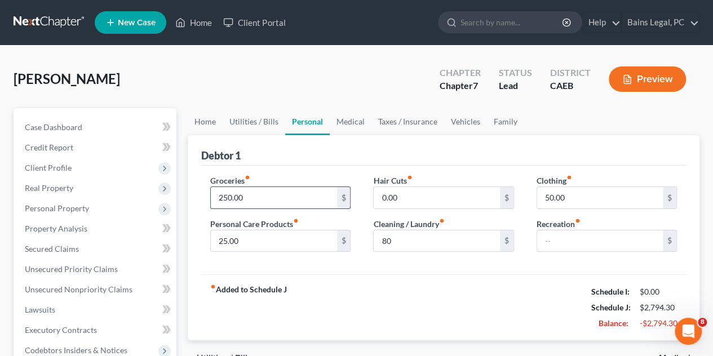
click at [280, 199] on input "250.00" at bounding box center [274, 197] width 126 height 21
click at [377, 277] on div "fiber_manual_record Added to Schedule J Schedule I: $0.00 Schedule J: $2,794.30…" at bounding box center [443, 308] width 485 height 66
click at [317, 197] on input "250.00" at bounding box center [274, 197] width 126 height 21
click at [308, 240] on input "25.00" at bounding box center [274, 241] width 126 height 21
click at [280, 192] on input "250.00" at bounding box center [274, 197] width 126 height 21
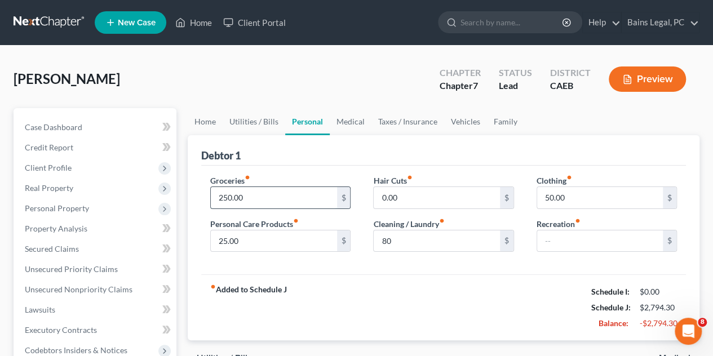
click at [280, 192] on input "250.00" at bounding box center [274, 197] width 126 height 21
drag, startPoint x: 244, startPoint y: 202, endPoint x: 198, endPoint y: 200, distance: 45.2
click at [198, 200] on div "Debtor 1 Groceries fiber_manual_record 250.00 $ Personal Care Products fiber_ma…" at bounding box center [444, 238] width 512 height 206
type input "1"
click at [248, 200] on input "text" at bounding box center [274, 197] width 126 height 21
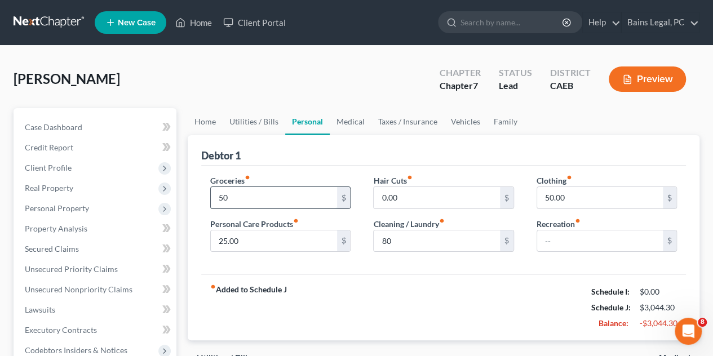
type input "5"
click at [58, 148] on span "Credit Report" at bounding box center [49, 148] width 48 height 10
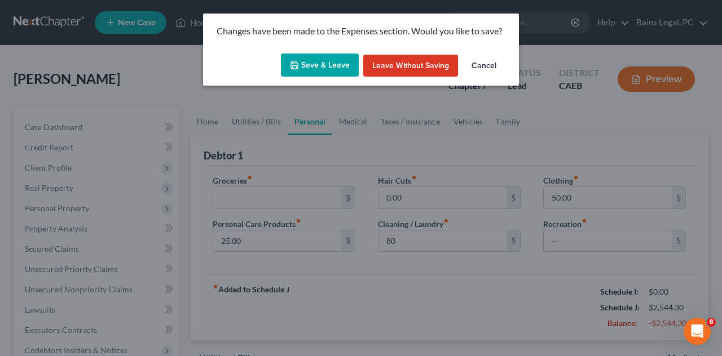
click at [488, 67] on button "Cancel" at bounding box center [483, 66] width 43 height 23
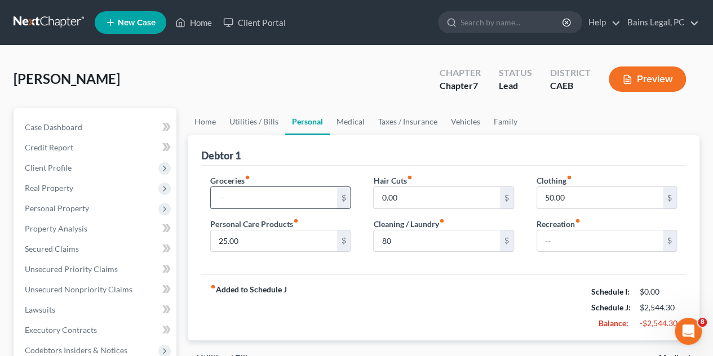
click at [279, 191] on input "text" at bounding box center [274, 197] width 126 height 21
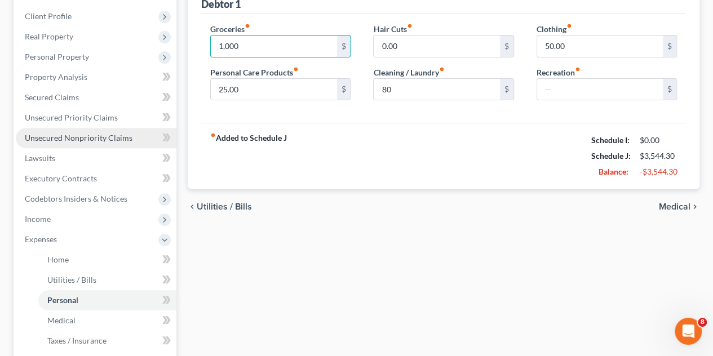
scroll to position [169, 0]
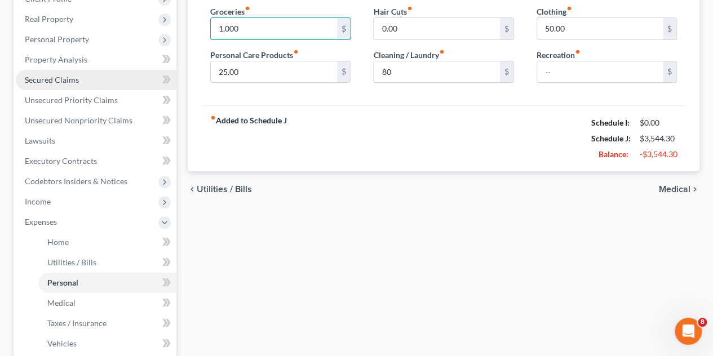
type input "1,000"
click at [60, 70] on link "Secured Claims" at bounding box center [96, 80] width 161 height 20
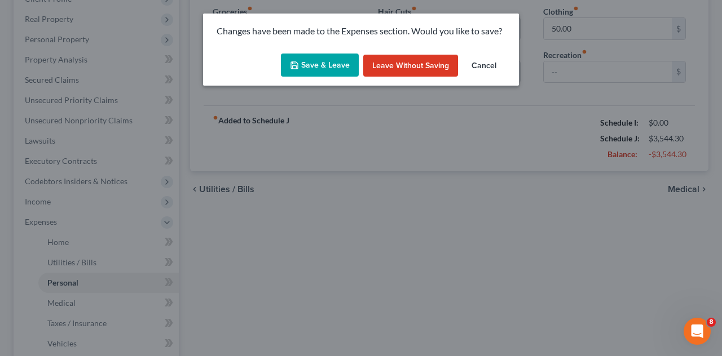
click at [348, 70] on button "Save & Leave" at bounding box center [320, 66] width 78 height 24
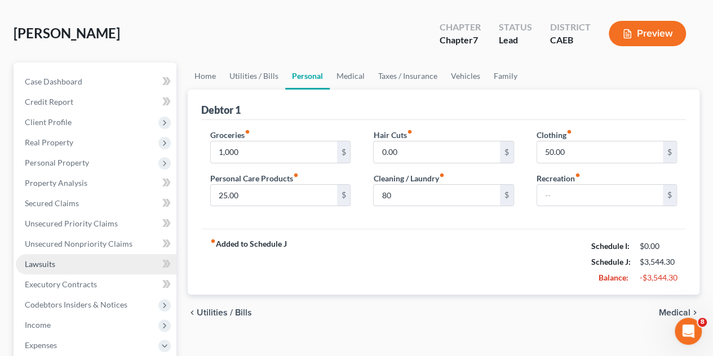
scroll to position [0, 0]
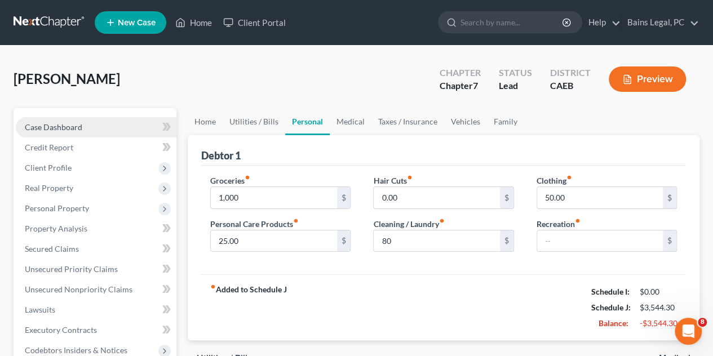
click at [60, 127] on span "Case Dashboard" at bounding box center [54, 127] width 58 height 10
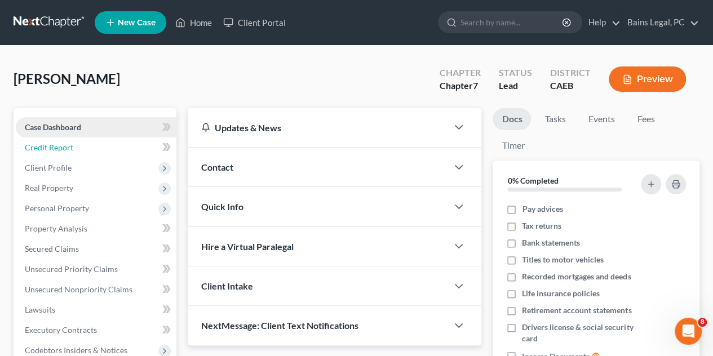
click at [64, 141] on link "Credit Report" at bounding box center [96, 148] width 161 height 20
click at [67, 126] on span "Case Dashboard" at bounding box center [53, 127] width 56 height 10
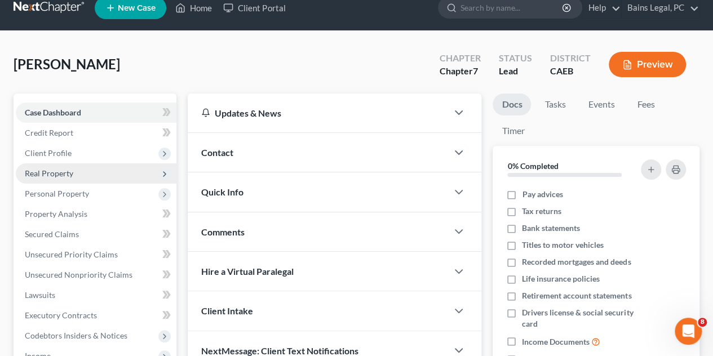
scroll to position [56, 0]
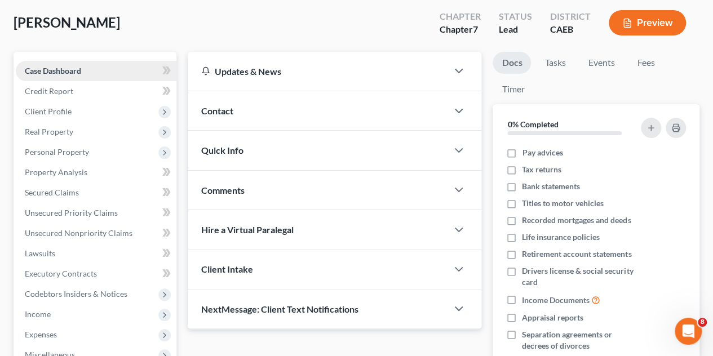
drag, startPoint x: 68, startPoint y: 128, endPoint x: 45, endPoint y: 73, distance: 59.4
click at [68, 128] on span "Real Property" at bounding box center [49, 132] width 48 height 10
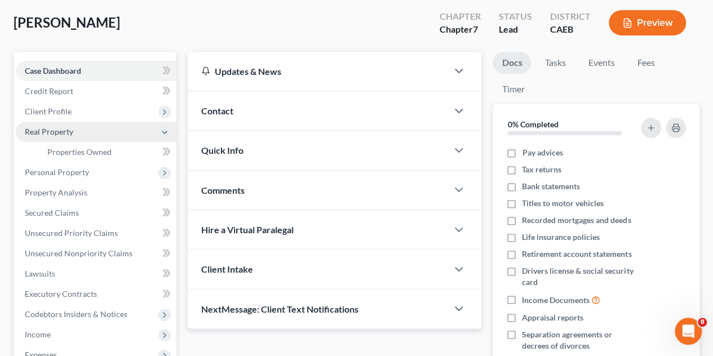
click at [45, 72] on span "Case Dashboard" at bounding box center [53, 71] width 56 height 10
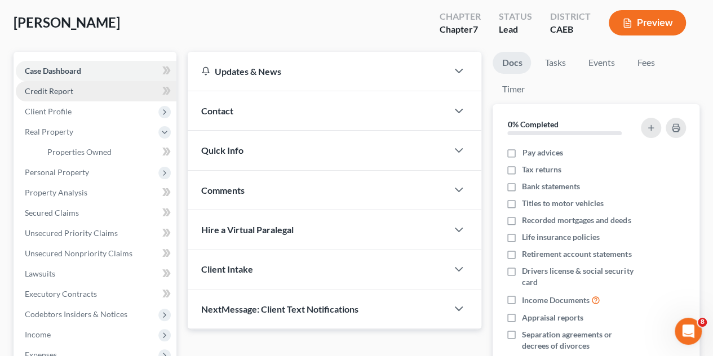
click at [63, 92] on span "Credit Report" at bounding box center [49, 91] width 48 height 10
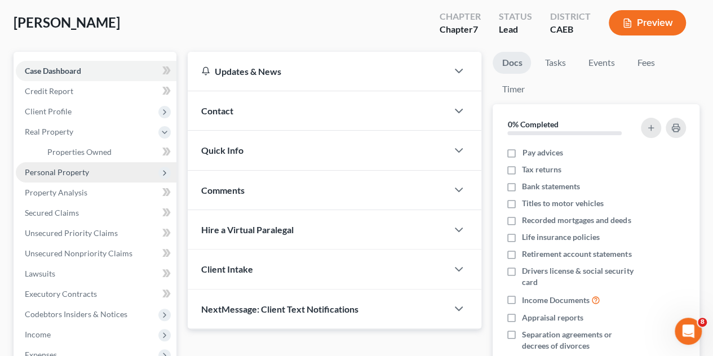
drag, startPoint x: 71, startPoint y: 68, endPoint x: 116, endPoint y: 172, distance: 113.1
click at [71, 68] on span "Case Dashboard" at bounding box center [53, 71] width 56 height 10
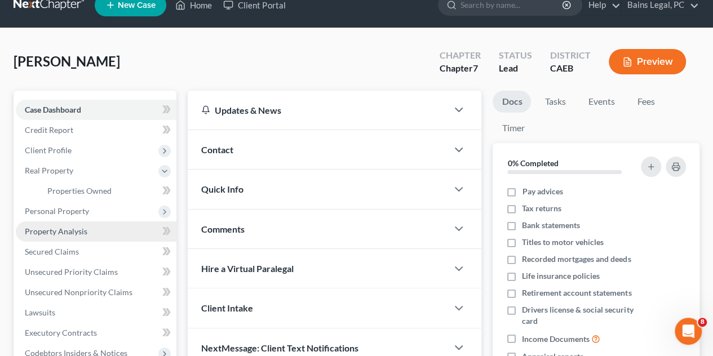
scroll to position [0, 0]
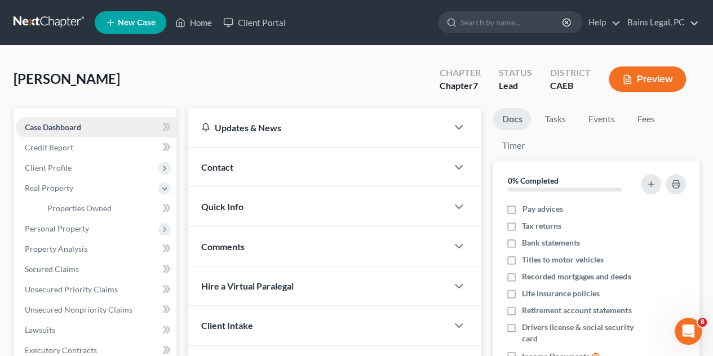
click at [112, 127] on link "Case Dashboard" at bounding box center [96, 127] width 161 height 20
click at [59, 142] on link "Credit Report" at bounding box center [96, 148] width 161 height 20
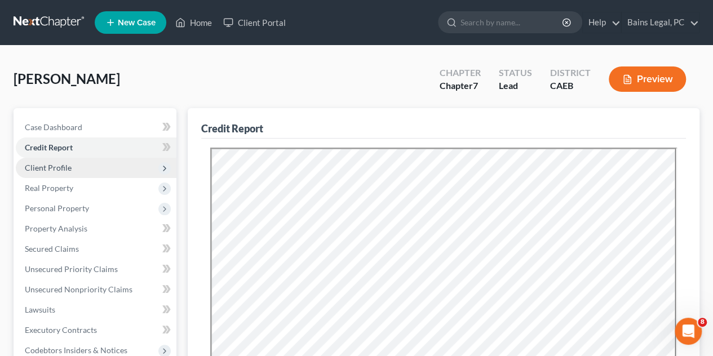
click at [93, 175] on span "Client Profile" at bounding box center [96, 168] width 161 height 20
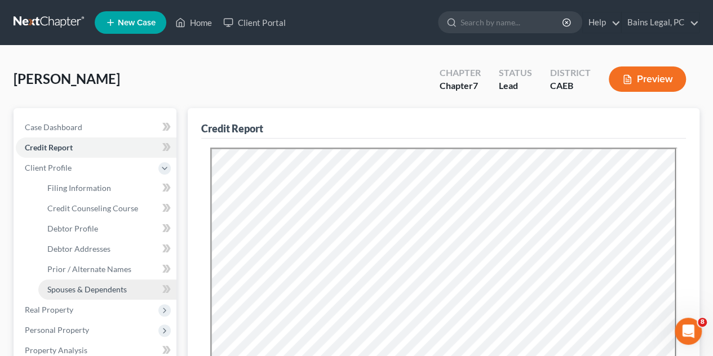
click at [87, 293] on span "Spouses & Dependents" at bounding box center [86, 290] width 79 height 10
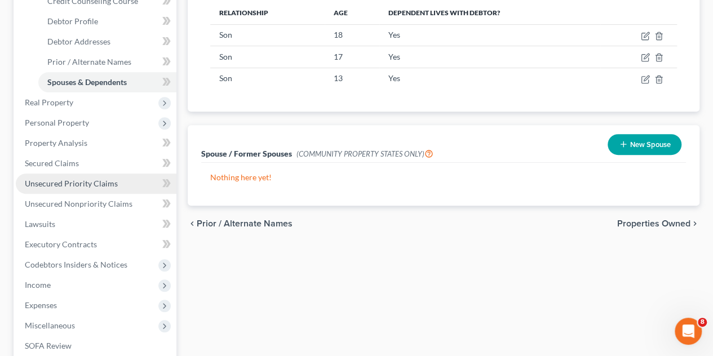
scroll to position [226, 0]
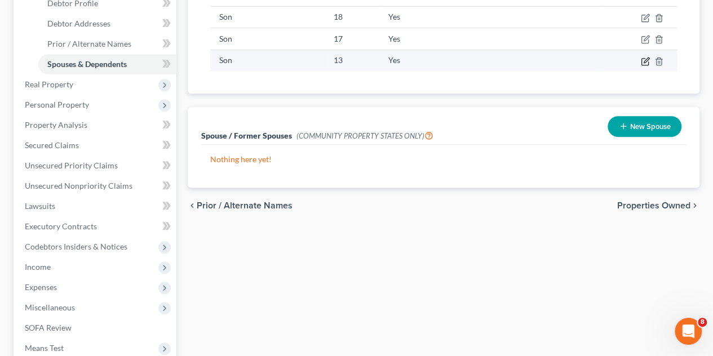
click at [642, 57] on icon "button" at bounding box center [645, 61] width 9 height 9
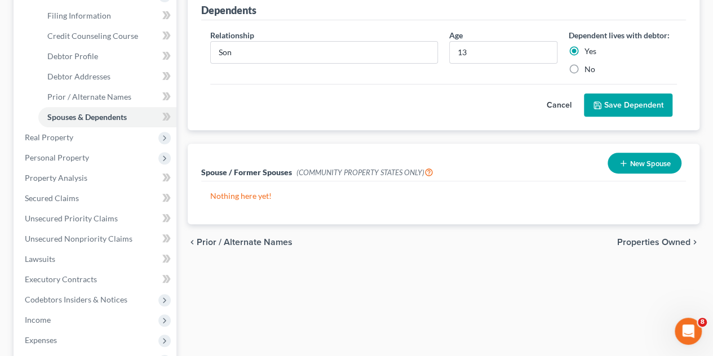
scroll to position [56, 0]
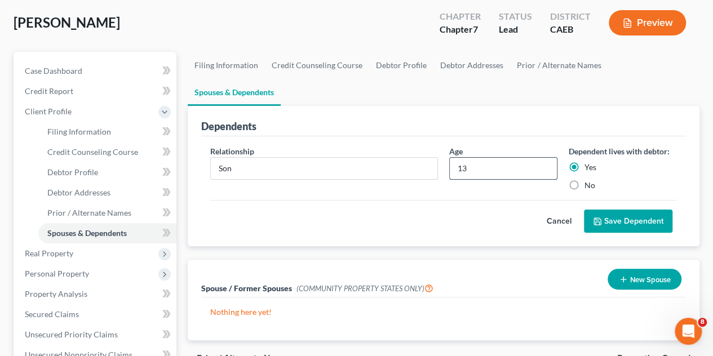
click at [514, 158] on input "13" at bounding box center [503, 168] width 107 height 21
type input "14"
click at [625, 210] on button "Save Dependent" at bounding box center [628, 222] width 89 height 24
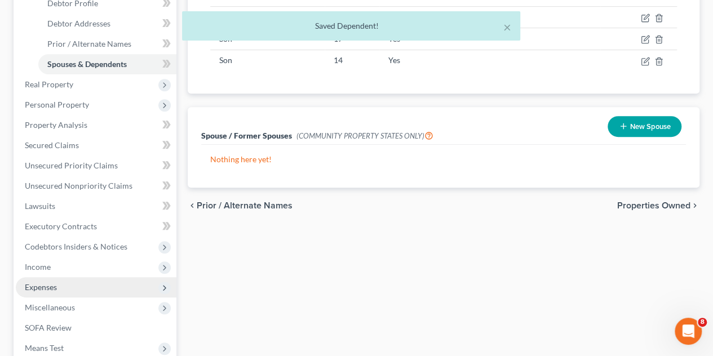
scroll to position [282, 0]
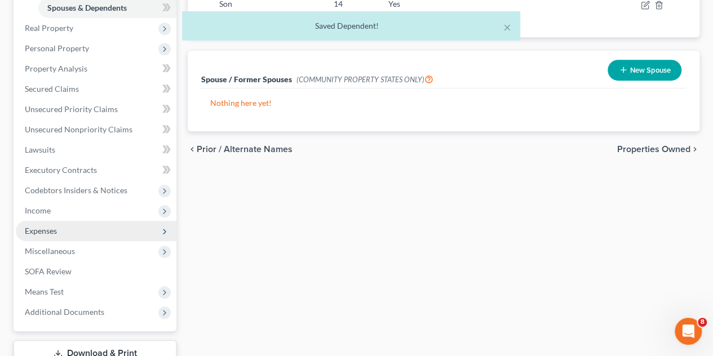
click at [61, 235] on span "Expenses" at bounding box center [96, 231] width 161 height 20
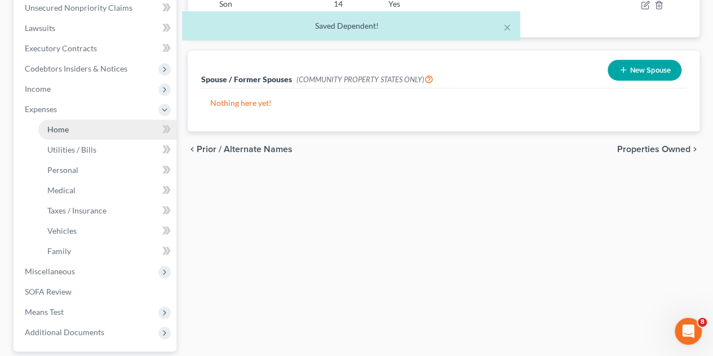
click at [96, 126] on link "Home" at bounding box center [107, 130] width 138 height 20
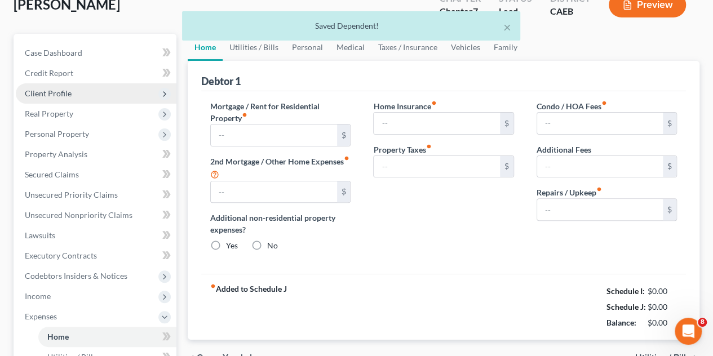
type input "1,250.00"
type input "0.00"
radio input "true"
type input "0.00"
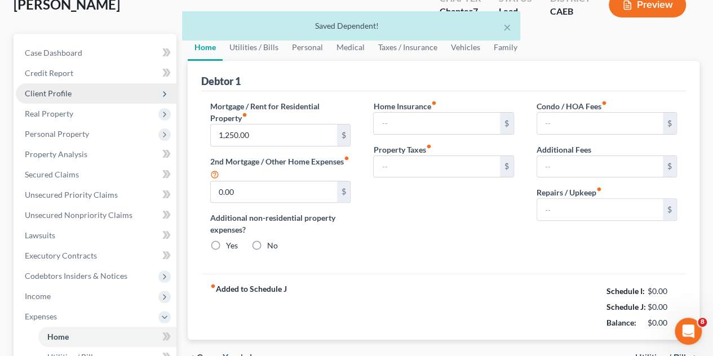
type input "0.00"
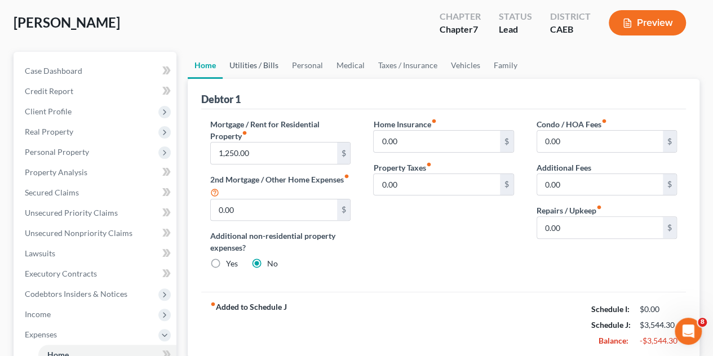
click at [248, 63] on link "Utilities / Bills" at bounding box center [254, 65] width 63 height 27
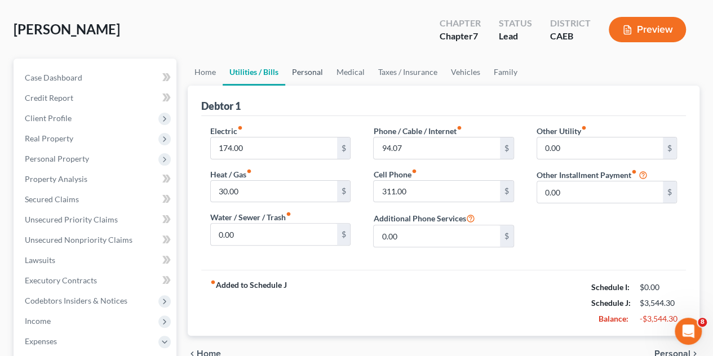
scroll to position [5, 0]
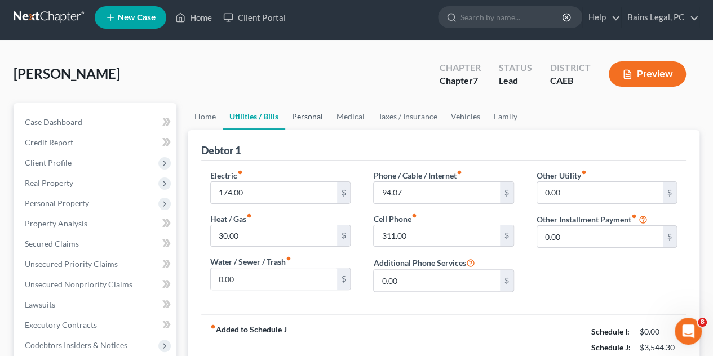
click at [286, 63] on div "[PERSON_NAME] Upgraded Chapter Chapter 7 Status Lead District CAEB Preview" at bounding box center [357, 78] width 686 height 49
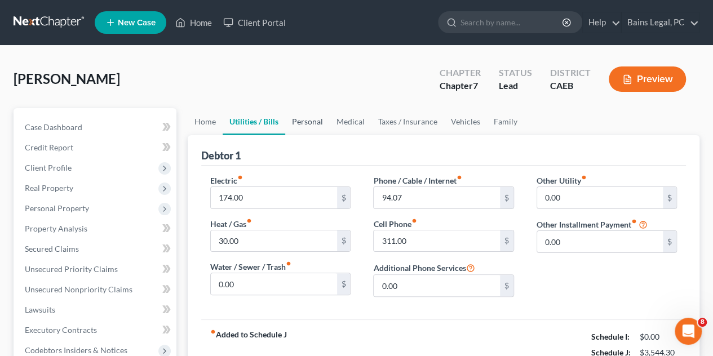
click at [306, 119] on link "Personal" at bounding box center [307, 121] width 45 height 27
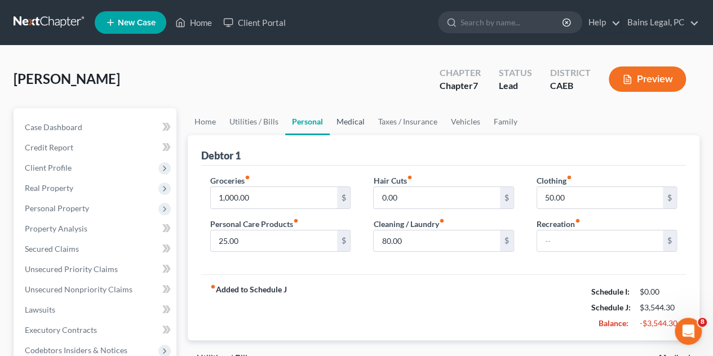
click at [342, 127] on link "Medical" at bounding box center [351, 121] width 42 height 27
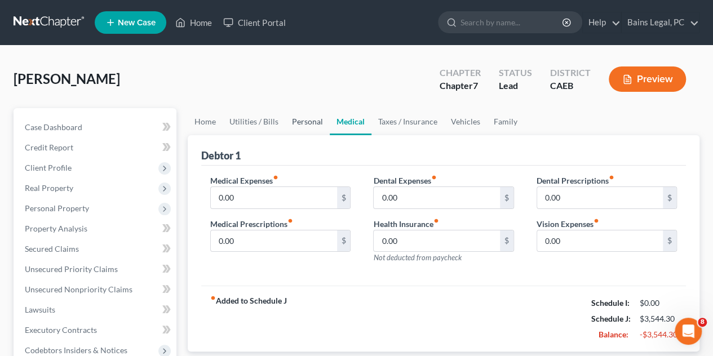
click at [303, 121] on link "Personal" at bounding box center [307, 121] width 45 height 27
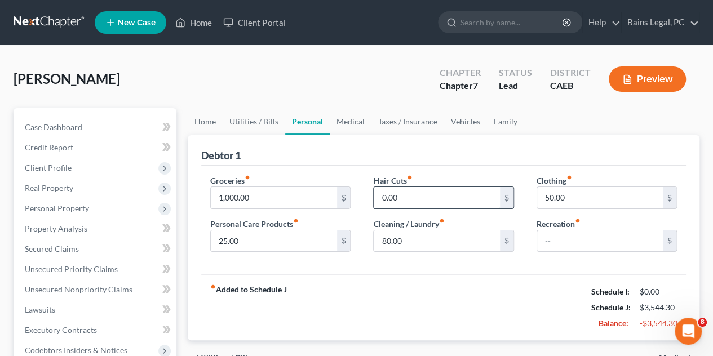
click at [433, 199] on input "0.00" at bounding box center [437, 197] width 126 height 21
type input "5"
type input "40"
drag, startPoint x: 383, startPoint y: 291, endPoint x: 336, endPoint y: 261, distance: 56.3
click at [383, 291] on div "fiber_manual_record Added to Schedule J Schedule I: $0.00 Schedule J: $3,584.30…" at bounding box center [443, 308] width 485 height 66
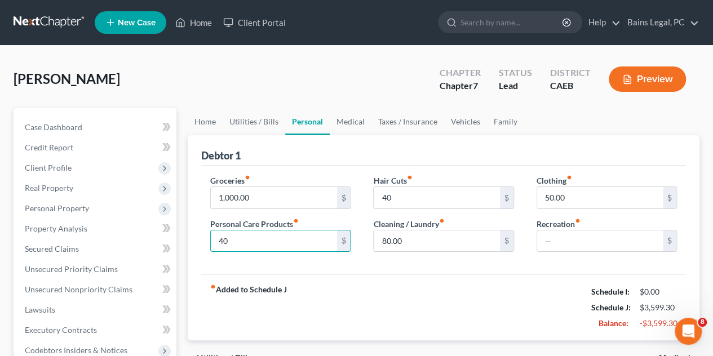
type input "40"
click at [595, 226] on div "Recreation fiber_manual_record $" at bounding box center [607, 235] width 140 height 34
click at [589, 198] on input "50.00" at bounding box center [600, 197] width 126 height 21
click at [588, 250] on input "text" at bounding box center [600, 241] width 126 height 21
click at [589, 248] on input "text" at bounding box center [600, 241] width 126 height 21
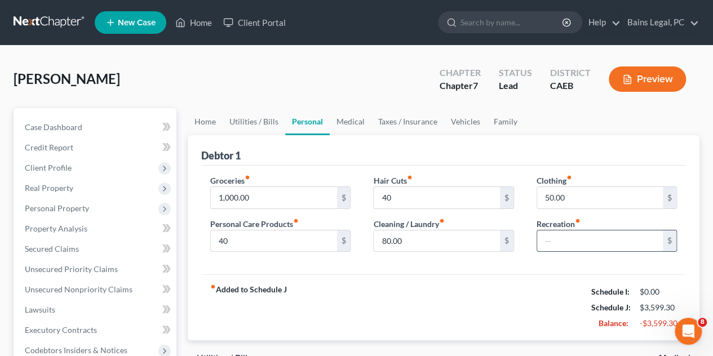
click at [589, 248] on input "text" at bounding box center [600, 241] width 126 height 21
click at [359, 116] on link "Medical" at bounding box center [351, 121] width 42 height 27
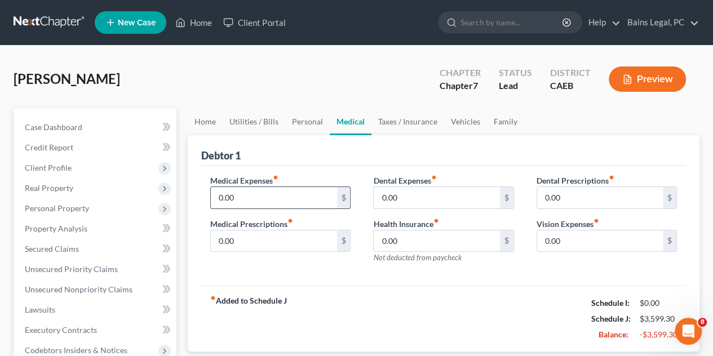
click at [266, 199] on input "0.00" at bounding box center [274, 197] width 126 height 21
type input "3"
type input "40"
click at [396, 116] on link "Taxes / Insurance" at bounding box center [408, 121] width 73 height 27
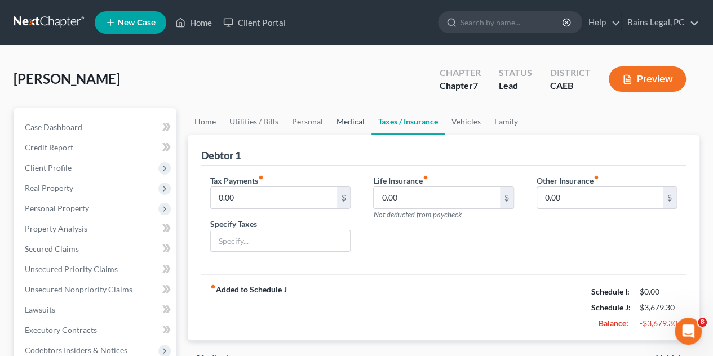
click at [335, 122] on link "Medical" at bounding box center [351, 121] width 42 height 27
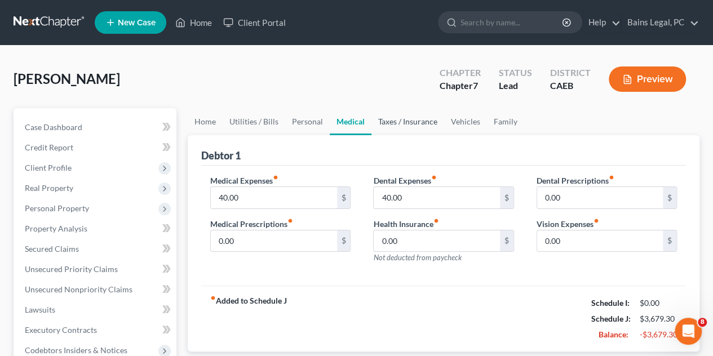
click at [397, 123] on link "Taxes / Insurance" at bounding box center [408, 121] width 73 height 27
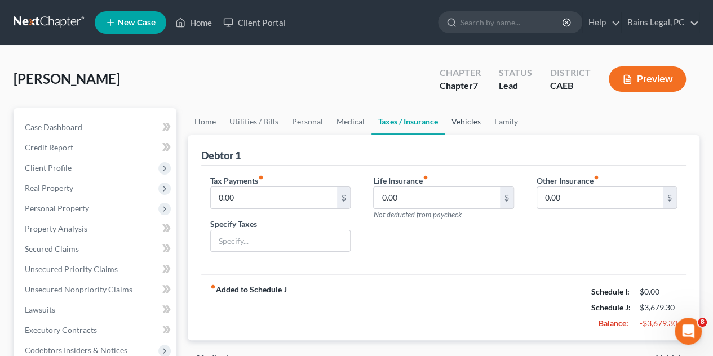
click at [460, 122] on link "Vehicles" at bounding box center [466, 121] width 43 height 27
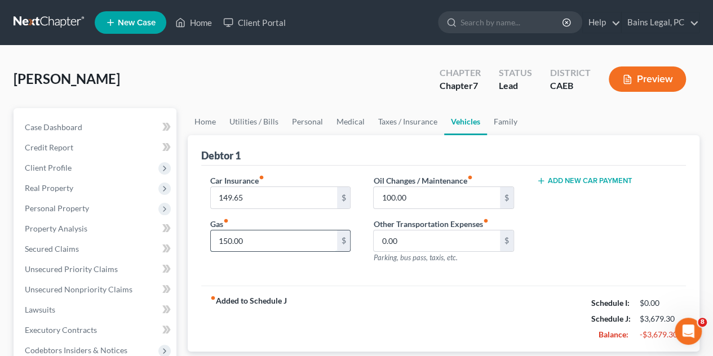
click at [280, 245] on input "150.00" at bounding box center [274, 241] width 126 height 21
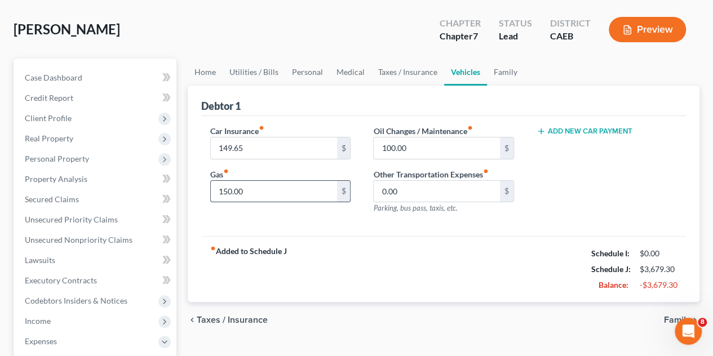
scroll to position [113, 0]
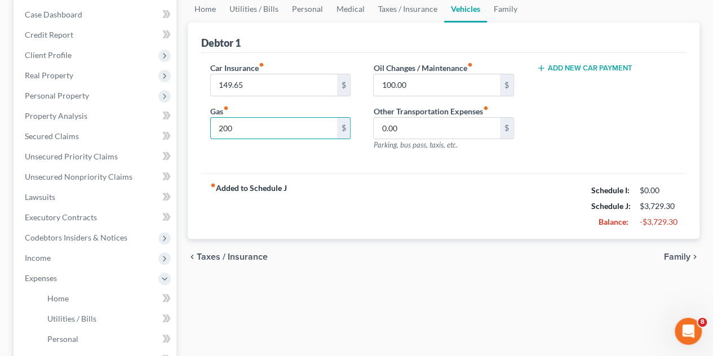
type input "200"
click at [447, 232] on div "fiber_manual_record Added to Schedule J Schedule I: $0.00 Schedule J: $3,729.30…" at bounding box center [443, 206] width 485 height 66
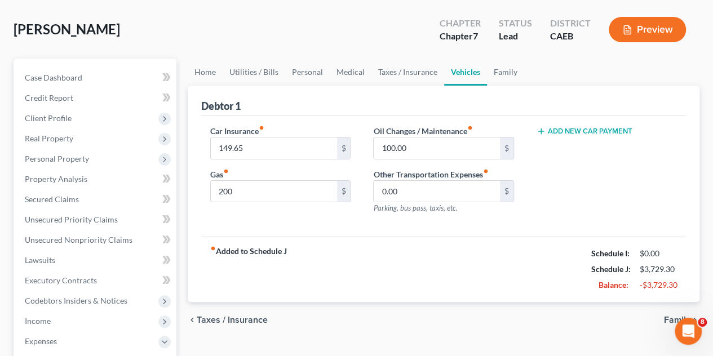
scroll to position [0, 0]
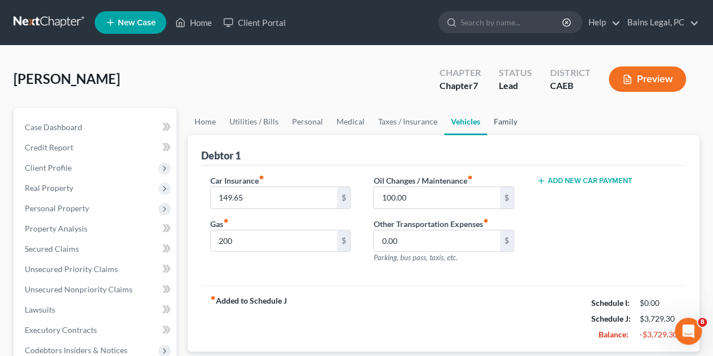
click at [496, 125] on link "Family" at bounding box center [505, 121] width 37 height 27
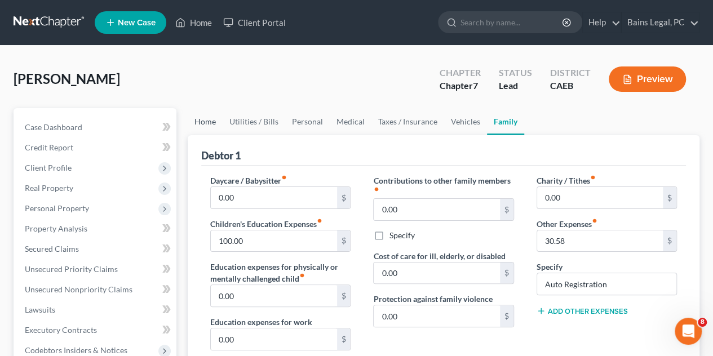
click at [207, 133] on link "Home" at bounding box center [205, 121] width 35 height 27
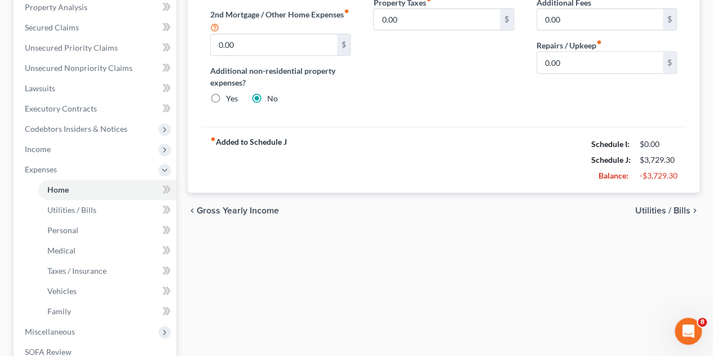
scroll to position [226, 0]
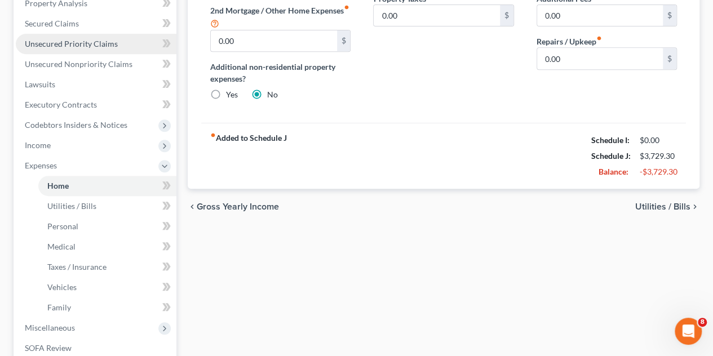
click at [67, 43] on span "Unsecured Priority Claims" at bounding box center [71, 44] width 93 height 10
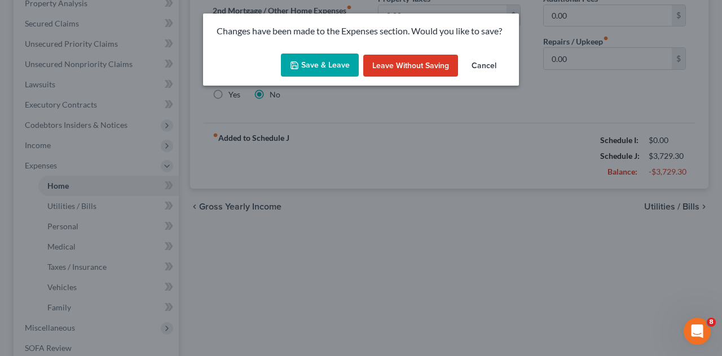
click at [320, 59] on button "Save & Leave" at bounding box center [320, 66] width 78 height 24
